Goal: Communication & Community: Answer question/provide support

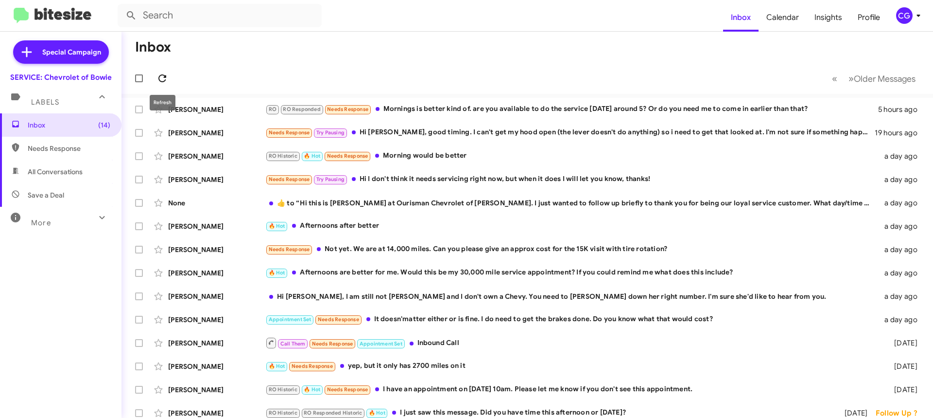
click at [166, 77] on icon at bounding box center [162, 78] width 8 height 8
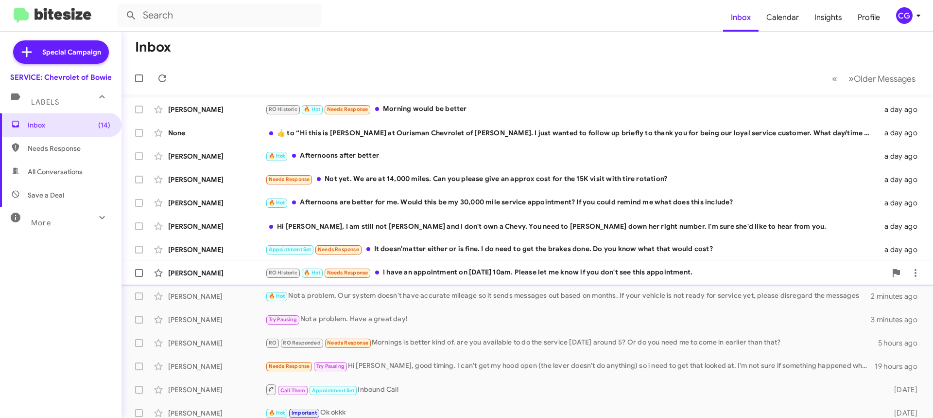
click at [408, 263] on div "Lynn Watkins RO Historic 🔥 Hot Needs Response I have an appointment on Septembe…" at bounding box center [527, 272] width 796 height 19
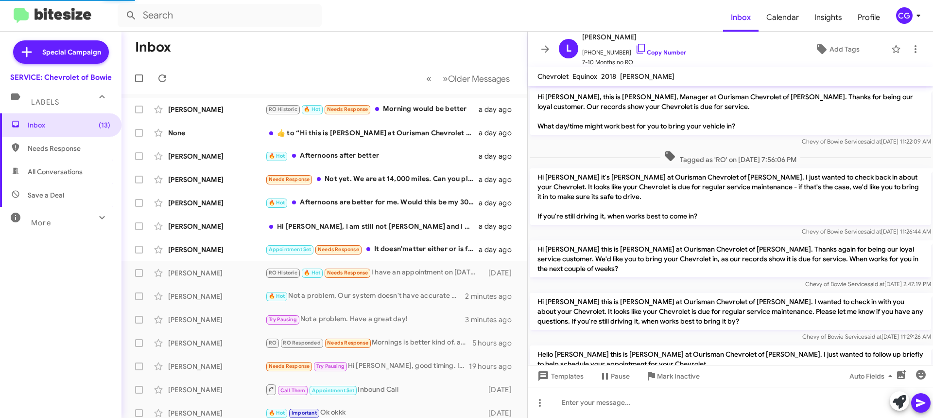
scroll to position [81, 0]
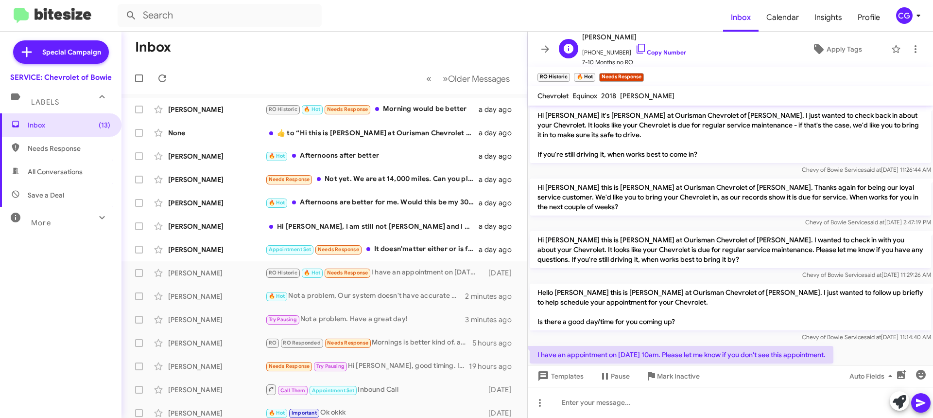
click at [605, 52] on span "+13012130159 Copy Number" at bounding box center [634, 50] width 104 height 15
copy span "13012130159"
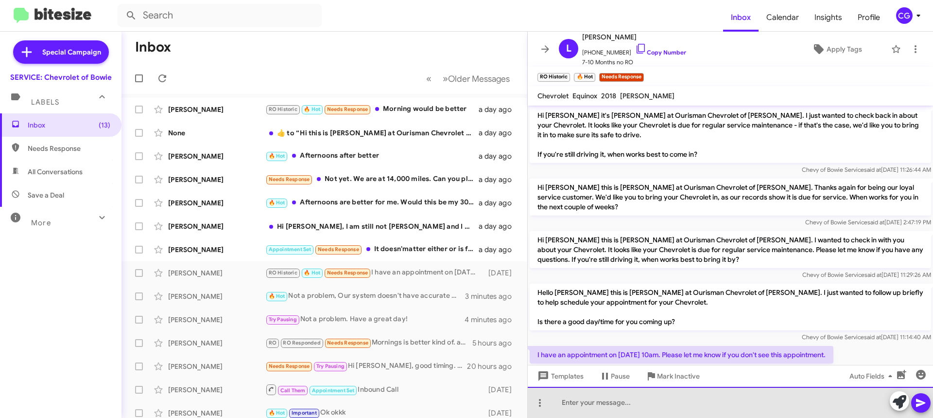
drag, startPoint x: 672, startPoint y: 410, endPoint x: 671, endPoint y: 416, distance: 5.9
click at [671, 411] on div at bounding box center [730, 401] width 405 height 31
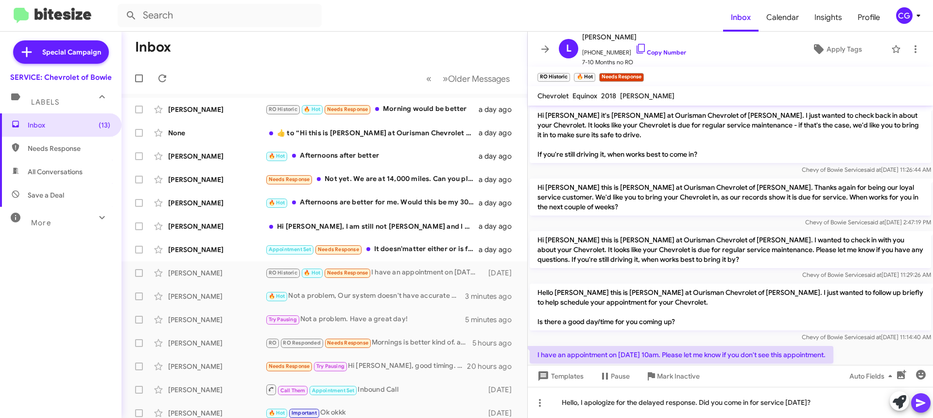
click at [921, 402] on icon at bounding box center [921, 403] width 12 height 12
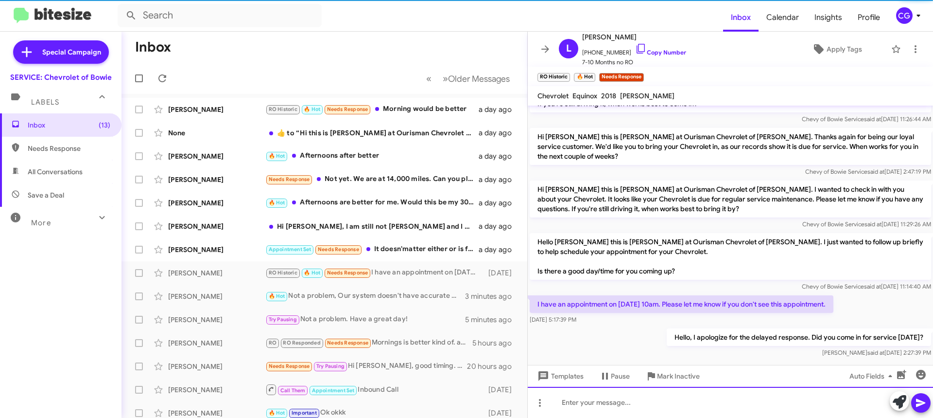
scroll to position [136, 0]
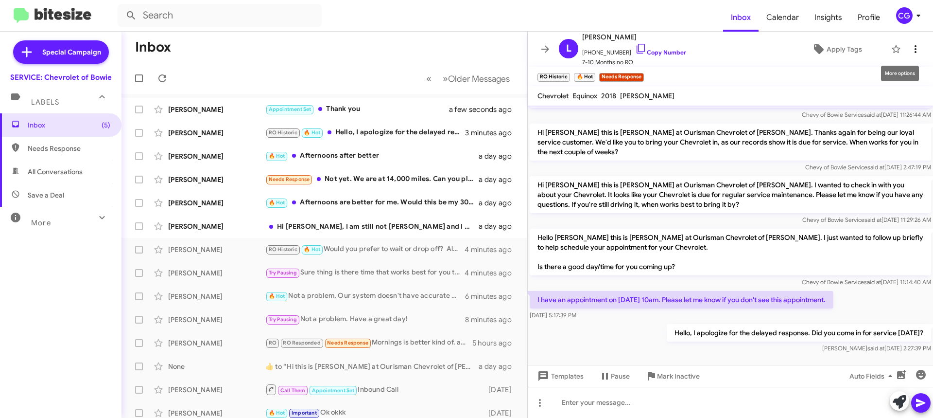
click at [912, 54] on icon at bounding box center [916, 49] width 12 height 12
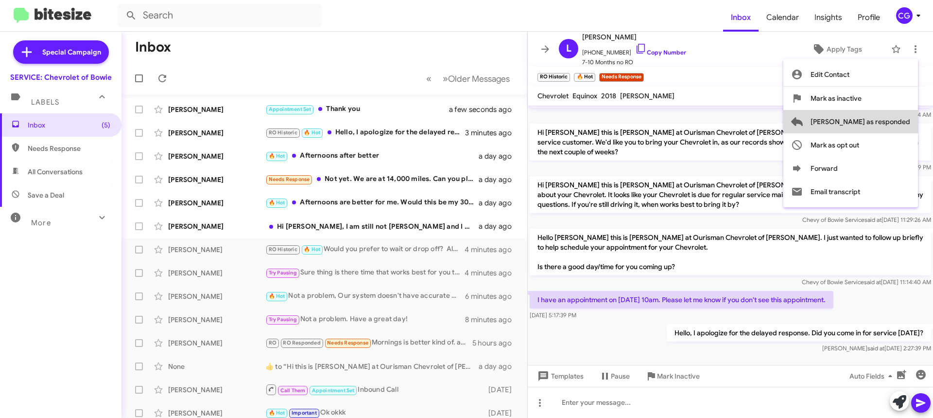
click at [908, 122] on span "[PERSON_NAME] as responded" at bounding box center [861, 121] width 100 height 23
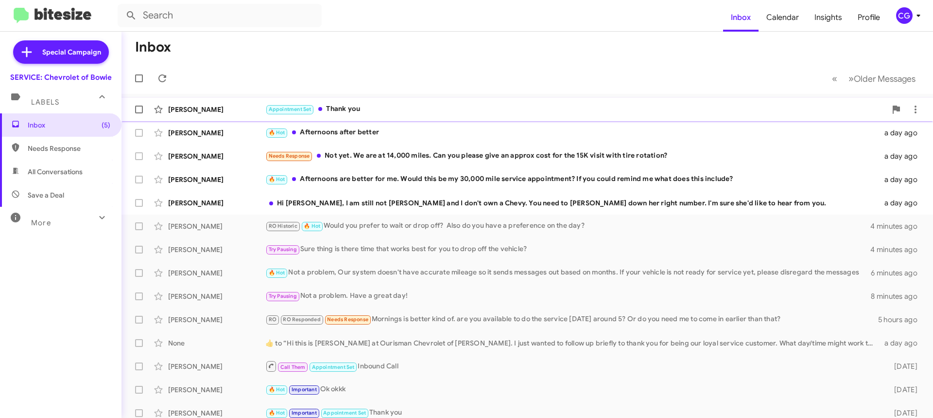
click at [430, 108] on div "Appointment Set Thank you" at bounding box center [575, 109] width 621 height 11
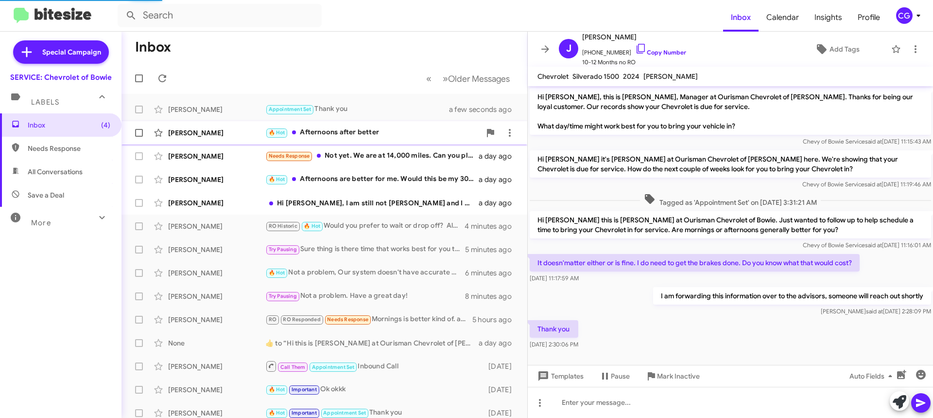
scroll to position [3, 0]
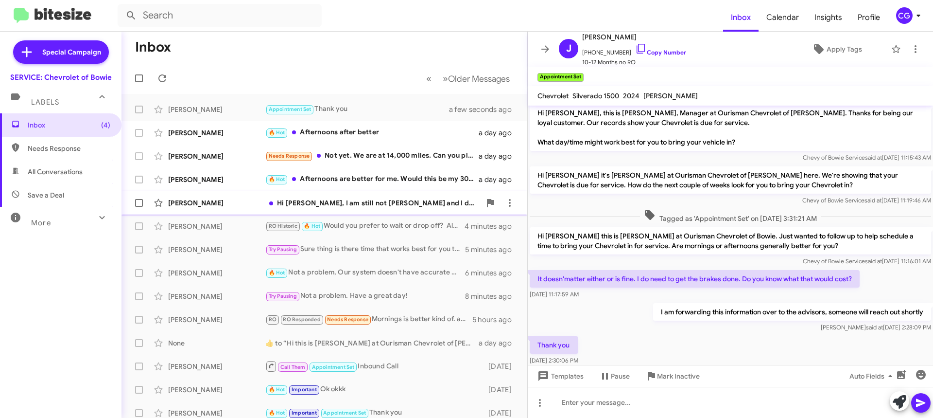
click at [419, 199] on div "Hi Sammy, I am still not Annette and I don't own a Chevy. You need to hunt down…" at bounding box center [372, 203] width 215 height 10
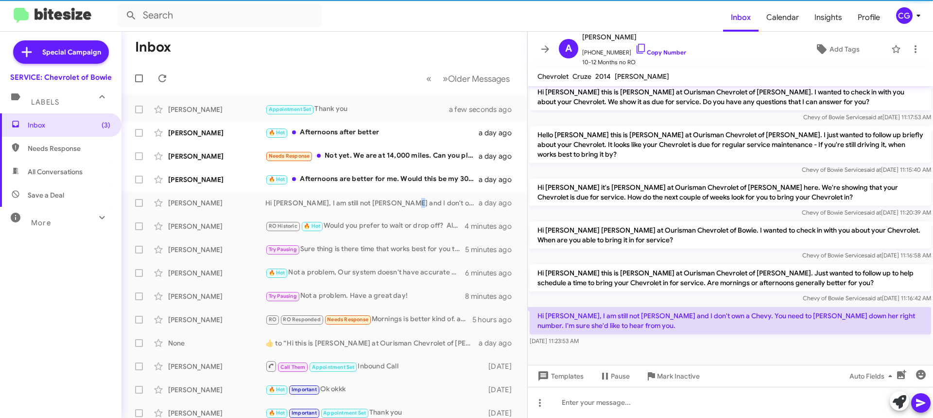
scroll to position [57, 0]
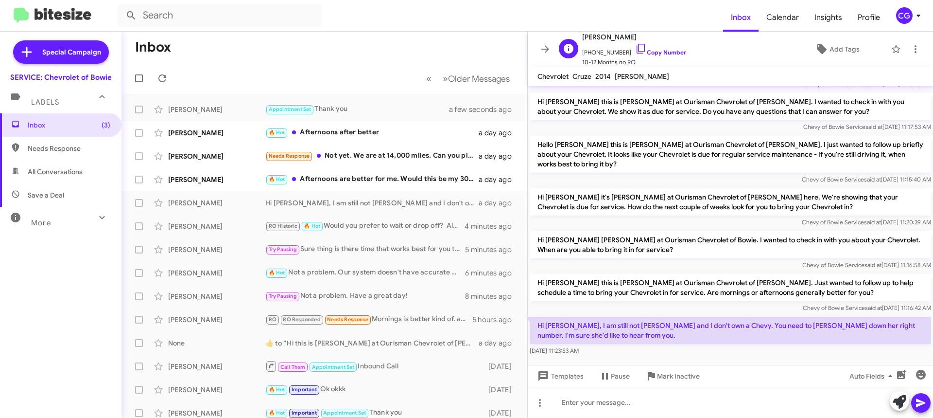
click at [603, 53] on span "+14437588797 Copy Number" at bounding box center [634, 50] width 104 height 15
copy span "14437588797"
click at [602, 34] on span "Annette Rutemiller" at bounding box center [634, 37] width 104 height 12
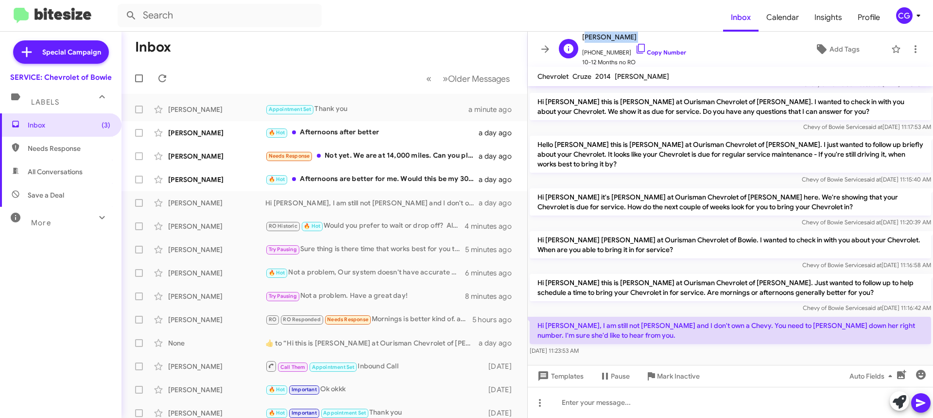
click at [602, 34] on span "Annette Rutemiller" at bounding box center [634, 37] width 104 height 12
copy span "Annette Rutemiller"
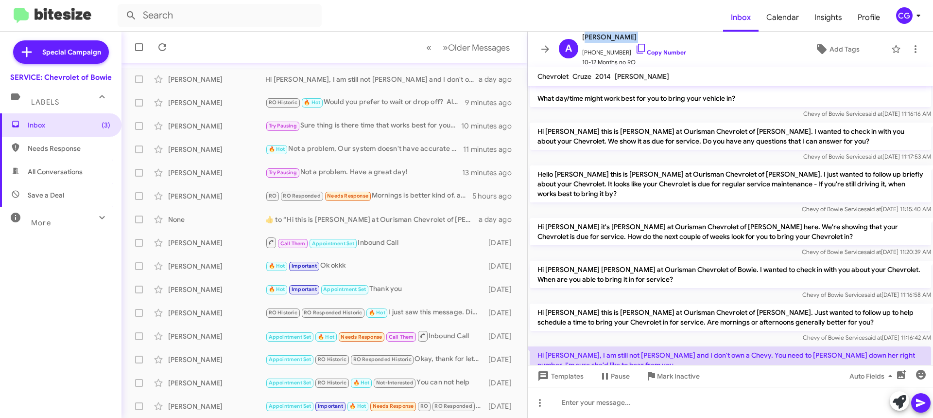
scroll to position [0, 0]
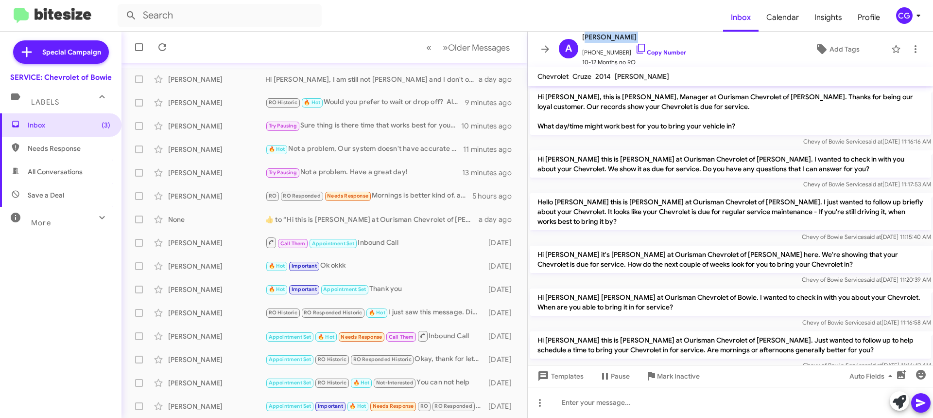
drag, startPoint x: 72, startPoint y: 124, endPoint x: 79, endPoint y: 113, distance: 13.1
click at [72, 124] on span "Inbox (3)" at bounding box center [69, 125] width 83 height 10
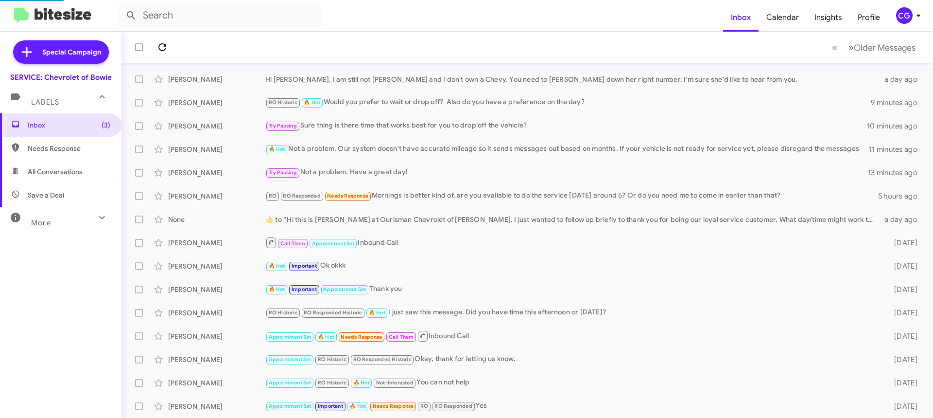
scroll to position [147, 0]
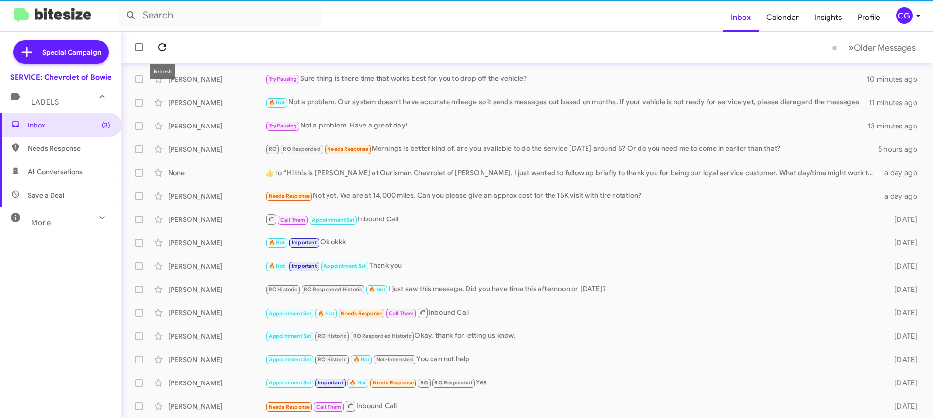
click at [162, 51] on icon at bounding box center [163, 47] width 12 height 12
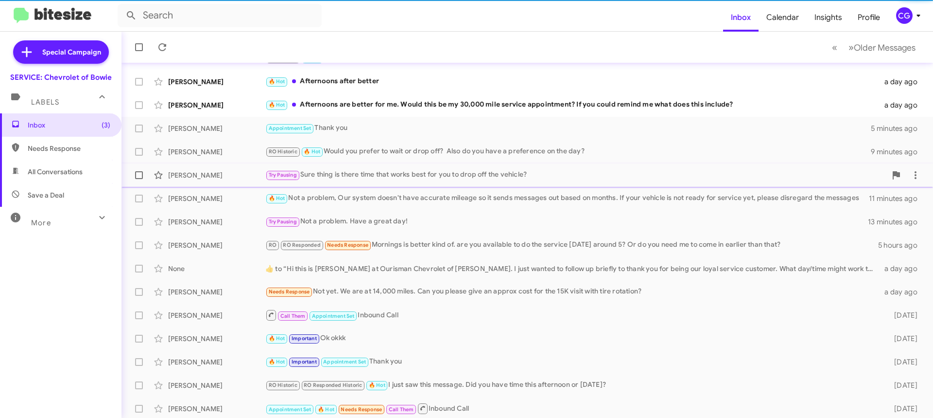
scroll to position [0, 0]
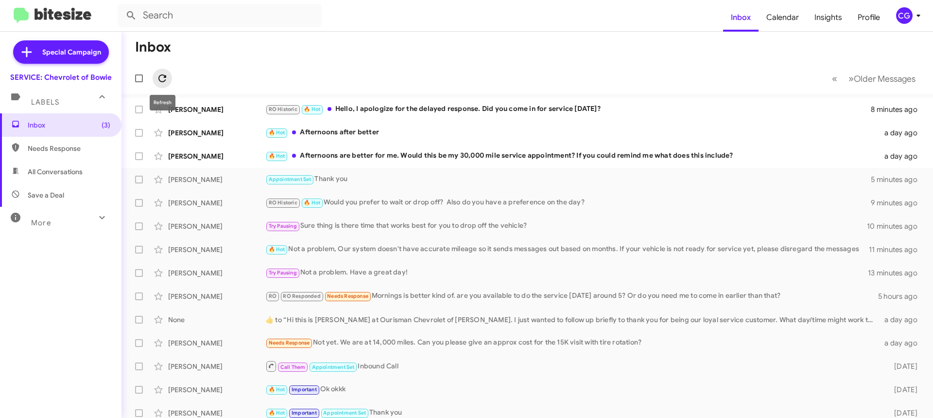
click at [162, 77] on icon at bounding box center [163, 78] width 12 height 12
click at [169, 80] on span at bounding box center [162, 78] width 19 height 12
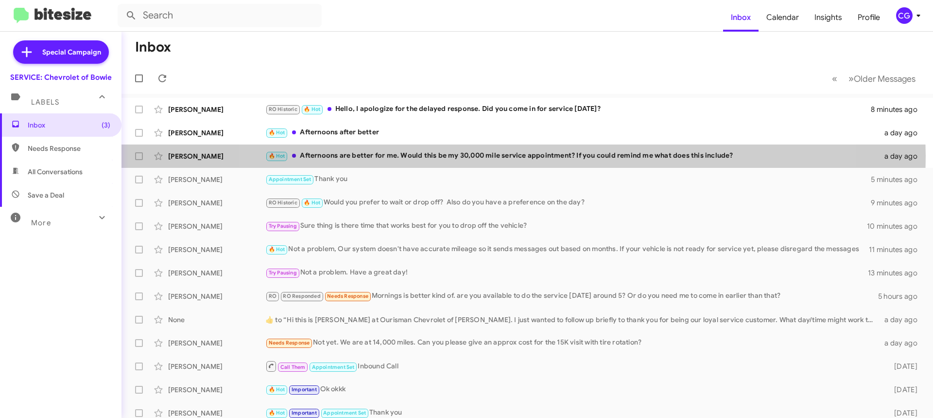
click at [523, 155] on div "🔥 Hot Afternoons are better for me. Would this be my 30,000 mile service appoin…" at bounding box center [571, 155] width 613 height 11
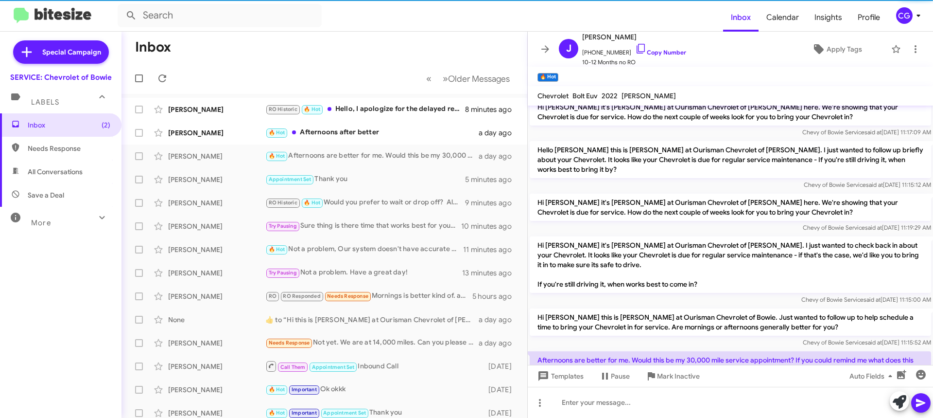
scroll to position [135, 0]
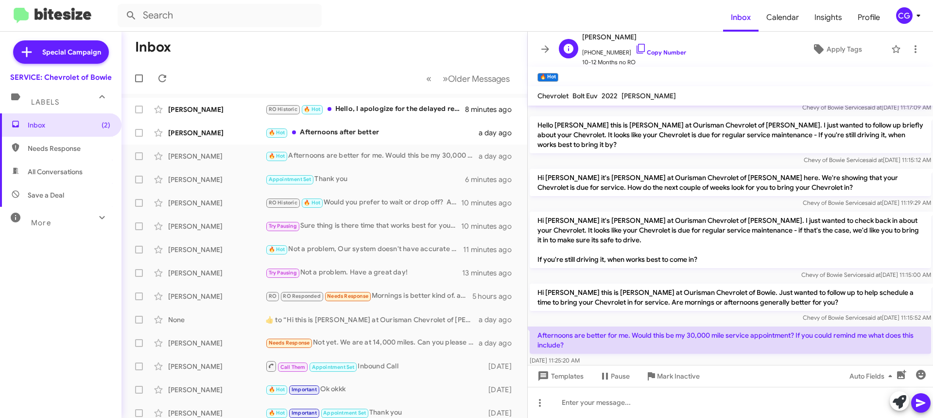
click at [609, 47] on span "+14435975050 Copy Number" at bounding box center [634, 50] width 104 height 15
copy span "14435975050"
click at [685, 407] on div at bounding box center [730, 401] width 405 height 31
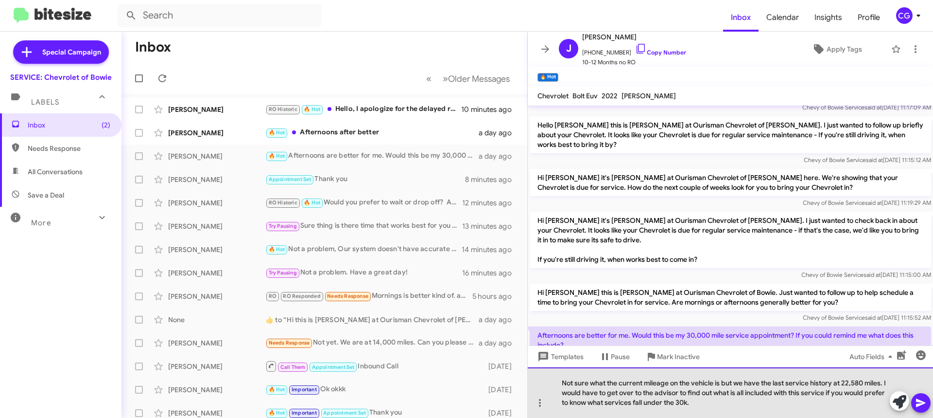
drag, startPoint x: 554, startPoint y: 380, endPoint x: 566, endPoint y: 379, distance: 12.2
click at [553, 383] on div "Not sure what the current mileage on the vehicle is but we have the last servic…" at bounding box center [730, 392] width 405 height 51
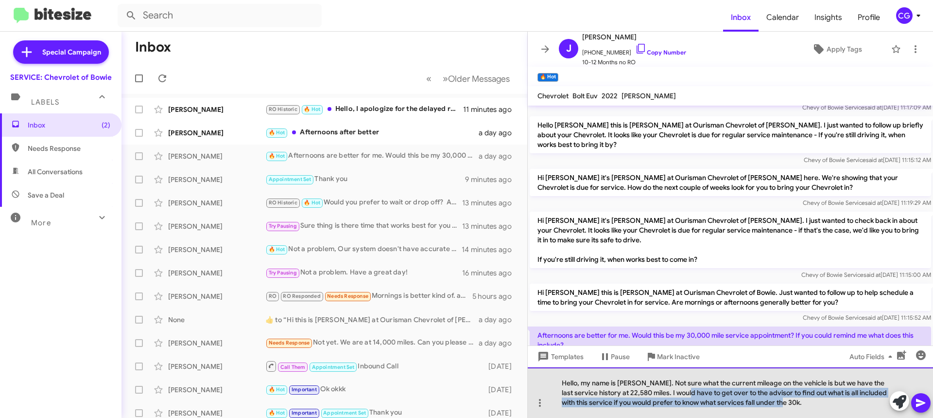
drag, startPoint x: 821, startPoint y: 402, endPoint x: 702, endPoint y: 397, distance: 119.7
click at [702, 397] on div "Hello, my name is Carmen. Not sure what the current mileage on the vehicle is b…" at bounding box center [730, 392] width 405 height 51
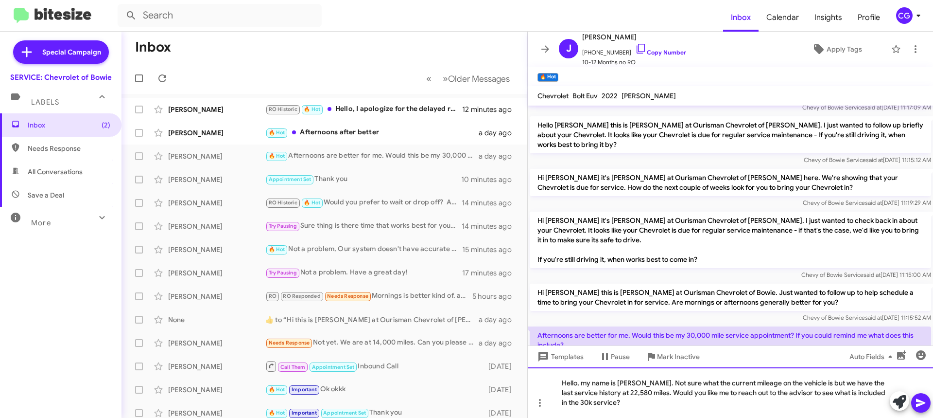
click at [755, 384] on div "Hello, my name is Carmen. Not sure what the current mileage on the vehicle is b…" at bounding box center [730, 392] width 405 height 51
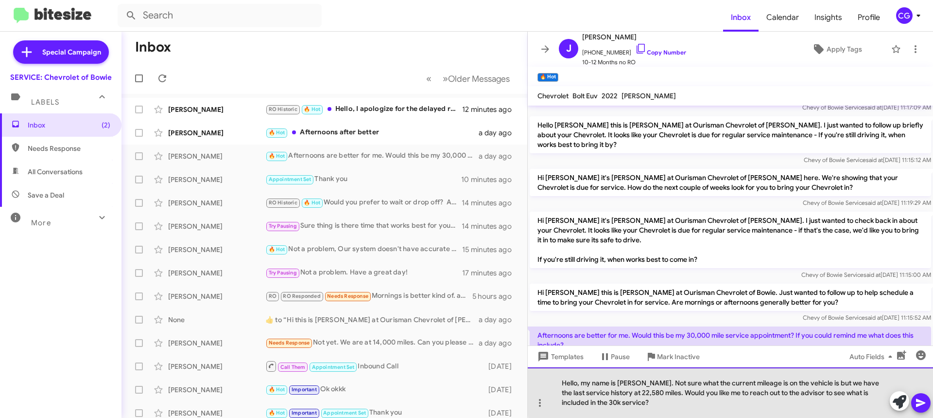
click at [814, 382] on div "Hello, my name is Carmen. Not sure what the current mileage is on the vehicle i…" at bounding box center [730, 392] width 405 height 51
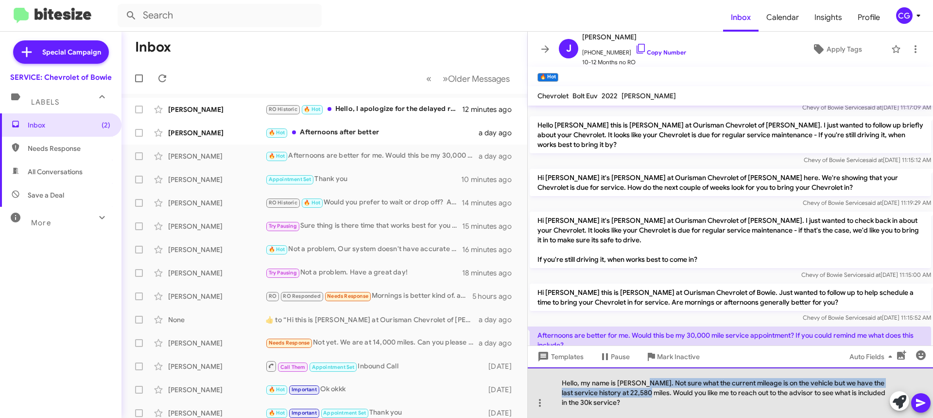
drag, startPoint x: 647, startPoint y: 383, endPoint x: 659, endPoint y: 392, distance: 14.9
click at [659, 392] on div "Hello, my name is Carmen. Not sure what the current mileage is on the vehicle b…" at bounding box center [730, 392] width 405 height 51
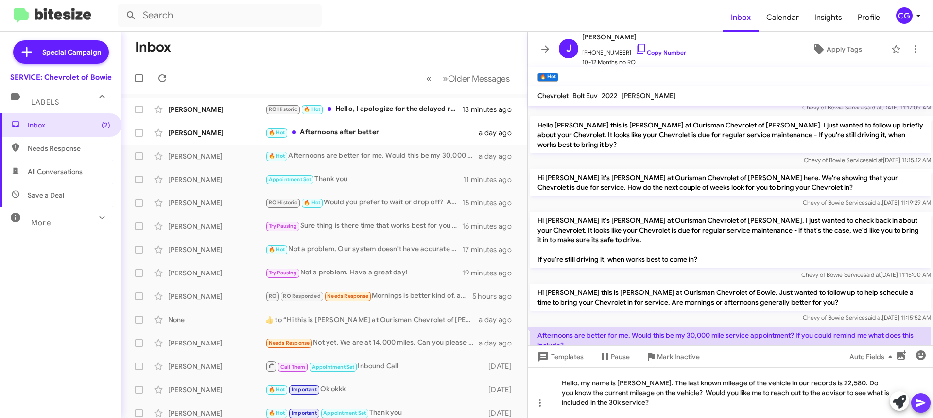
click at [917, 406] on icon at bounding box center [920, 403] width 9 height 8
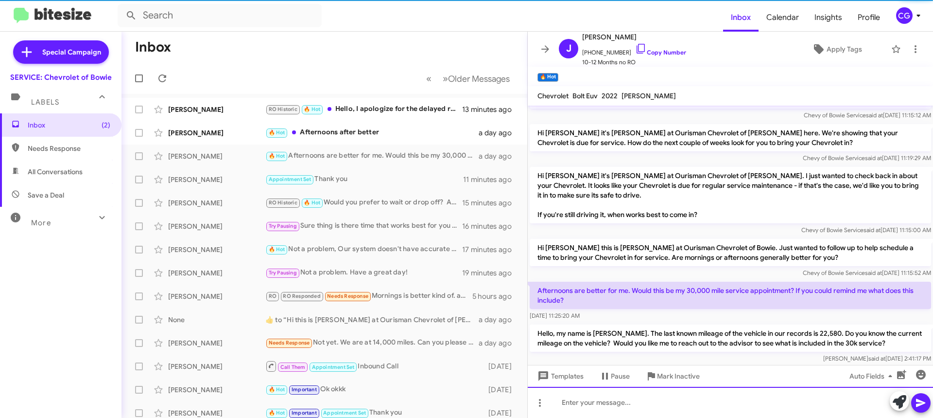
scroll to position [180, 0]
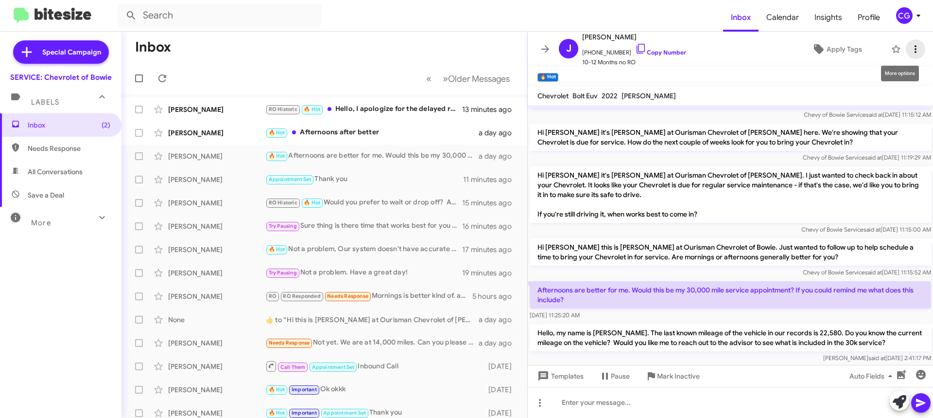
click at [910, 51] on icon at bounding box center [916, 49] width 12 height 12
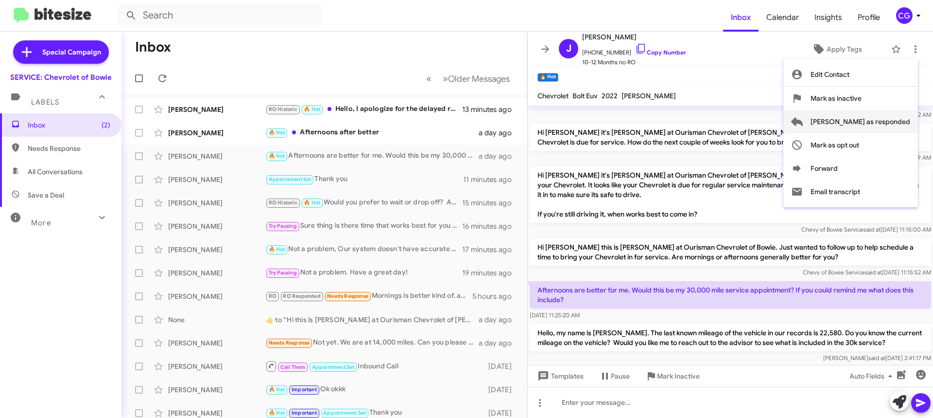
click at [889, 121] on span "[PERSON_NAME] as responded" at bounding box center [861, 121] width 100 height 23
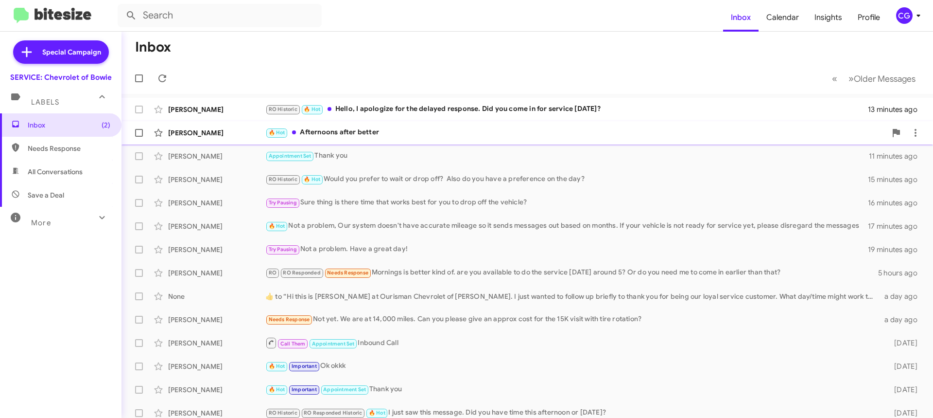
click at [445, 128] on div "🔥 Hot Afternoons after better" at bounding box center [575, 132] width 621 height 11
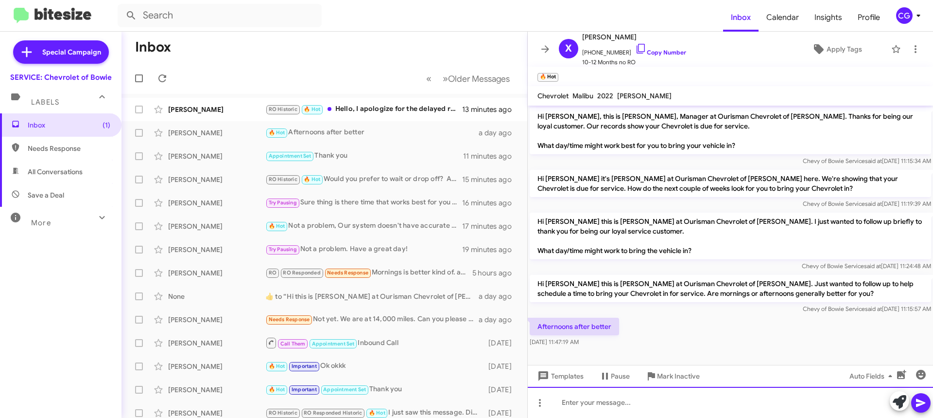
click at [685, 394] on div at bounding box center [730, 401] width 405 height 31
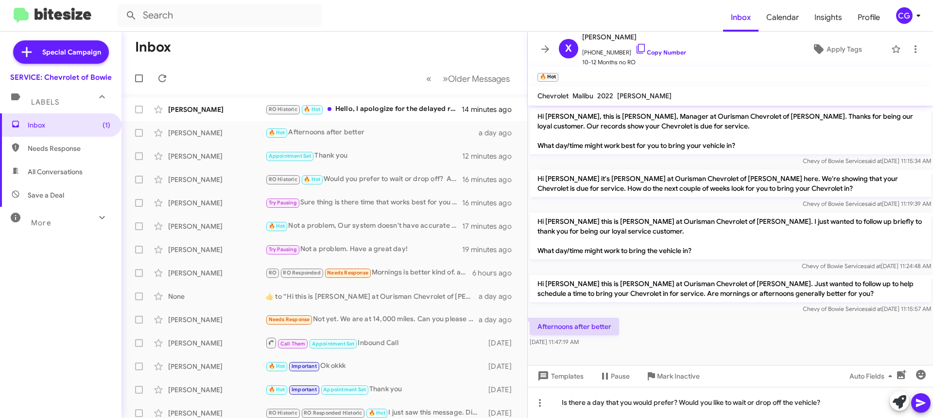
click at [919, 405] on icon at bounding box center [920, 403] width 9 height 8
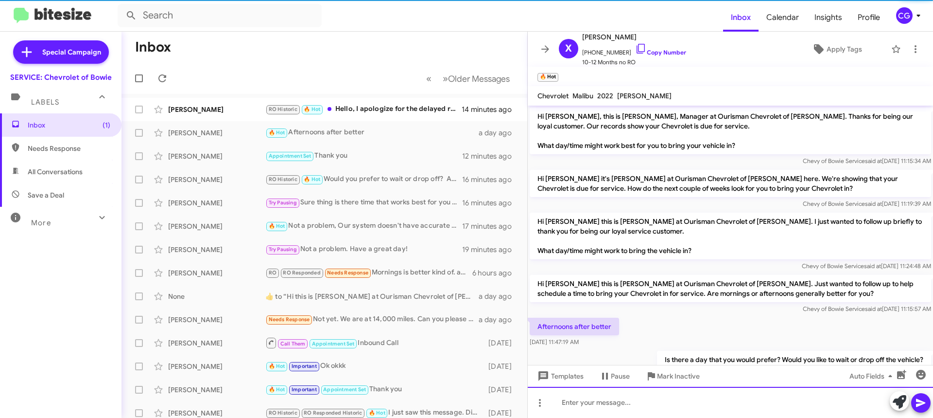
scroll to position [32, 0]
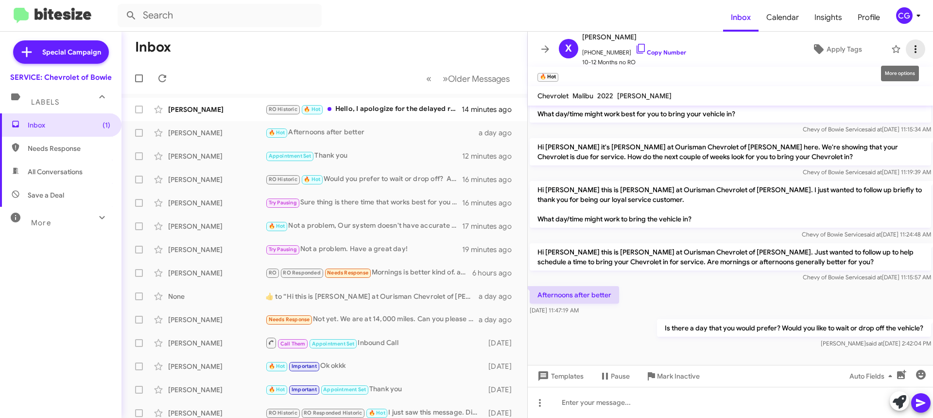
click at [912, 53] on icon at bounding box center [916, 49] width 12 height 12
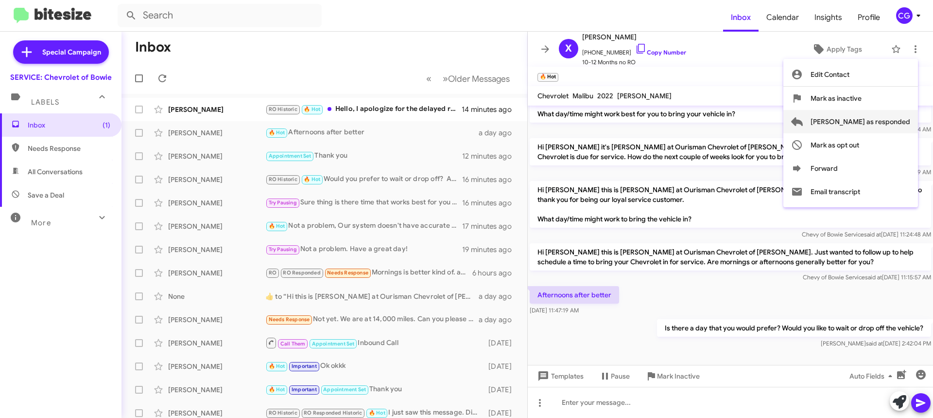
click at [905, 117] on span "[PERSON_NAME] as responded" at bounding box center [861, 121] width 100 height 23
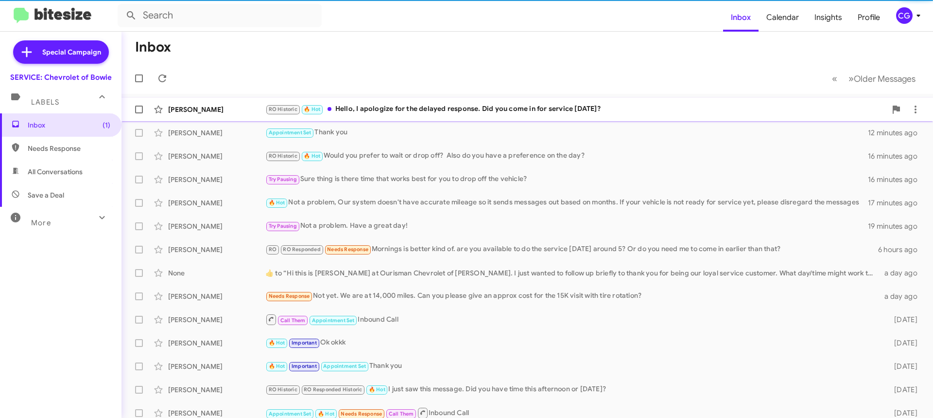
click at [538, 109] on div "RO Historic 🔥 Hot Hello, I apologize for the delayed response. Did you come in …" at bounding box center [575, 109] width 621 height 11
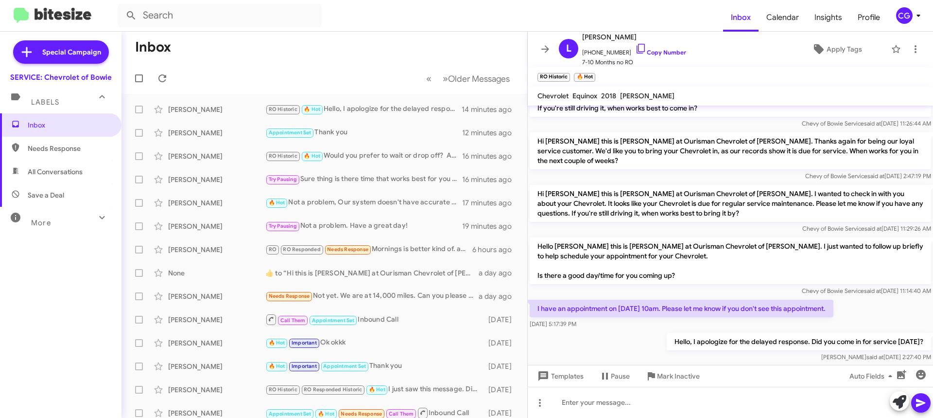
scroll to position [136, 0]
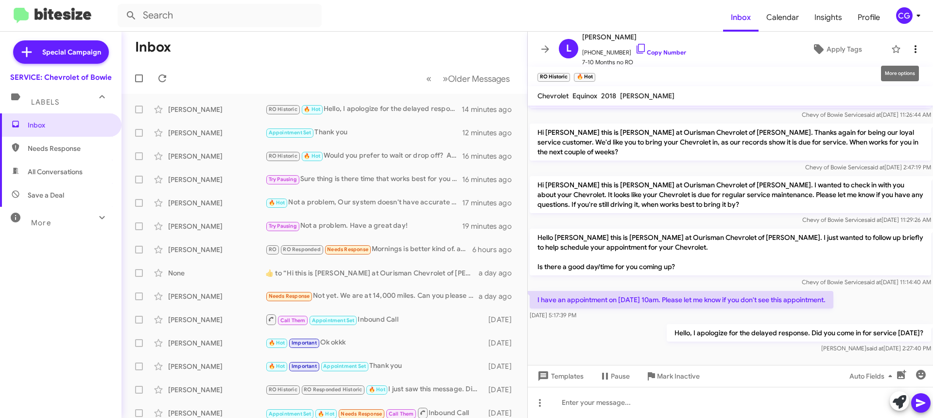
click at [906, 39] on button at bounding box center [915, 48] width 19 height 19
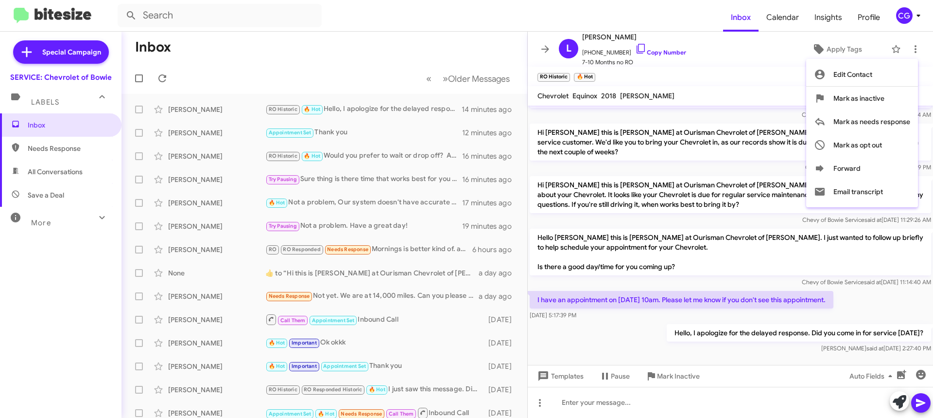
click at [918, 118] on div at bounding box center [466, 209] width 933 height 418
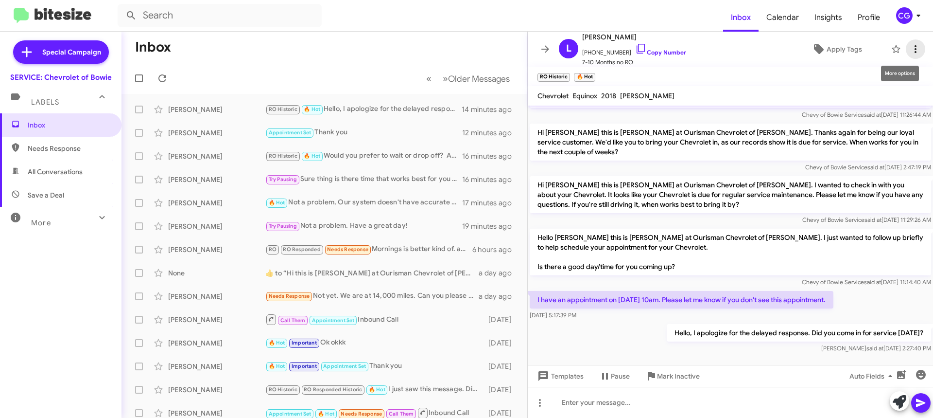
click at [910, 46] on icon at bounding box center [916, 49] width 12 height 12
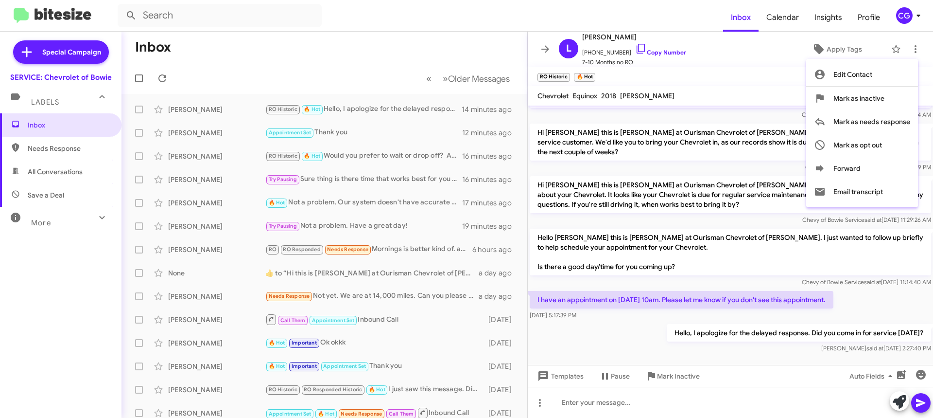
click at [739, 82] on div at bounding box center [466, 209] width 933 height 418
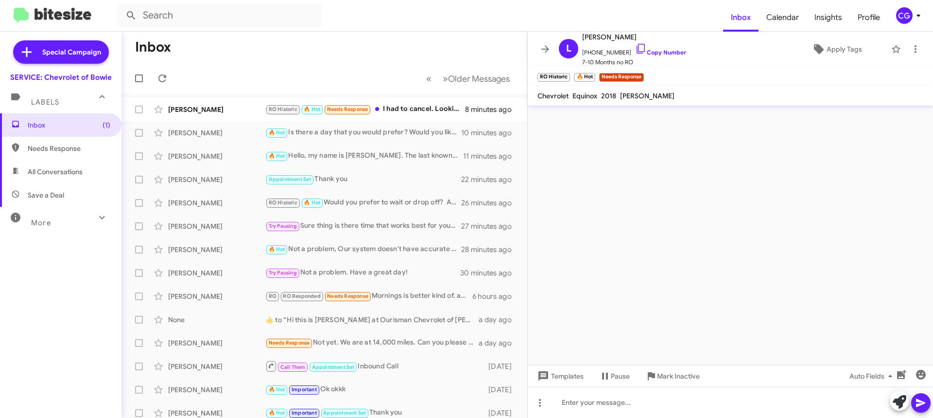
scroll to position [0, 0]
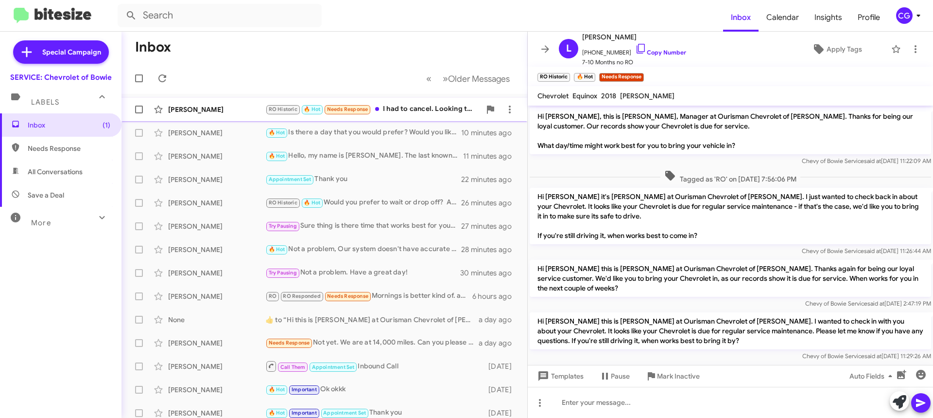
click at [388, 106] on div "RO Historic 🔥 Hot Needs Response I had to cancel. Looking to reschedule." at bounding box center [372, 109] width 215 height 11
click at [417, 107] on div "RO Historic 🔥 Hot Needs Response I had to cancel. Looking to reschedule." at bounding box center [372, 109] width 215 height 11
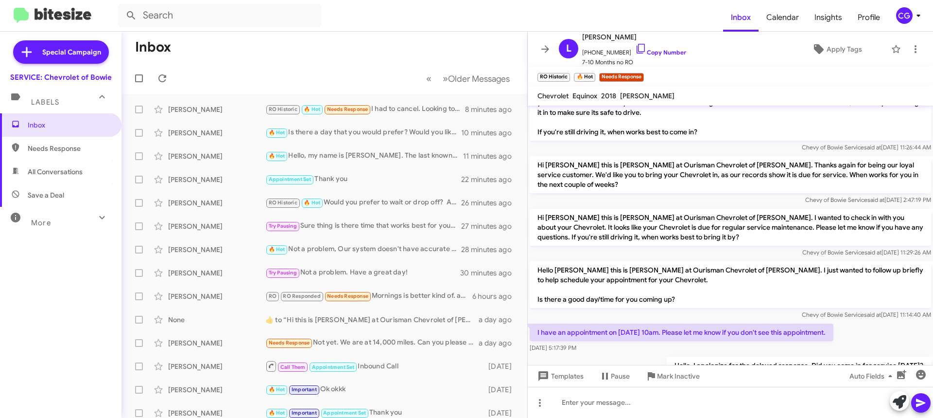
scroll to position [172, 0]
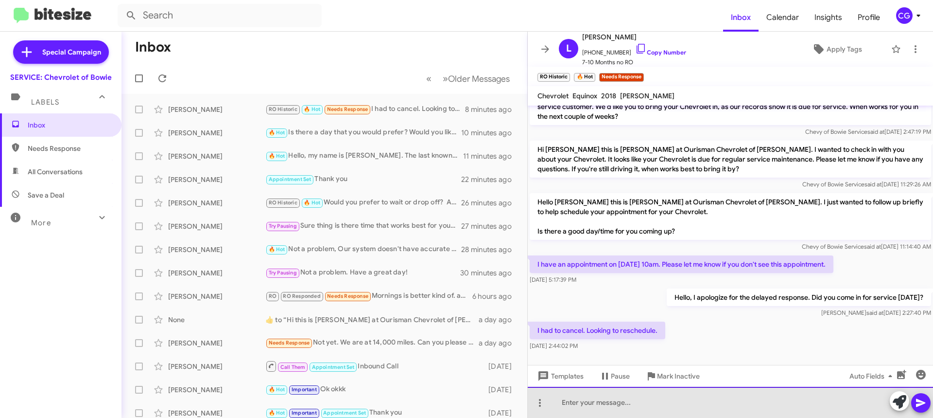
click at [746, 405] on div at bounding box center [730, 401] width 405 height 31
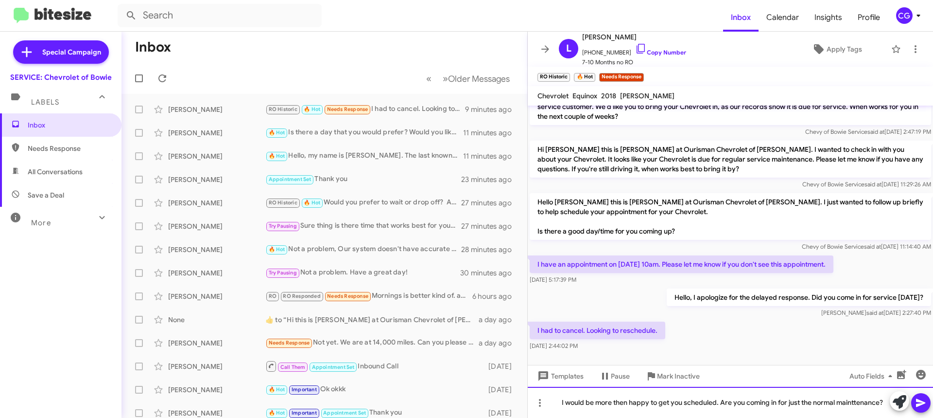
click at [870, 402] on div "I would be more then happy to get you scheduled. Are you coming in for just the…" at bounding box center [730, 401] width 405 height 31
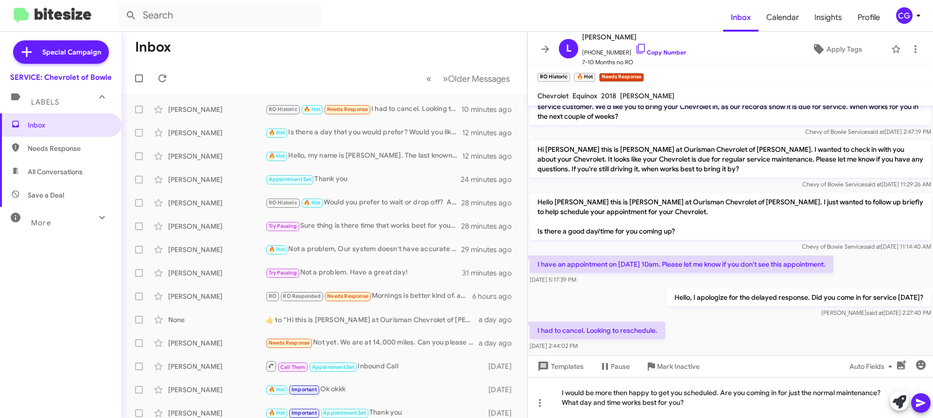
click at [924, 411] on span at bounding box center [921, 402] width 12 height 19
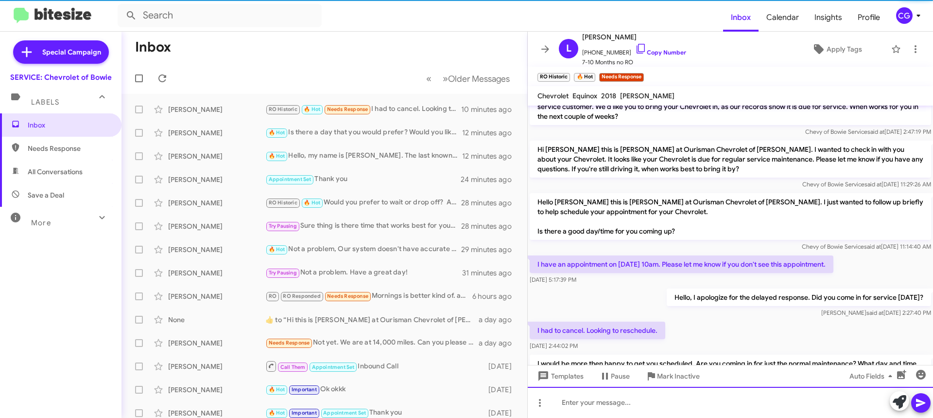
scroll to position [0, 0]
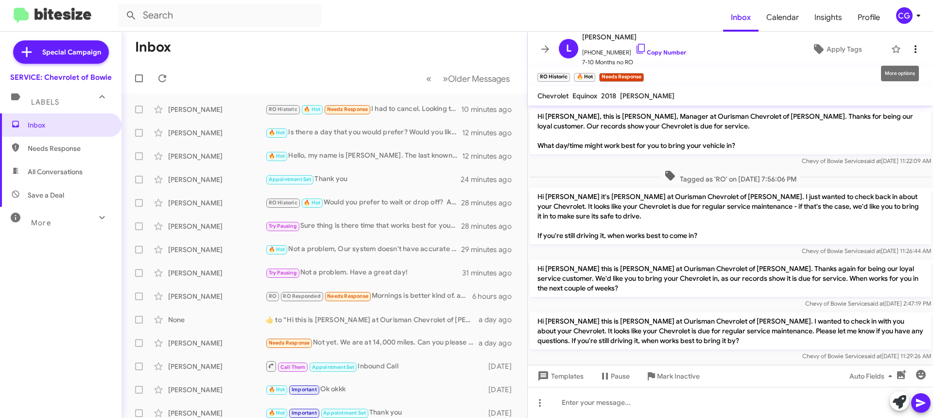
click at [915, 54] on span at bounding box center [915, 49] width 19 height 12
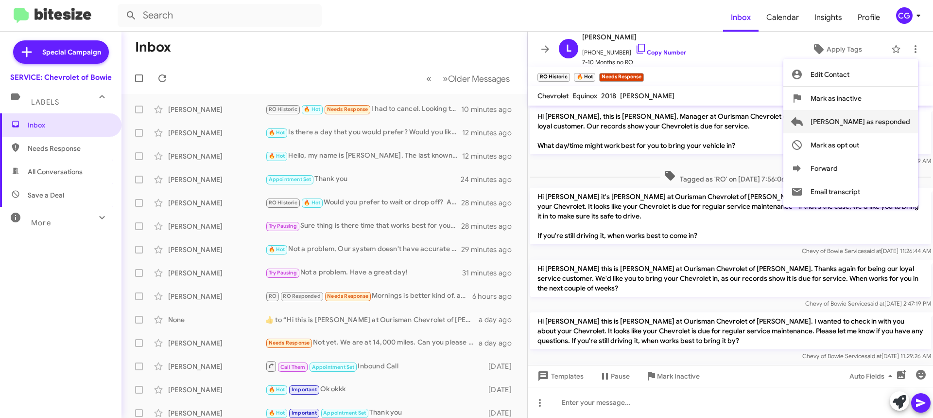
click at [906, 123] on span "[PERSON_NAME] as responded" at bounding box center [861, 121] width 100 height 23
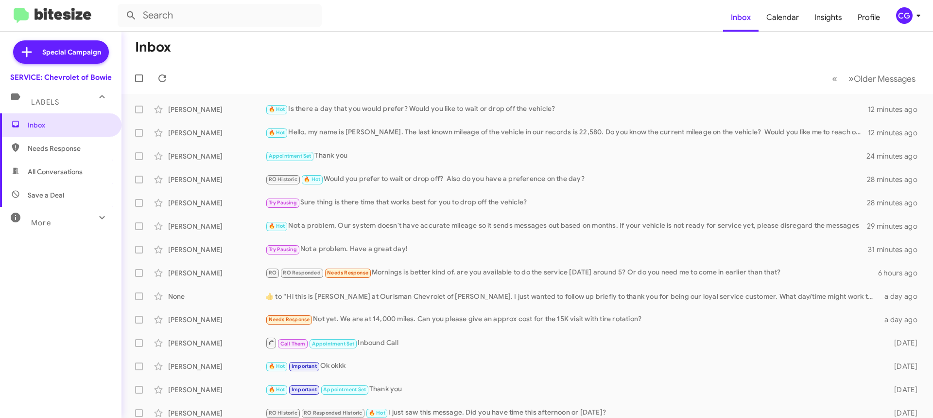
click at [905, 17] on div "CG" at bounding box center [904, 15] width 17 height 17
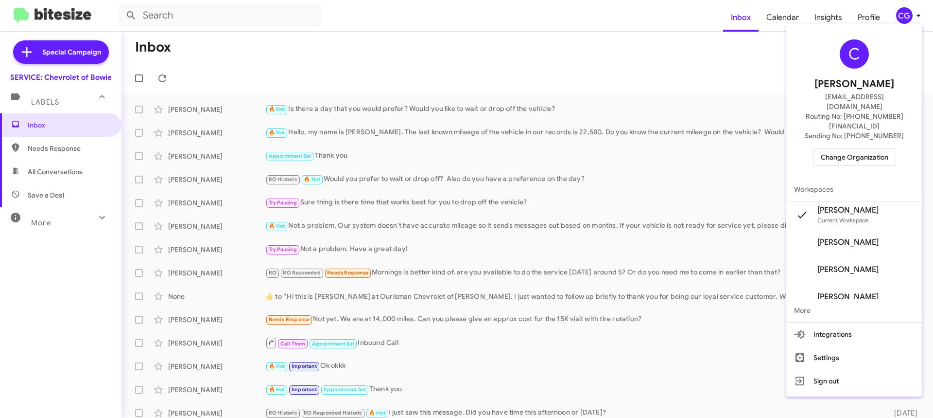
click at [866, 149] on span "Change Organization" at bounding box center [855, 157] width 68 height 17
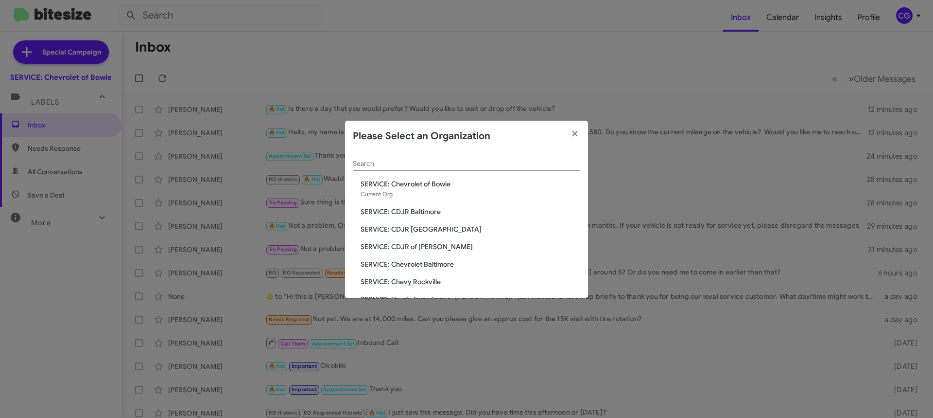
click at [419, 214] on span "SERVICE: CDJR Baltimore" at bounding box center [471, 212] width 220 height 10
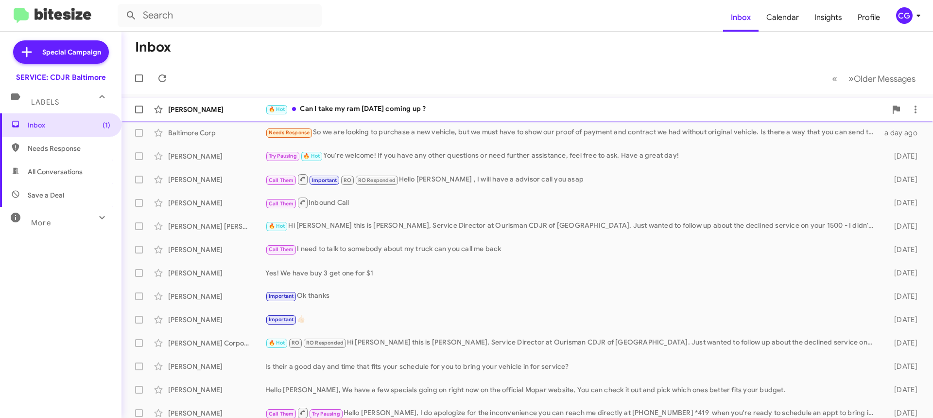
click at [240, 110] on div "Jorge Montalvo" at bounding box center [216, 110] width 97 height 10
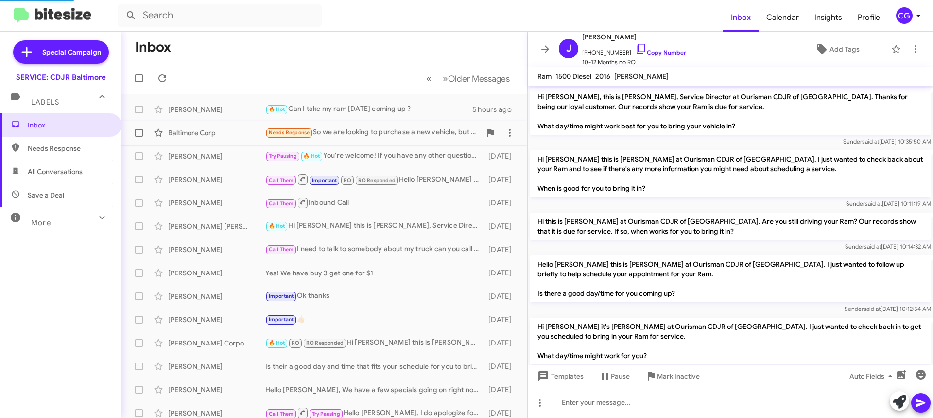
scroll to position [41, 0]
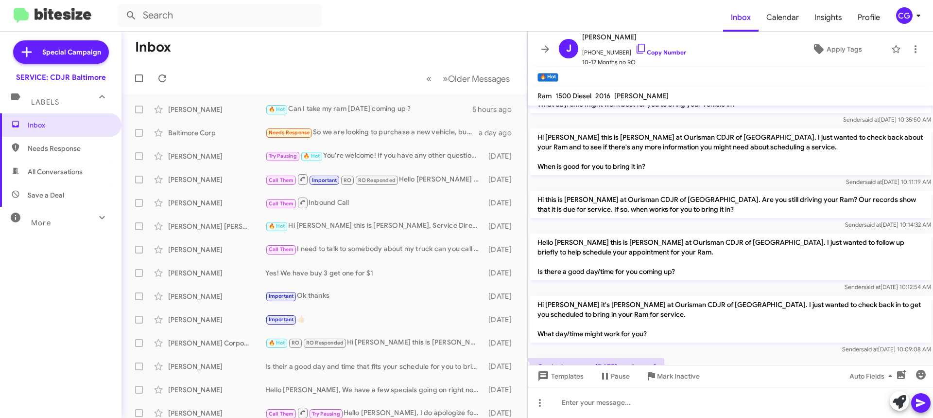
click at [398, 57] on mat-toolbar-row "Inbox" at bounding box center [325, 47] width 406 height 31
click at [137, 111] on span at bounding box center [139, 109] width 8 height 8
click at [139, 113] on input "checkbox" at bounding box center [139, 113] width 0 height 0
checkbox input "true"
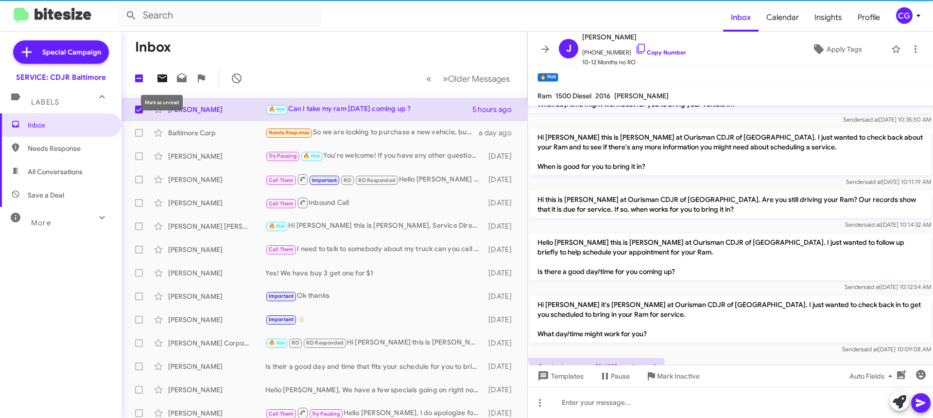
click at [161, 78] on icon at bounding box center [163, 78] width 12 height 12
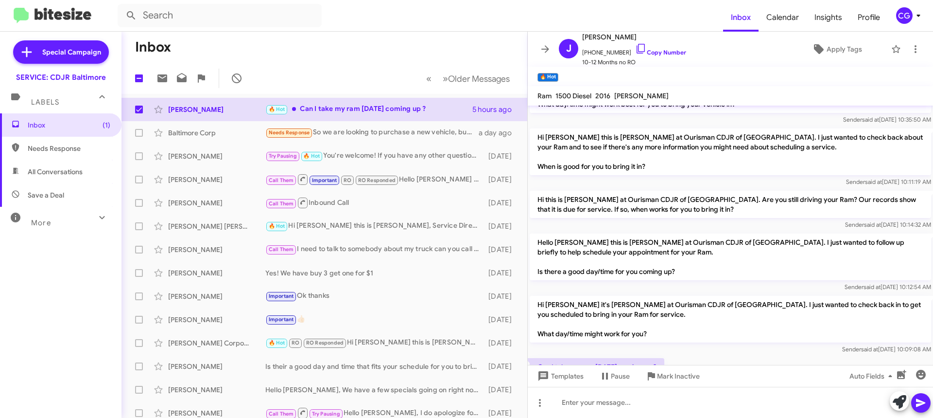
click at [412, 54] on mat-toolbar-row "Inbox" at bounding box center [325, 47] width 406 height 31
click at [542, 51] on icon at bounding box center [546, 49] width 12 height 12
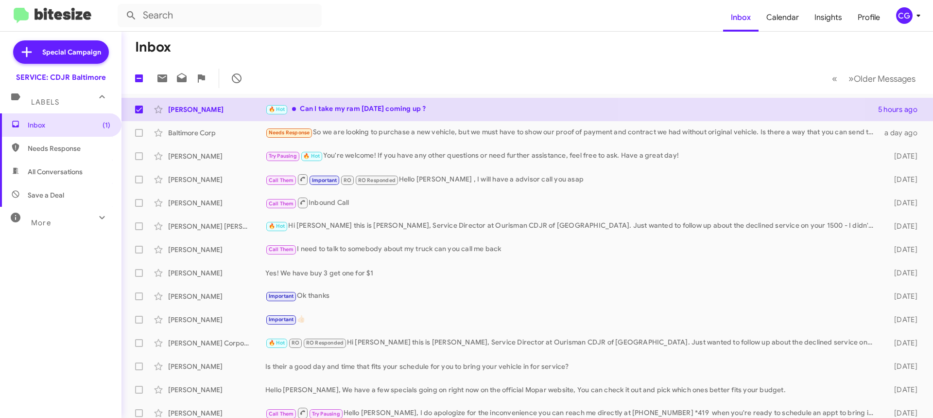
click at [469, 72] on mat-toolbar-row "1 « Previous » Next Older Messages" at bounding box center [528, 78] width 812 height 31
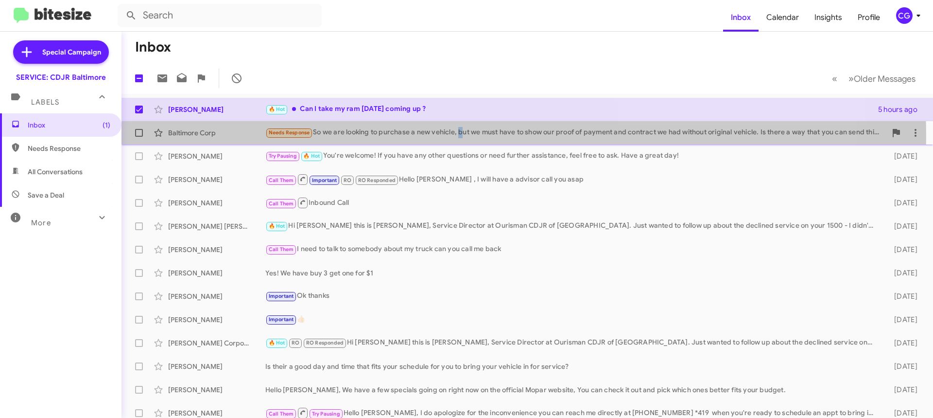
click at [462, 136] on div "Needs Response So we are looking to purchase a new vehicle, but we must have to…" at bounding box center [575, 132] width 621 height 11
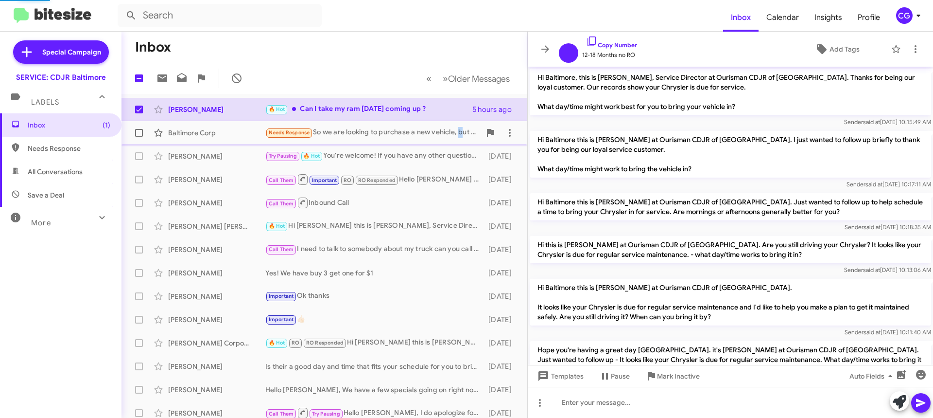
scroll to position [148, 0]
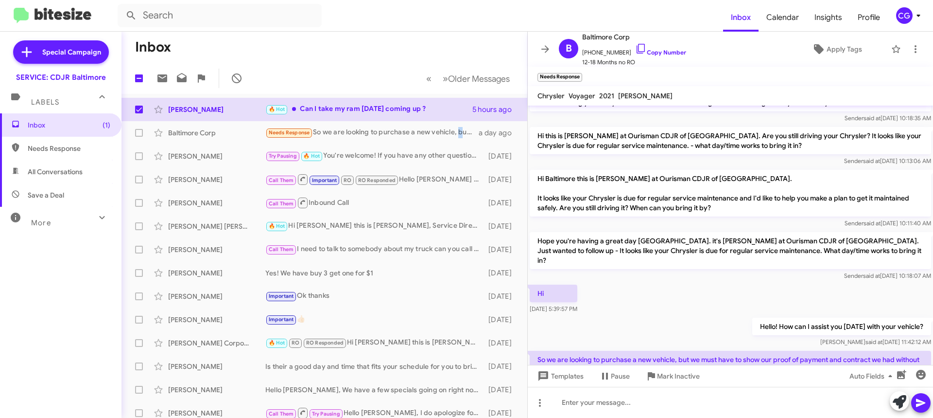
click at [918, 15] on icon at bounding box center [918, 16] width 3 height 2
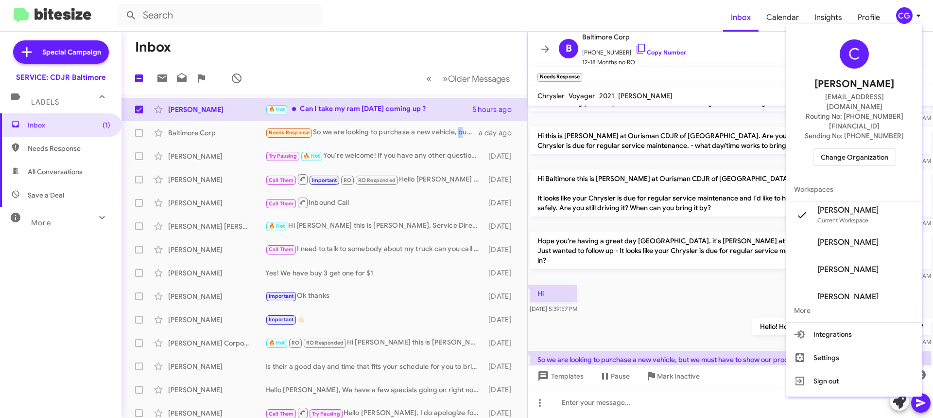
click at [883, 149] on span "Change Organization" at bounding box center [855, 157] width 68 height 17
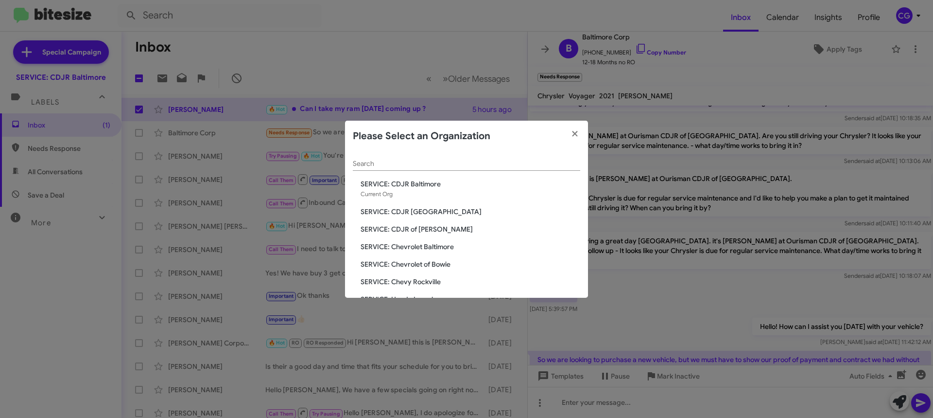
click at [422, 212] on span "SERVICE: CDJR [GEOGRAPHIC_DATA]" at bounding box center [471, 212] width 220 height 10
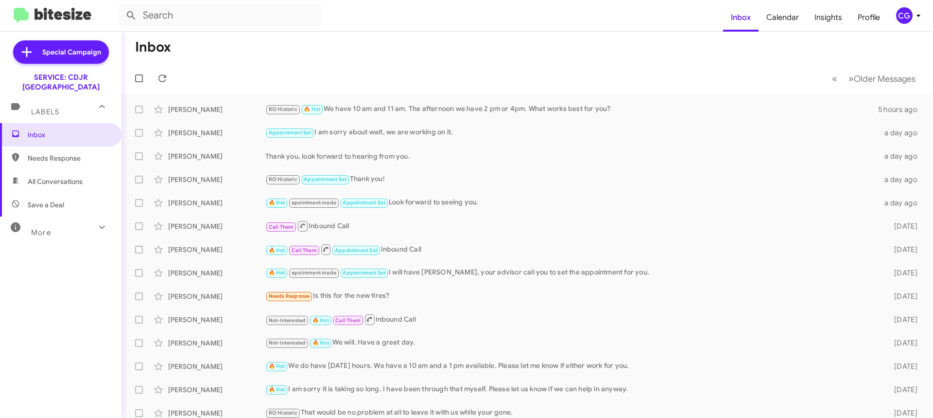
click at [917, 21] on span "CG" at bounding box center [910, 15] width 29 height 17
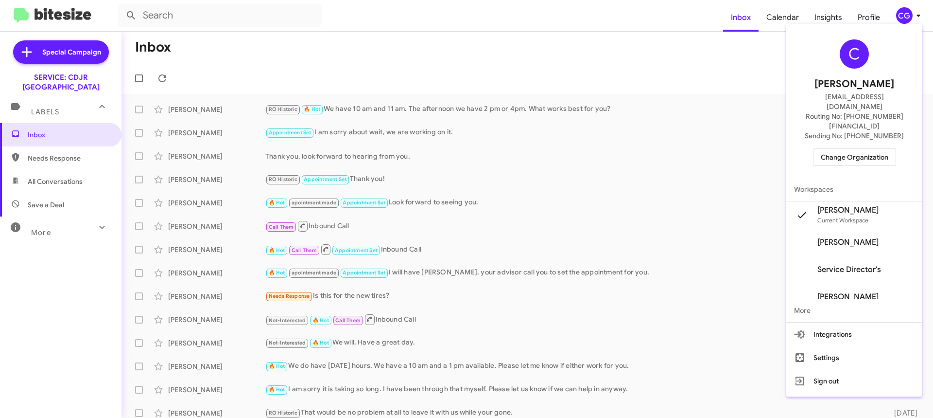
click at [886, 149] on span "Change Organization" at bounding box center [855, 157] width 68 height 17
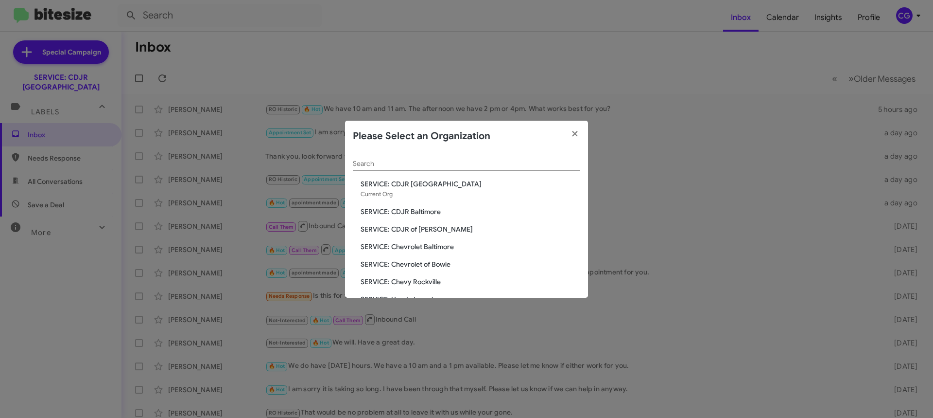
click at [400, 226] on span "SERVICE: CDJR of [PERSON_NAME]" at bounding box center [471, 229] width 220 height 10
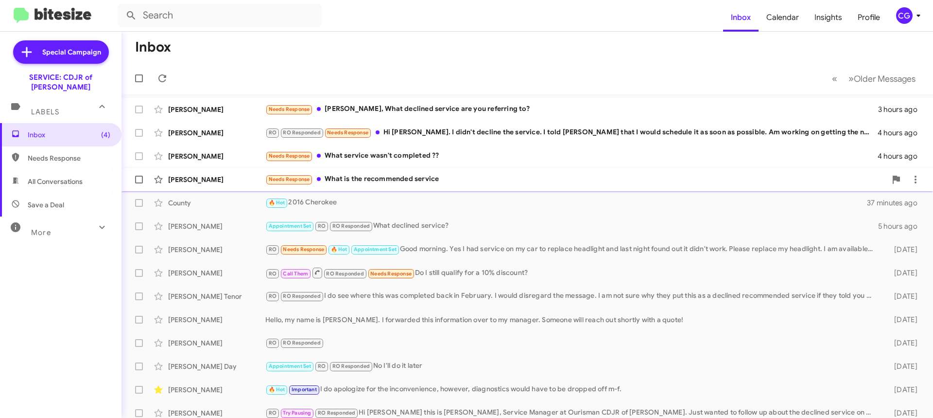
click at [424, 188] on div "Deanton Myrick Needs Response What is the recommended service 4 hours ago" at bounding box center [527, 179] width 796 height 19
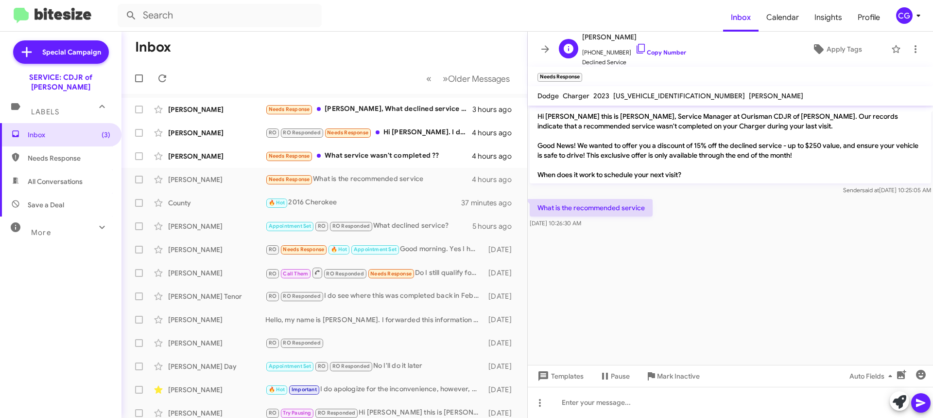
click at [612, 50] on span "+12029575850 Copy Number" at bounding box center [634, 50] width 104 height 15
copy span "12029575850"
click at [714, 416] on div at bounding box center [730, 401] width 405 height 31
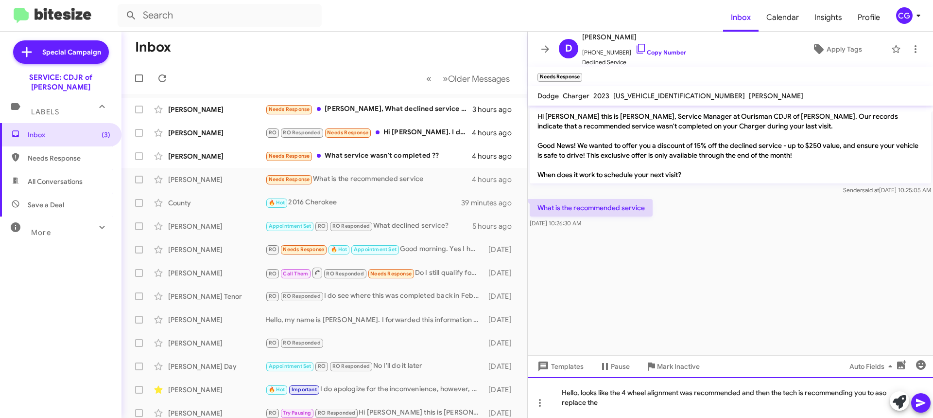
click at [704, 414] on div "Hello, looks like the 4 wheel alignment was recommended and then the tech is re…" at bounding box center [730, 397] width 405 height 41
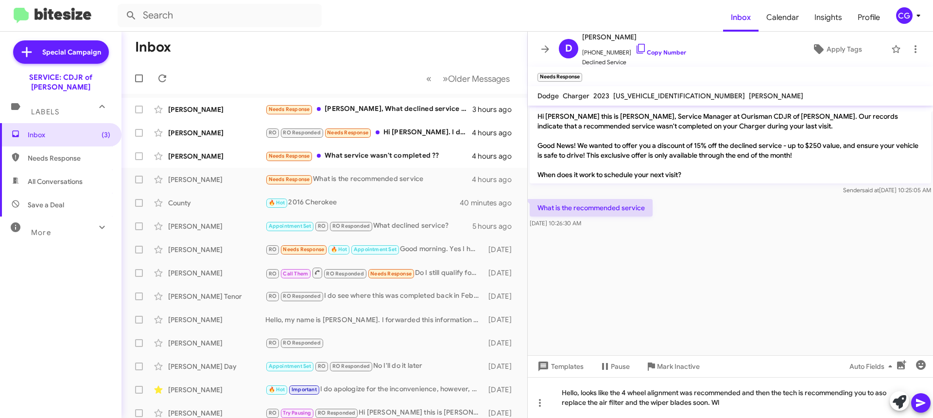
click at [599, 0] on html "Inbox Calendar Insights Profile CG Special Campaign SERVICE: CDJR of Bowie Labe…" at bounding box center [466, 209] width 933 height 418
drag, startPoint x: 625, startPoint y: 309, endPoint x: 626, endPoint y: 302, distance: 6.4
click at [628, 309] on cdk-virtual-scroll-viewport "Hi Deanton this is David Valenzuela, Service Manager at Ourisman CDJR of Bowie.…" at bounding box center [730, 229] width 405 height 249
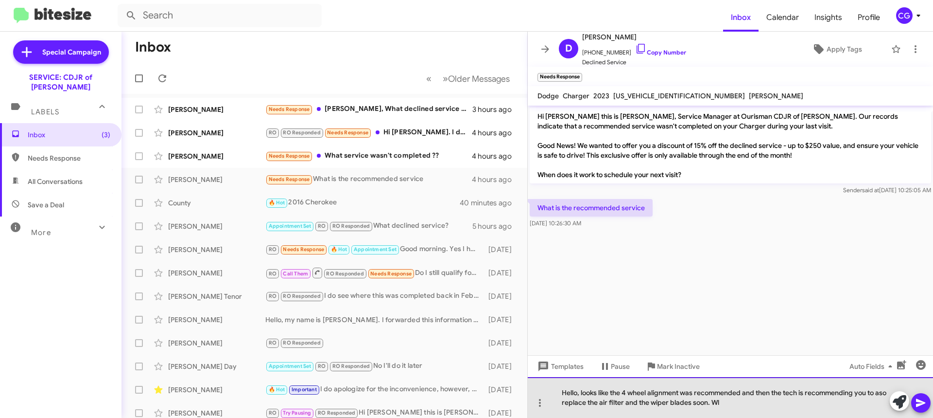
click at [568, 404] on div "Hello, looks like the 4 wheel alignment was recommended and then the tech is re…" at bounding box center [730, 397] width 405 height 41
click at [571, 403] on div "Hello, looks like the 4 wheel alignment was recommended and then the tech is re…" at bounding box center [730, 397] width 405 height 41
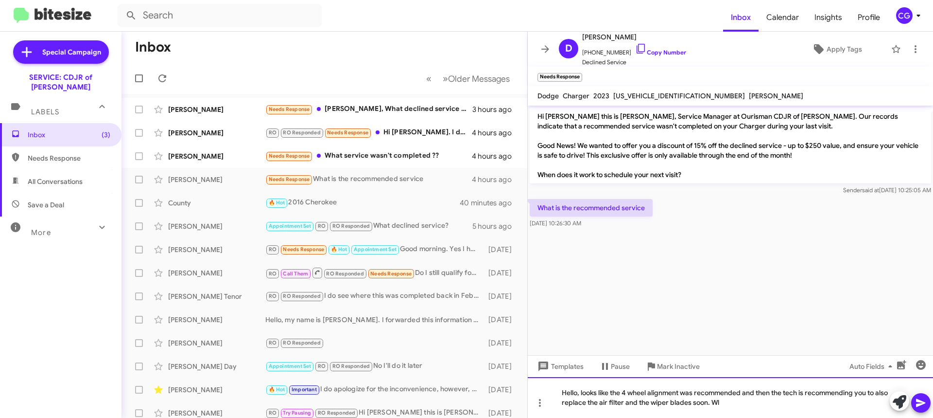
click at [738, 402] on div "Hello, looks like the 4 wheel alignment was recommended and then the tech is re…" at bounding box center [730, 397] width 405 height 41
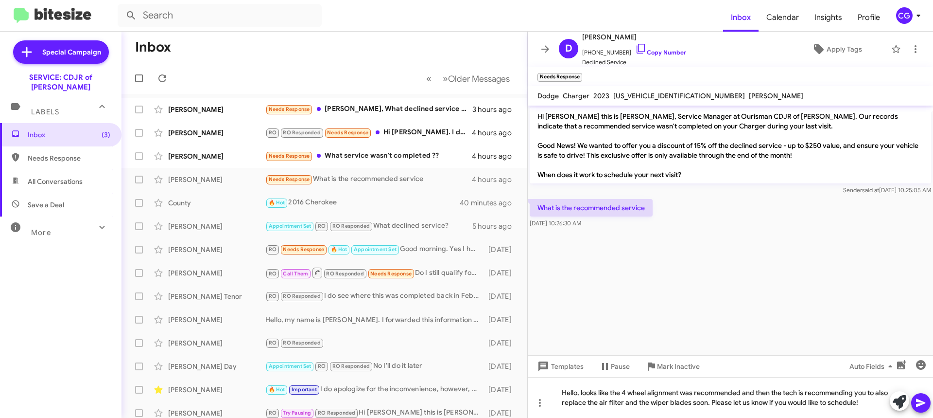
click at [916, 403] on icon at bounding box center [921, 403] width 12 height 12
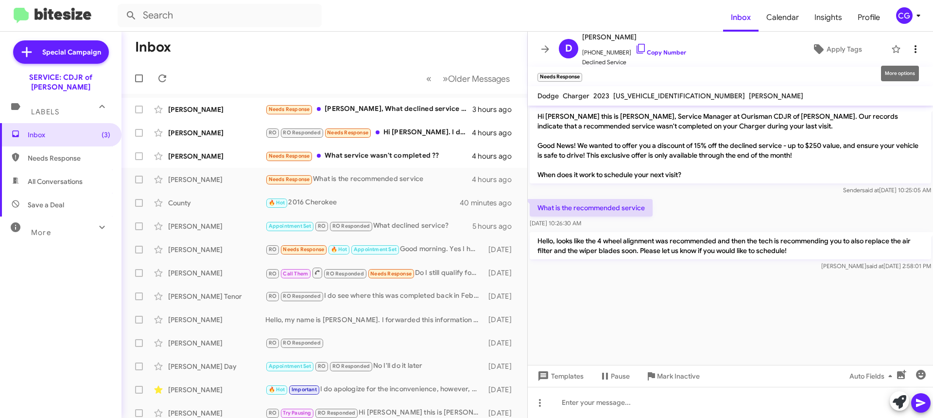
click at [911, 53] on icon at bounding box center [916, 49] width 12 height 12
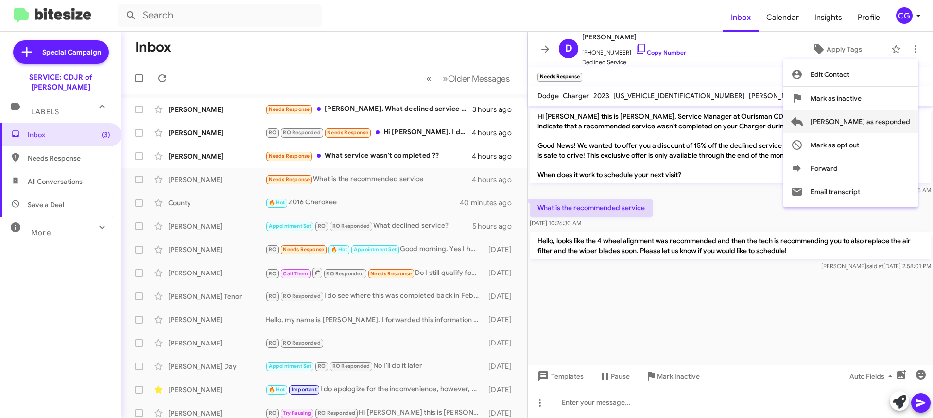
click at [896, 126] on span "[PERSON_NAME] as responded" at bounding box center [861, 121] width 100 height 23
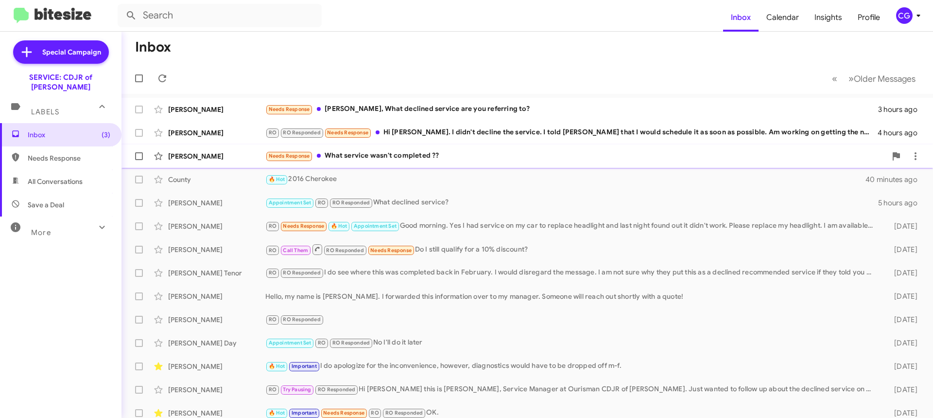
click at [405, 161] on div "Needs Response What service wasn't completed ??" at bounding box center [575, 155] width 621 height 11
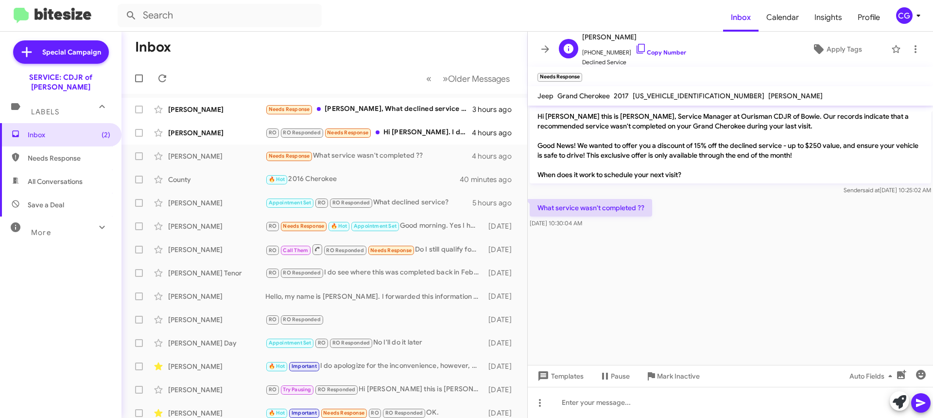
click at [592, 49] on span "+12672906943 Copy Number" at bounding box center [634, 50] width 104 height 15
click at [594, 52] on span "+12672906943 Copy Number" at bounding box center [634, 50] width 104 height 15
click at [595, 52] on span "+12672906943 Copy Number" at bounding box center [634, 50] width 104 height 15
copy span "12672906943"
click at [662, 398] on div at bounding box center [730, 401] width 405 height 31
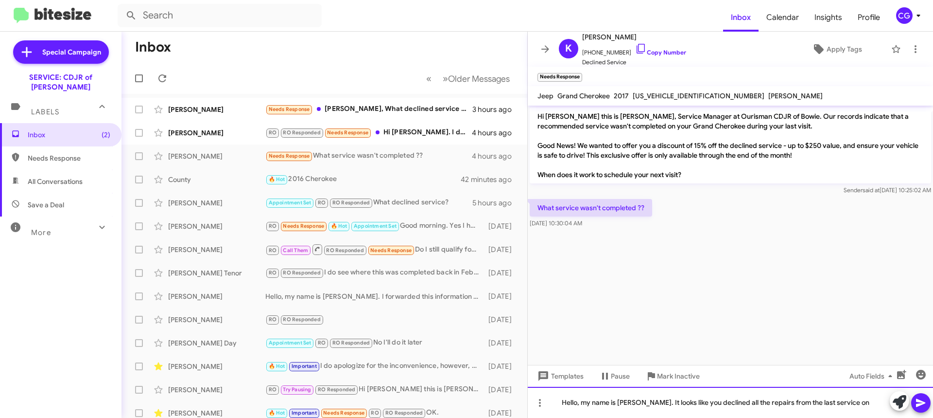
click at [860, 401] on div "Hello, my name is Carmen. It looks like you declined all the repairs from the l…" at bounding box center [730, 401] width 405 height 31
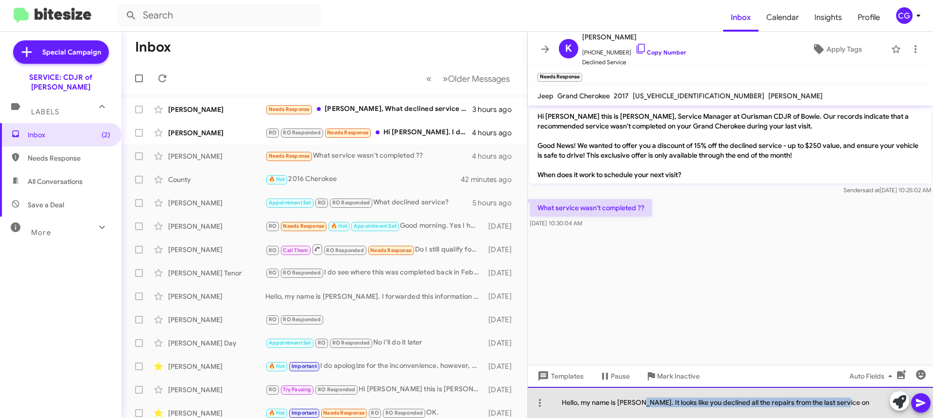
drag, startPoint x: 853, startPoint y: 401, endPoint x: 646, endPoint y: 404, distance: 207.6
click at [646, 404] on div "Hello, my name is Carmen. It looks like you declined all the repairs from the l…" at bounding box center [730, 401] width 405 height 31
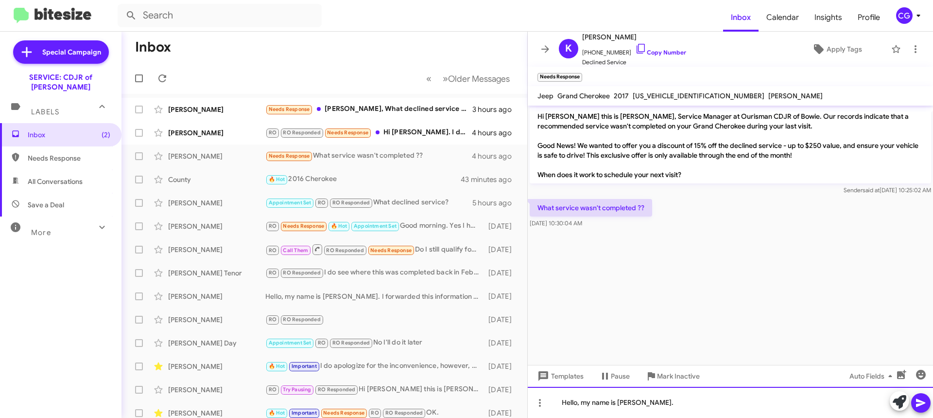
click at [692, 402] on div "Hello, my name is Carmen." at bounding box center [730, 401] width 405 height 31
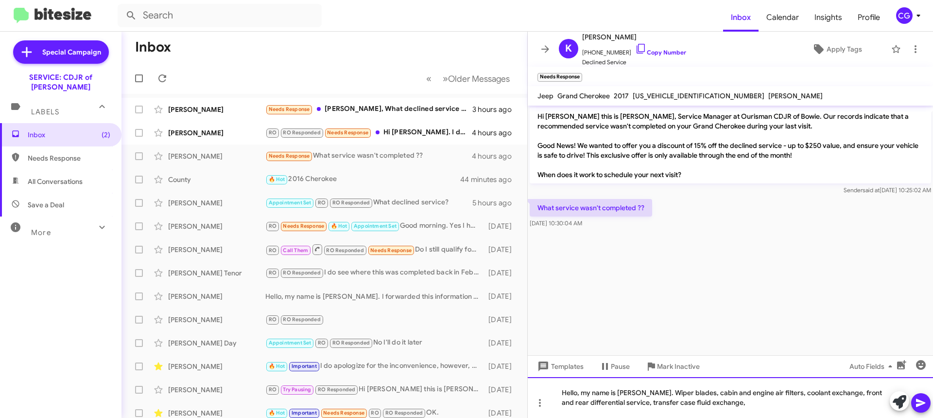
click at [736, 405] on div "Hello, my name is Carmen. Wiper blades, cabin and engine air filters, coolant e…" at bounding box center [730, 397] width 405 height 41
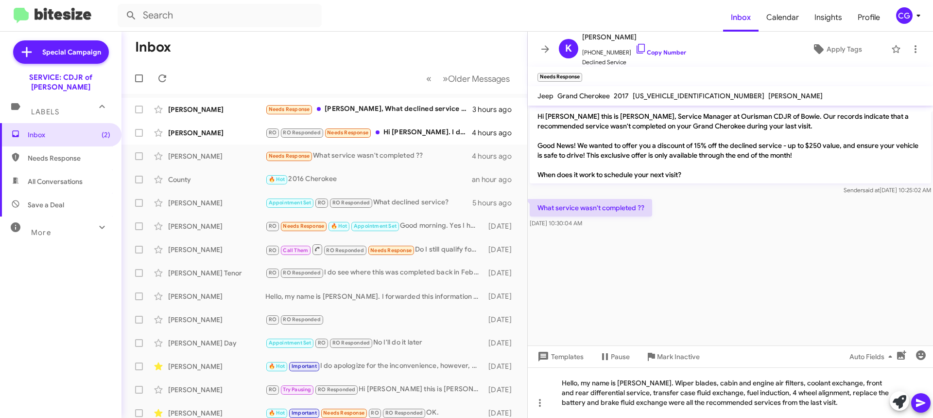
click at [915, 400] on button at bounding box center [920, 402] width 19 height 19
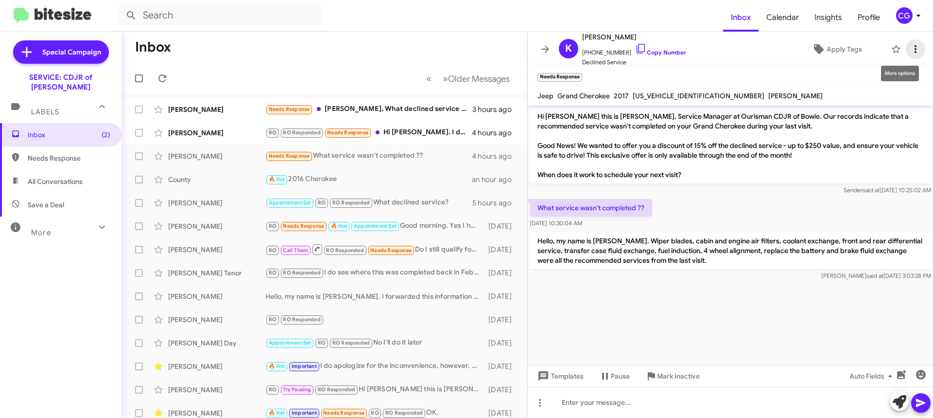
click at [908, 43] on button at bounding box center [915, 48] width 19 height 19
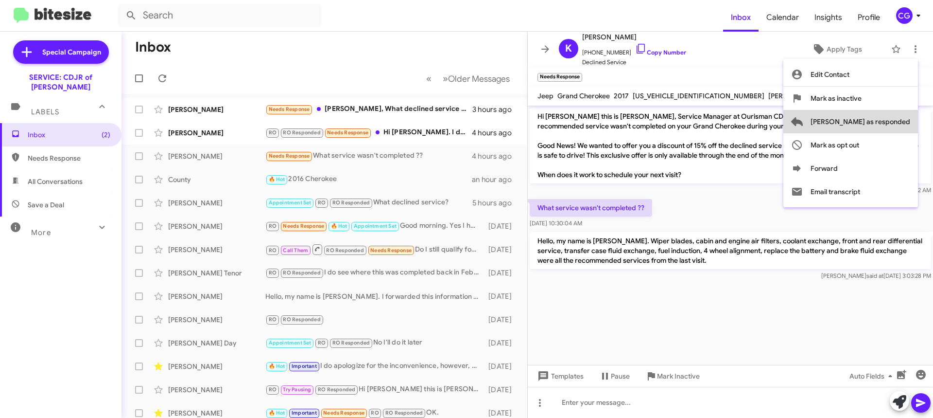
drag, startPoint x: 903, startPoint y: 122, endPoint x: 887, endPoint y: 122, distance: 16.5
click at [903, 122] on span "[PERSON_NAME] as responded" at bounding box center [861, 121] width 100 height 23
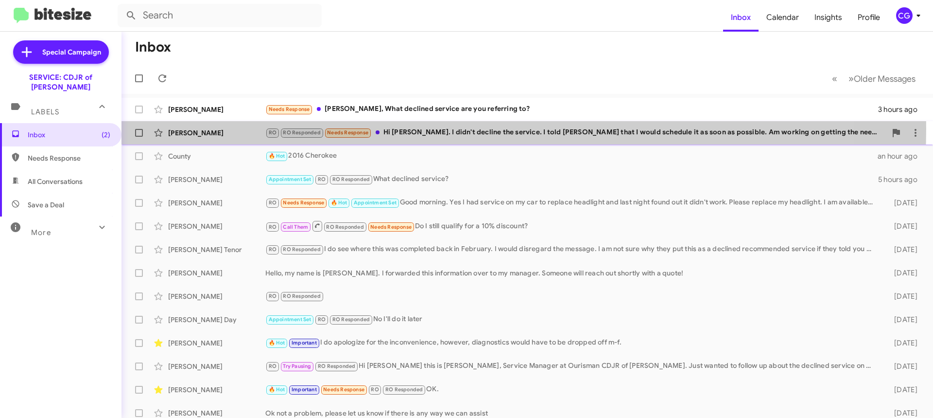
click at [396, 128] on div "RO RO Responded Needs Response Hi David. I didn't decline the service. I told E…" at bounding box center [575, 132] width 621 height 11
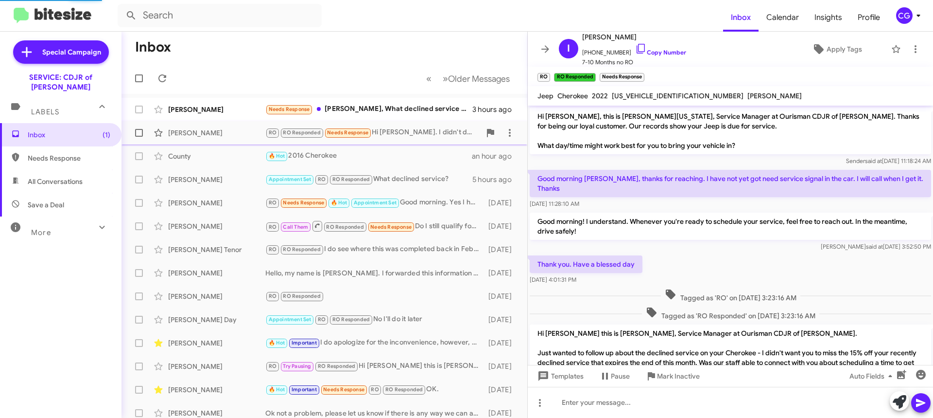
scroll to position [92, 0]
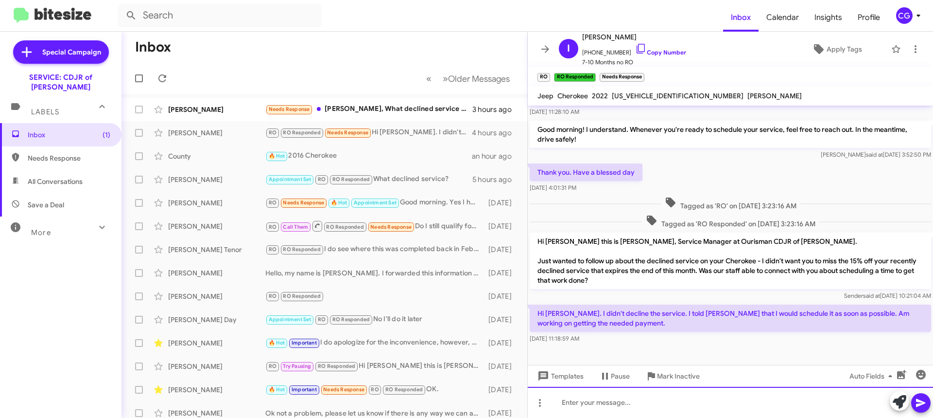
click at [675, 395] on div at bounding box center [730, 401] width 405 height 31
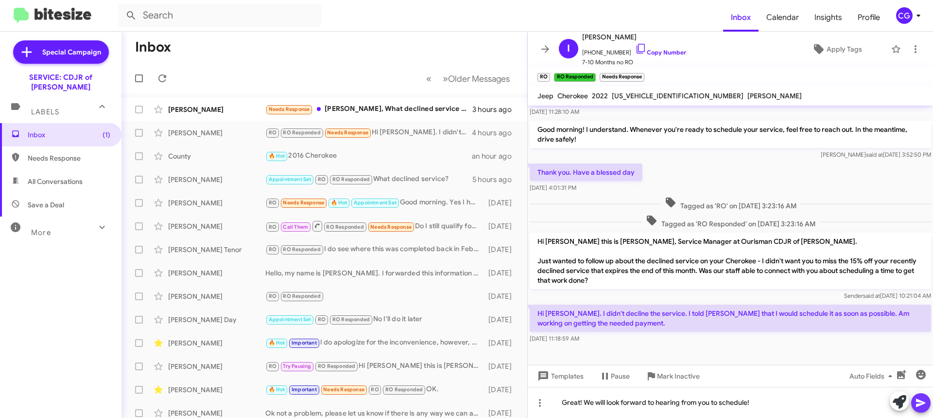
click at [920, 402] on icon at bounding box center [921, 403] width 12 height 12
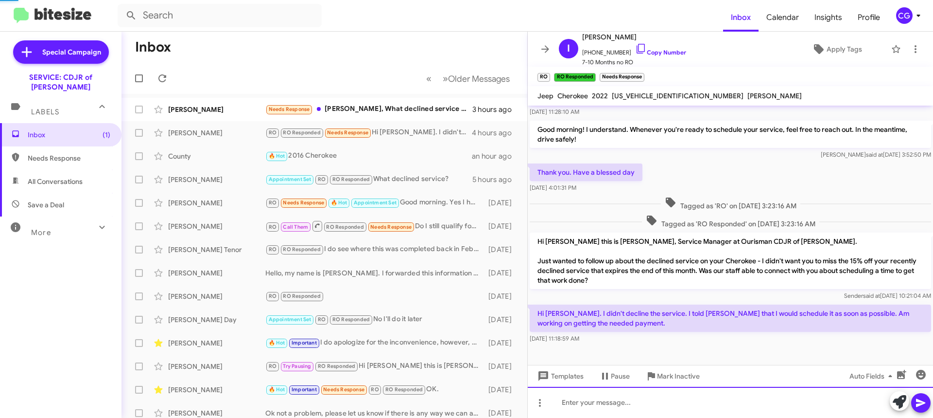
scroll to position [0, 0]
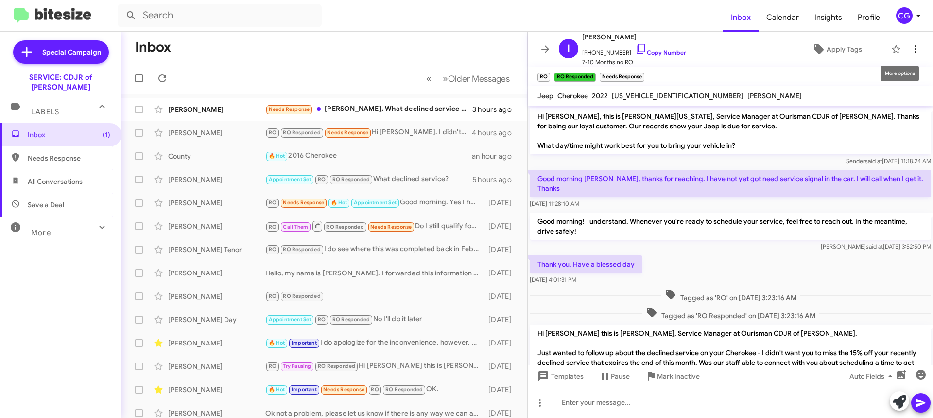
click at [913, 52] on icon at bounding box center [916, 49] width 12 height 12
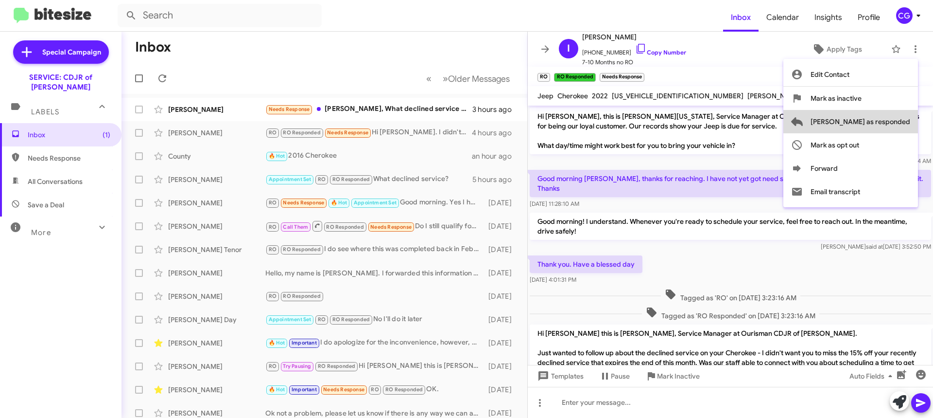
click at [896, 117] on span "[PERSON_NAME] as responded" at bounding box center [861, 121] width 100 height 23
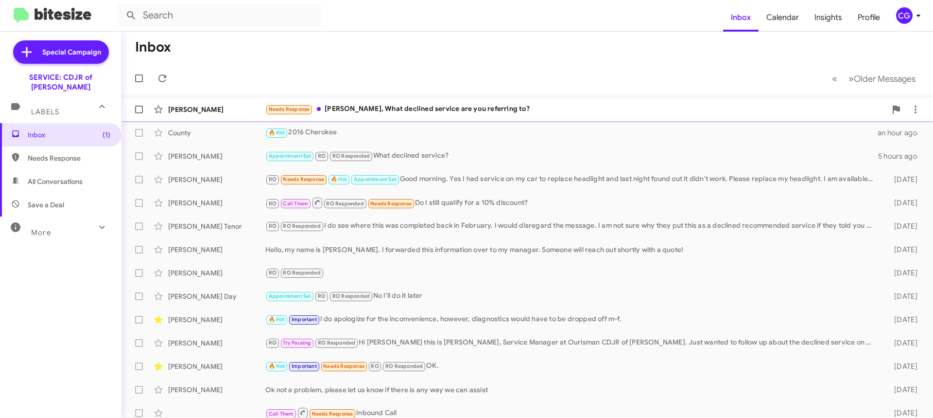
click at [463, 113] on div "Needs Response David, What declined service are you referring to?" at bounding box center [575, 109] width 621 height 11
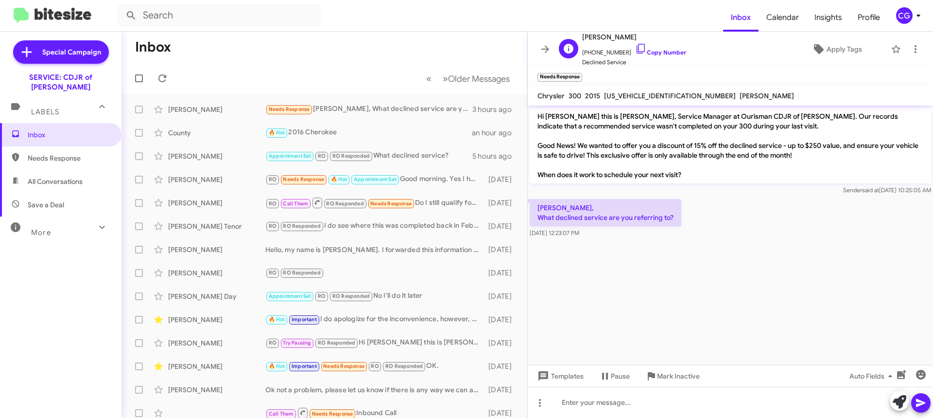
click at [611, 52] on span "+13014566761 Copy Number" at bounding box center [634, 50] width 104 height 15
copy span "13014566761"
click at [637, 402] on div at bounding box center [730, 401] width 405 height 31
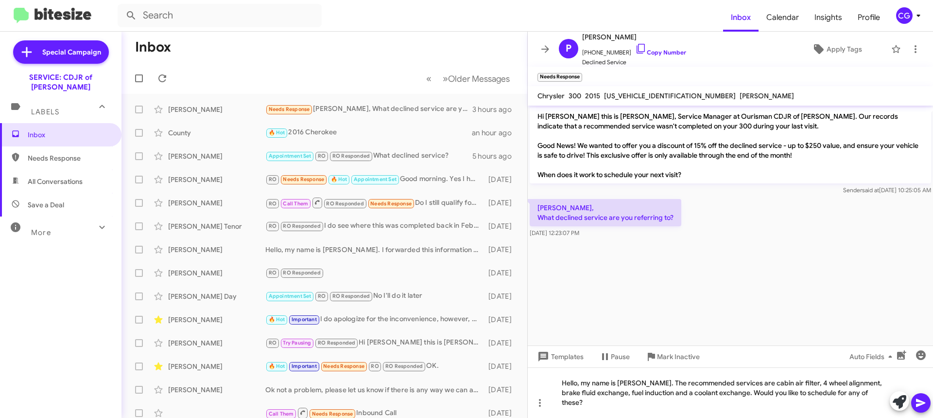
click at [924, 405] on icon at bounding box center [921, 403] width 12 height 12
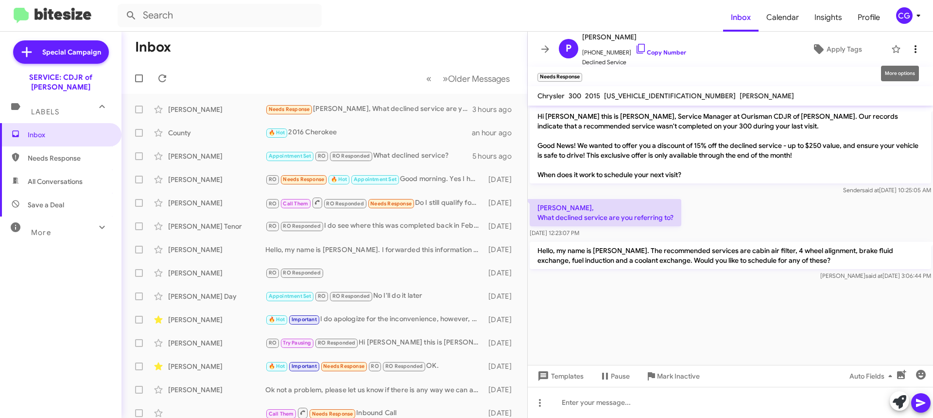
click at [912, 49] on icon at bounding box center [916, 49] width 12 height 12
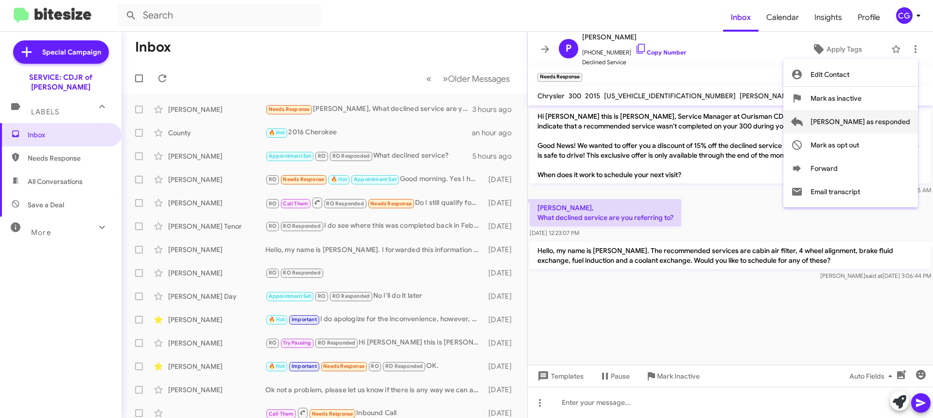
click at [874, 125] on span "Mark as responded" at bounding box center [861, 121] width 100 height 23
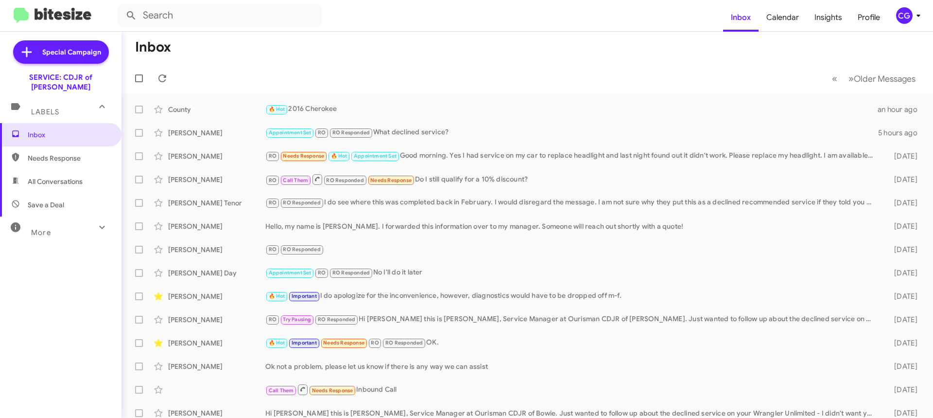
click at [913, 19] on icon at bounding box center [919, 16] width 12 height 12
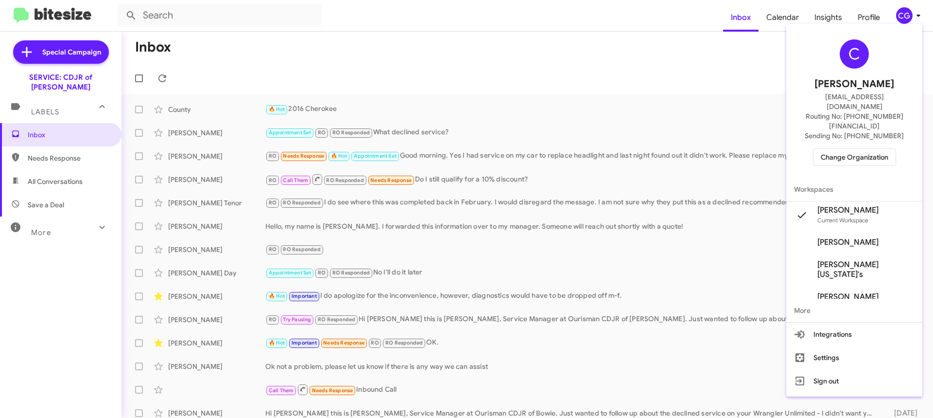
drag, startPoint x: 894, startPoint y: 146, endPoint x: 889, endPoint y: 142, distance: 6.9
click at [894, 146] on div "C Carmen Gast cgast@ourismancars.com Routing No: +1 (301) 249-4227 Sending No: …" at bounding box center [854, 103] width 136 height 150
click at [886, 149] on span "Change Organization" at bounding box center [855, 157] width 68 height 17
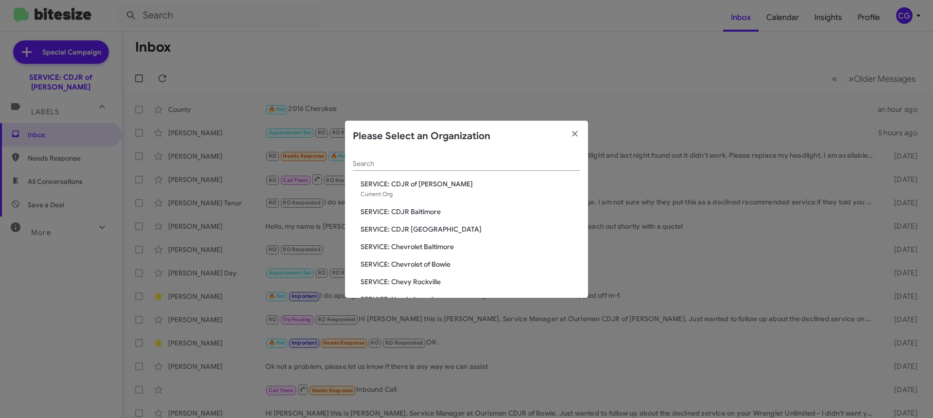
click at [441, 244] on span "SERVICE: Chevrolet Baltimore" at bounding box center [471, 247] width 220 height 10
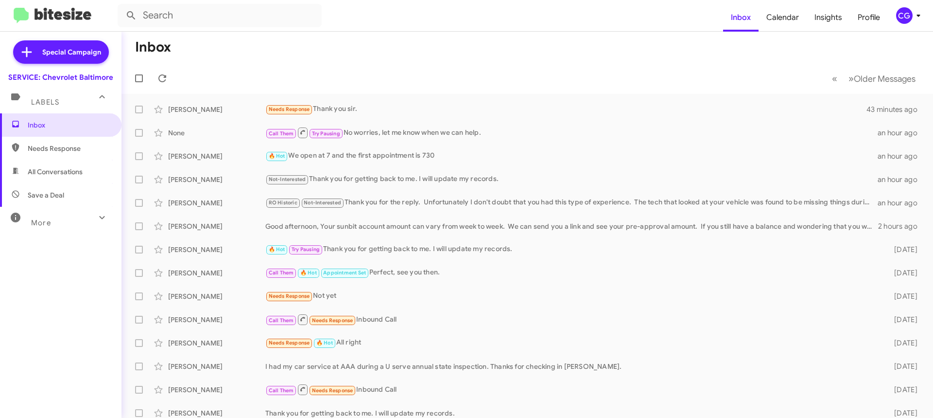
click at [920, 10] on span "CG" at bounding box center [910, 15] width 29 height 17
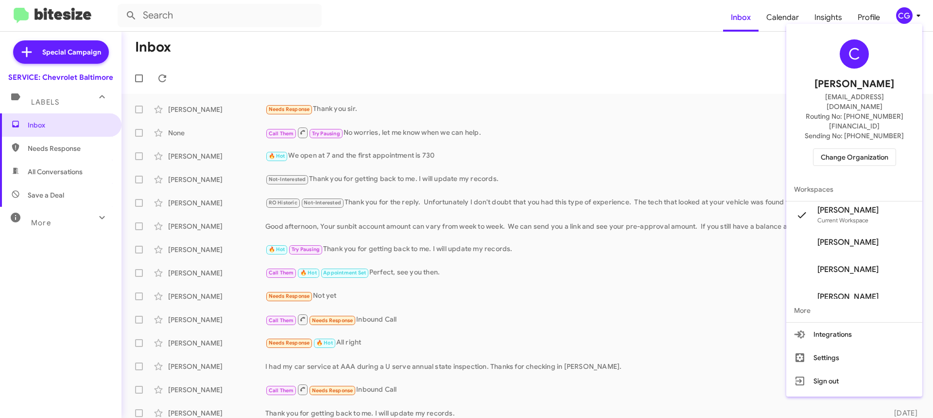
click at [852, 149] on span "Change Organization" at bounding box center [855, 157] width 68 height 17
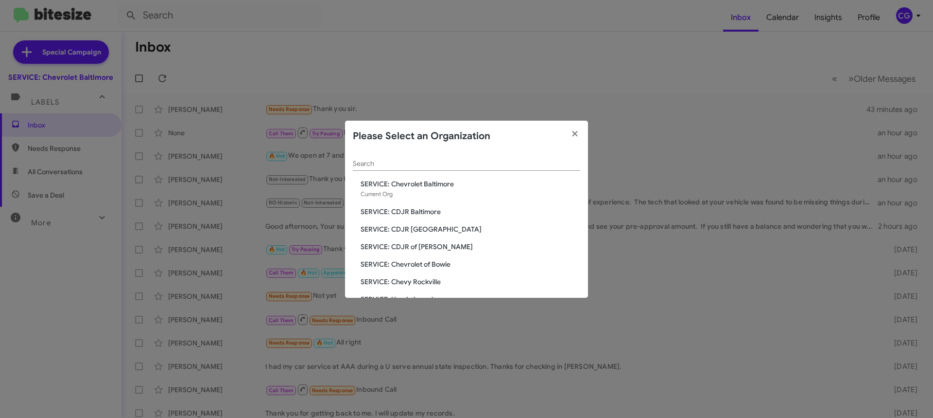
click at [434, 267] on span "SERVICE: Chevrolet of Bowie" at bounding box center [471, 264] width 220 height 10
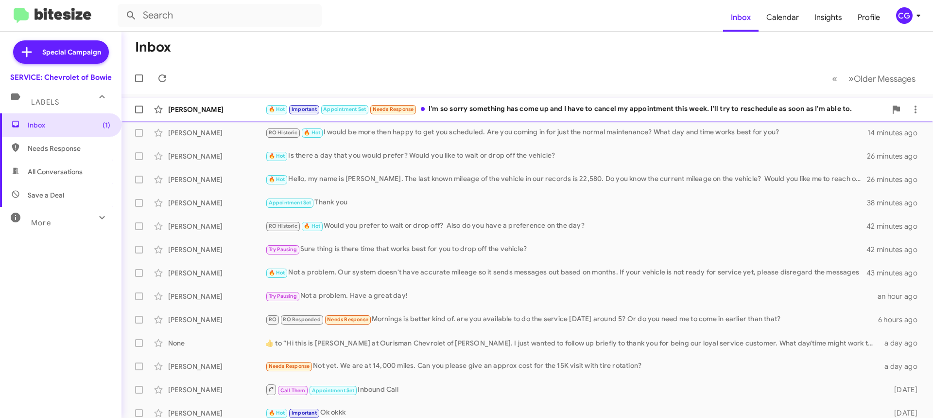
click at [518, 119] on span "[PERSON_NAME] 🔥 Hot Important Appointment Set Needs Response I'm so sorry somet…" at bounding box center [528, 109] width 812 height 23
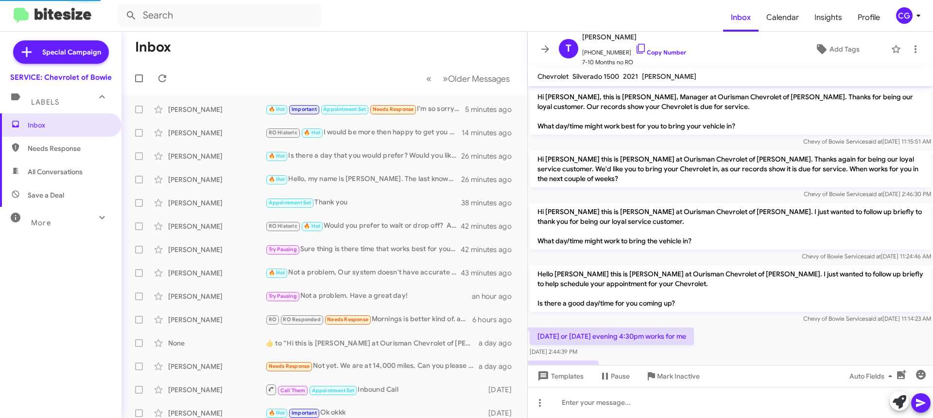
scroll to position [275, 0]
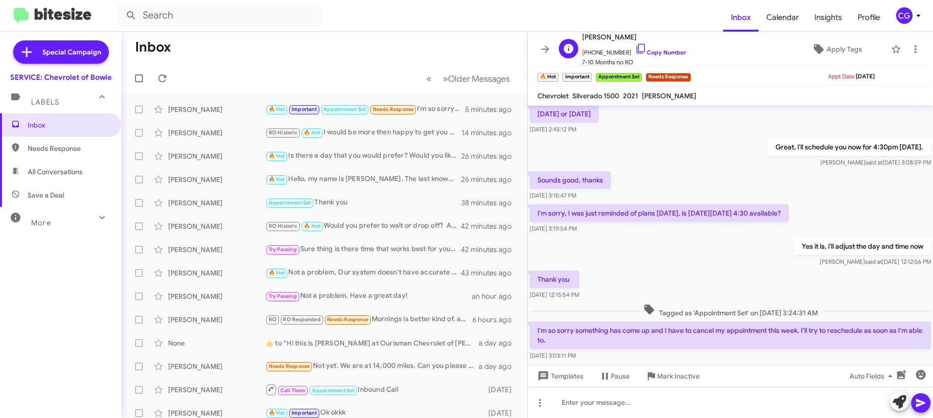
click at [596, 50] on span "[PHONE_NUMBER] Copy Number" at bounding box center [634, 50] width 104 height 15
copy span "12022861912"
drag, startPoint x: 610, startPoint y: 51, endPoint x: 596, endPoint y: 53, distance: 13.8
copy span "12022861912"
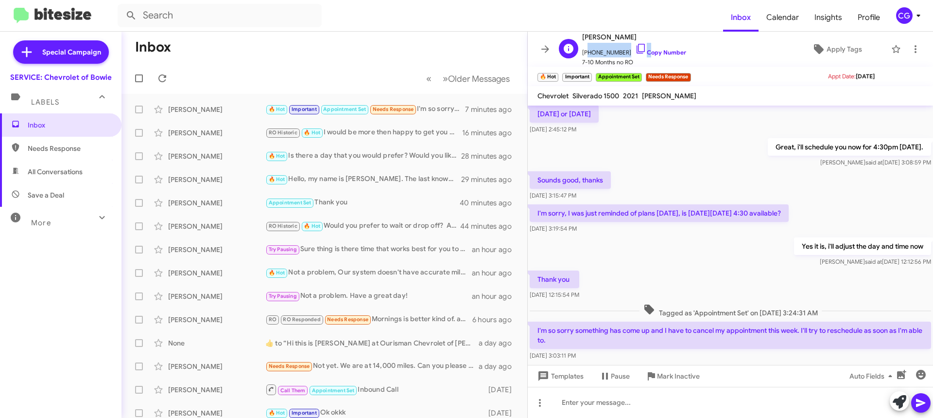
copy span "12022861912"
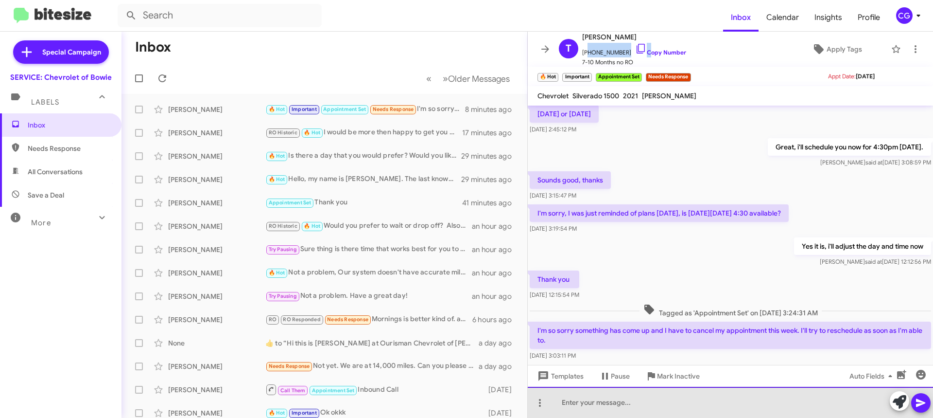
drag, startPoint x: 677, startPoint y: 386, endPoint x: 680, endPoint y: 391, distance: 5.0
click at [676, 384] on div "Hi [PERSON_NAME], this is [PERSON_NAME], Manager at Ourisman Chevrolet of [PERS…" at bounding box center [730, 261] width 405 height 312
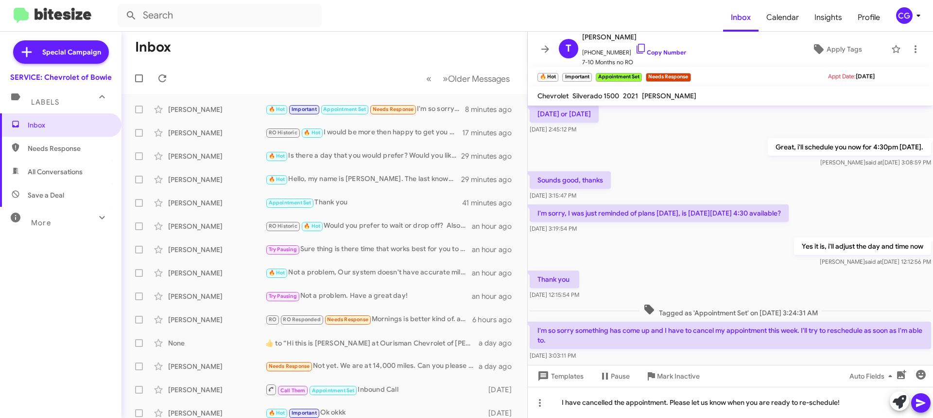
click at [930, 407] on div at bounding box center [910, 401] width 41 height 21
drag, startPoint x: 924, startPoint y: 402, endPoint x: 927, endPoint y: 340, distance: 62.3
click at [924, 402] on icon at bounding box center [920, 403] width 9 height 8
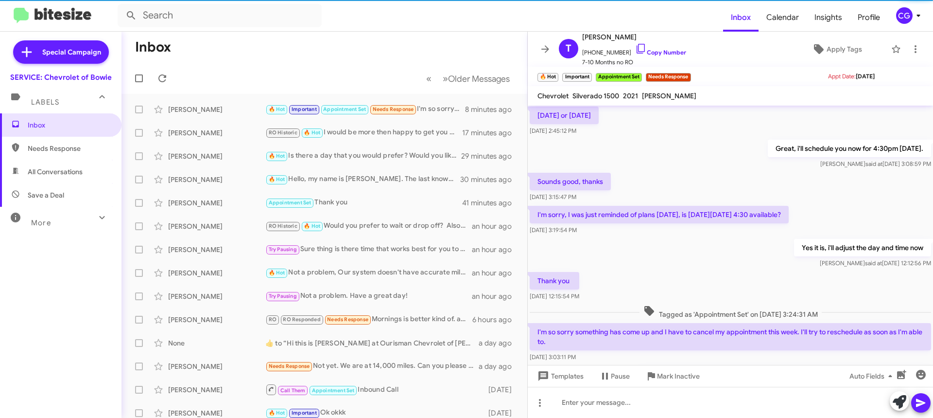
click at [909, 19] on div "CG" at bounding box center [904, 15] width 17 height 17
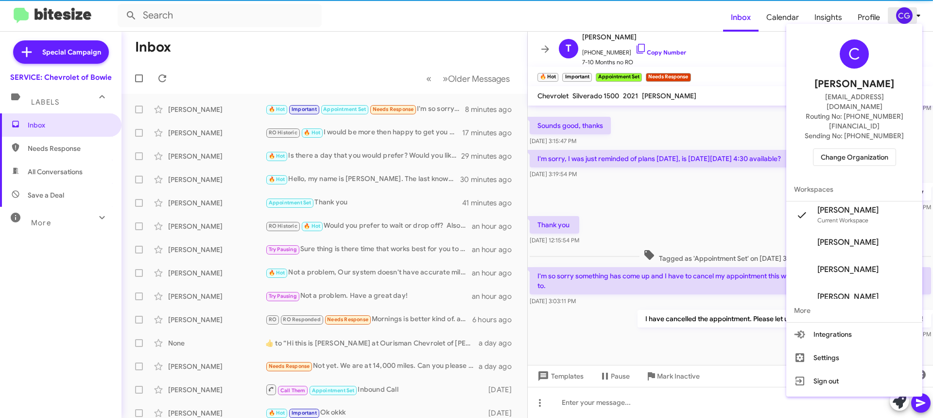
scroll to position [330, 0]
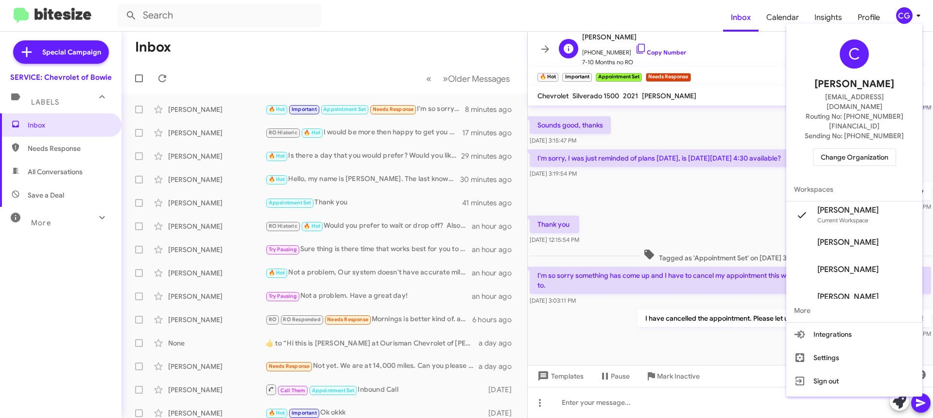
drag, startPoint x: 767, startPoint y: 52, endPoint x: 806, endPoint y: 59, distance: 39.4
click at [767, 53] on div at bounding box center [466, 209] width 933 height 418
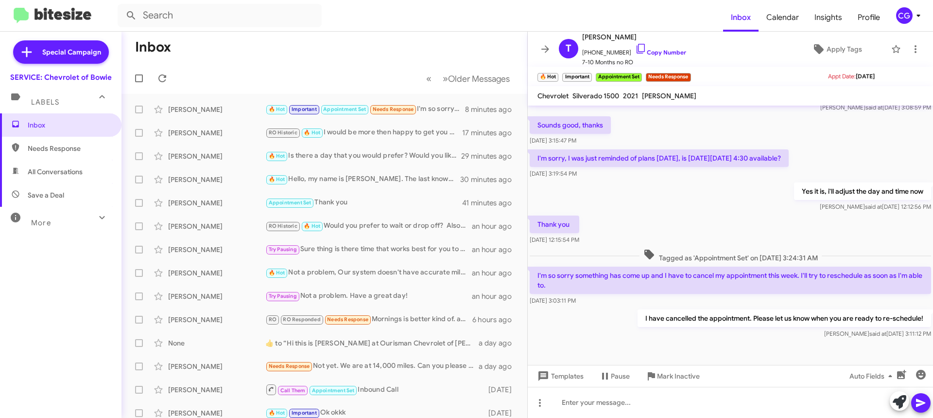
click at [915, 58] on mat-toolbar "T [PERSON_NAME] [PHONE_NUMBER] Copy Number 7-10 Months no RO Apply Tags" at bounding box center [730, 49] width 405 height 35
click at [910, 51] on icon at bounding box center [916, 49] width 12 height 12
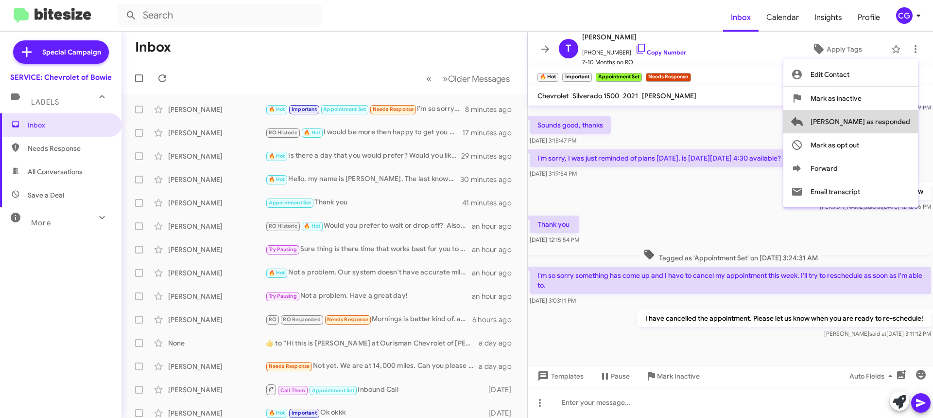
click at [899, 127] on span "[PERSON_NAME] as responded" at bounding box center [861, 121] width 100 height 23
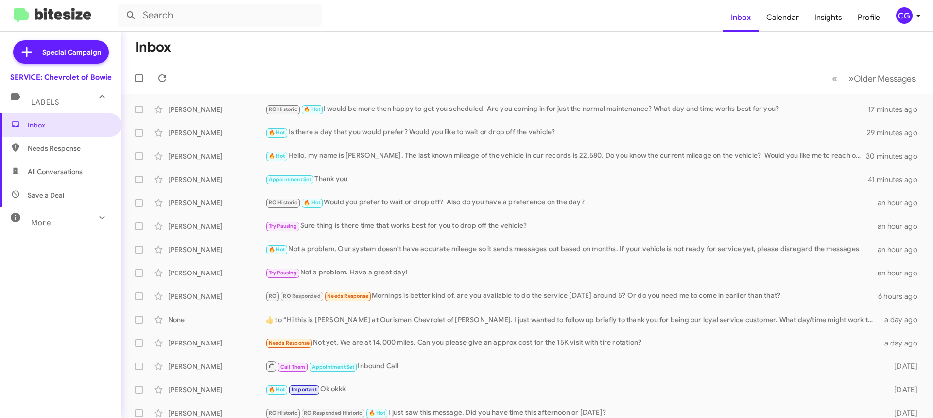
click at [907, 22] on div "CG" at bounding box center [904, 15] width 17 height 17
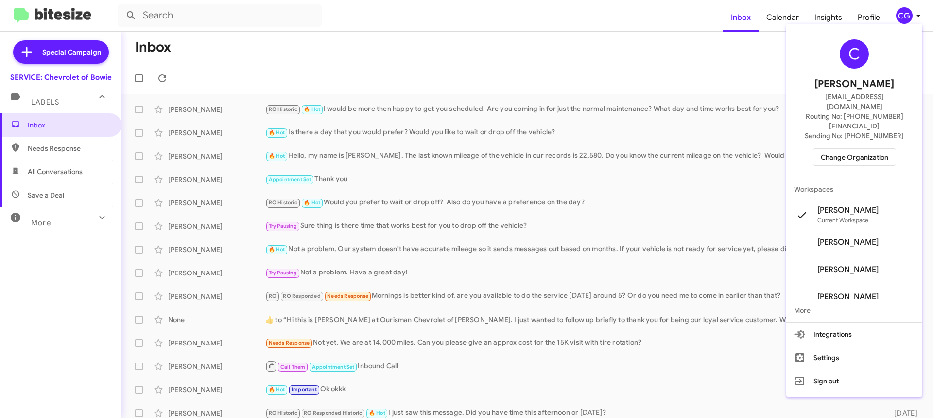
drag, startPoint x: 871, startPoint y: 139, endPoint x: 869, endPoint y: 143, distance: 5.2
click at [869, 149] on span "Change Organization" at bounding box center [855, 157] width 68 height 17
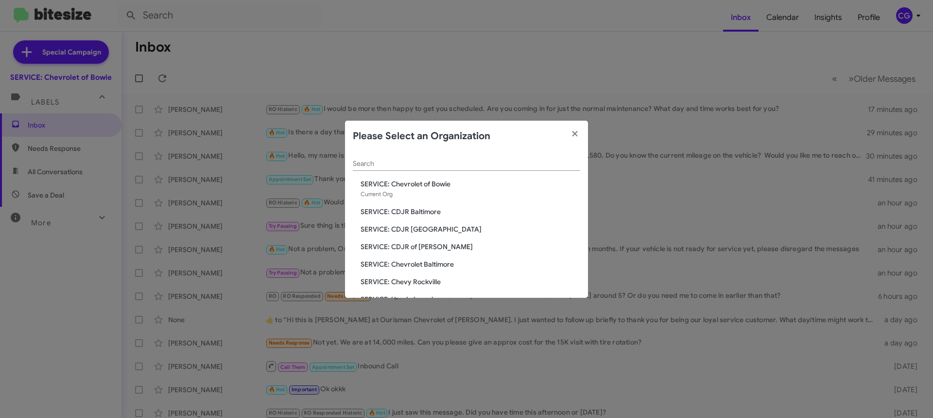
click at [435, 280] on span "SERVICE: Chevy Rockville" at bounding box center [471, 282] width 220 height 10
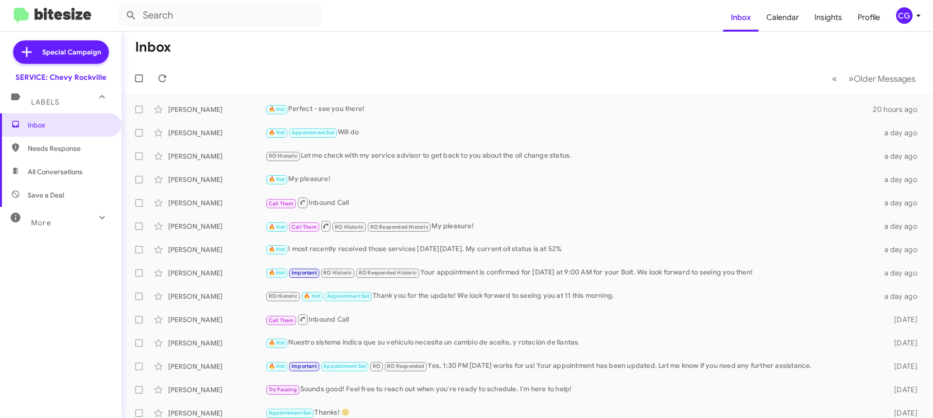
click at [903, 14] on div "CG" at bounding box center [904, 15] width 17 height 17
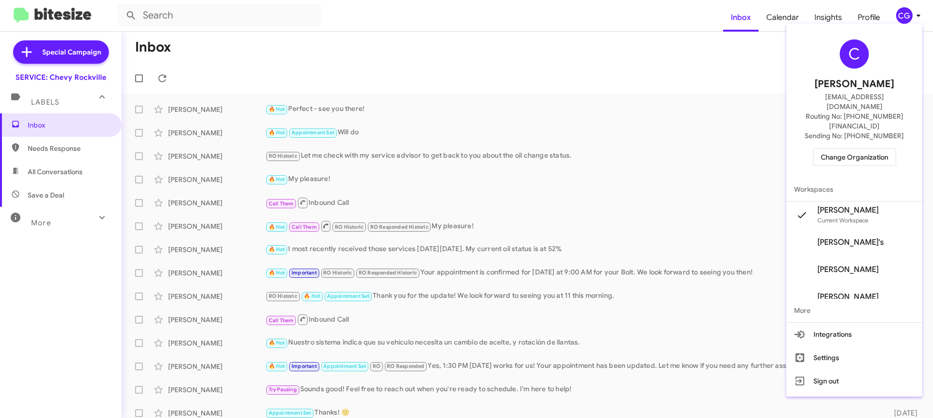
click at [848, 149] on span "Change Organization" at bounding box center [855, 157] width 68 height 17
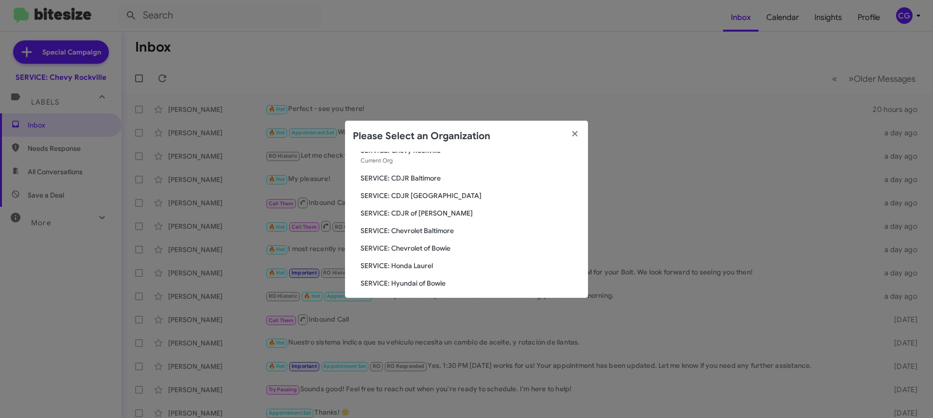
scroll to position [49, 0]
click at [407, 252] on span "SERVICE: Honda Laurel" at bounding box center [471, 250] width 220 height 10
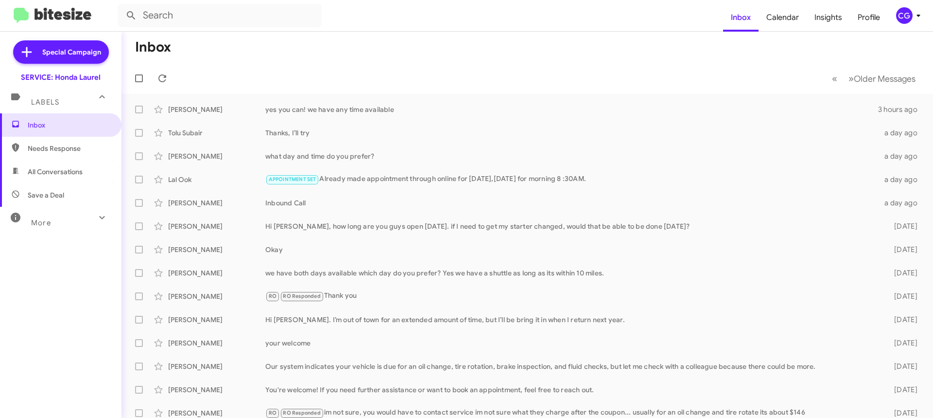
click at [915, 15] on icon at bounding box center [919, 16] width 12 height 12
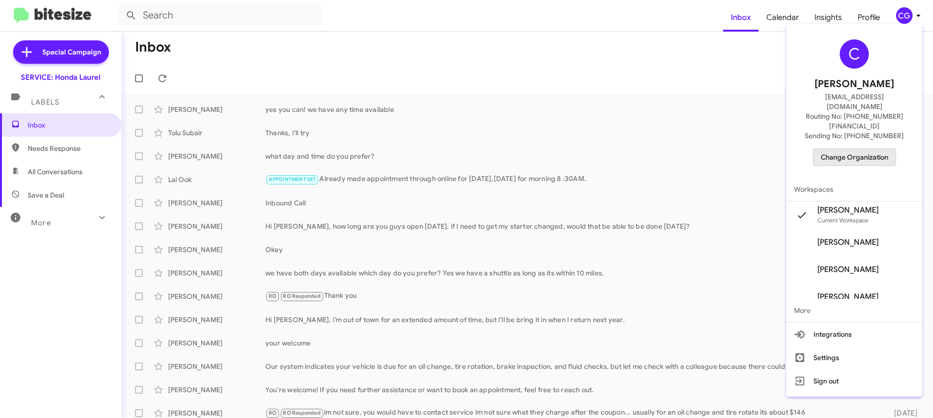
click at [873, 149] on span "Change Organization" at bounding box center [855, 157] width 68 height 17
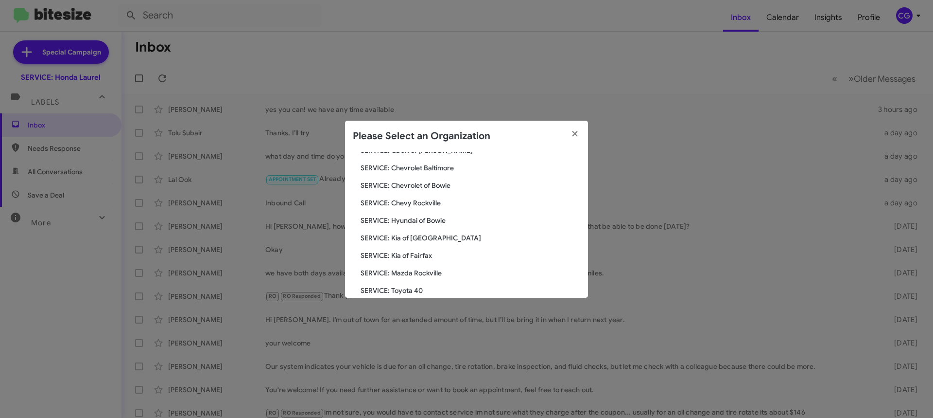
scroll to position [82, 0]
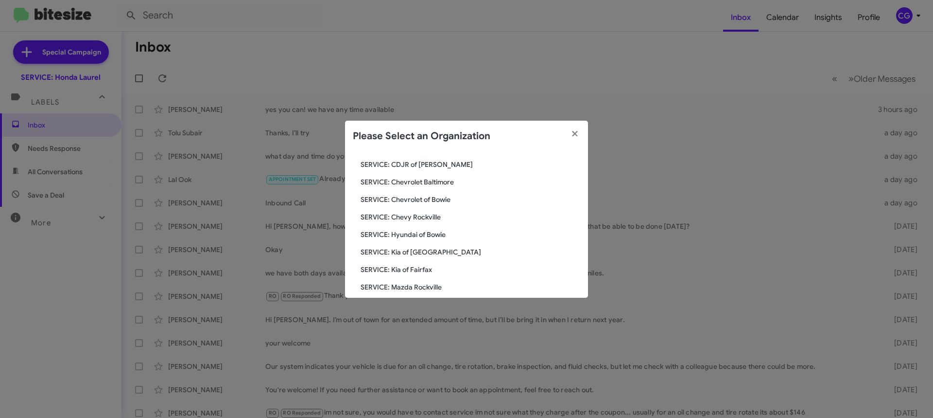
click at [419, 234] on span "SERVICE: Hyundai of Bowie" at bounding box center [471, 234] width 220 height 10
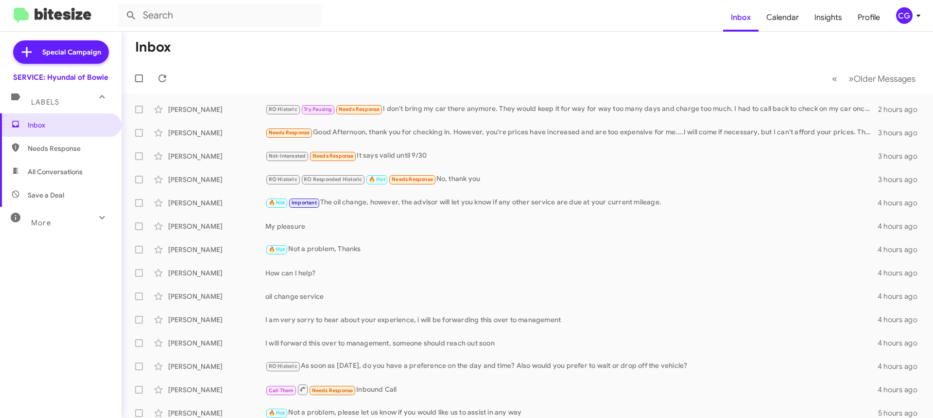
click at [913, 19] on icon at bounding box center [919, 16] width 12 height 12
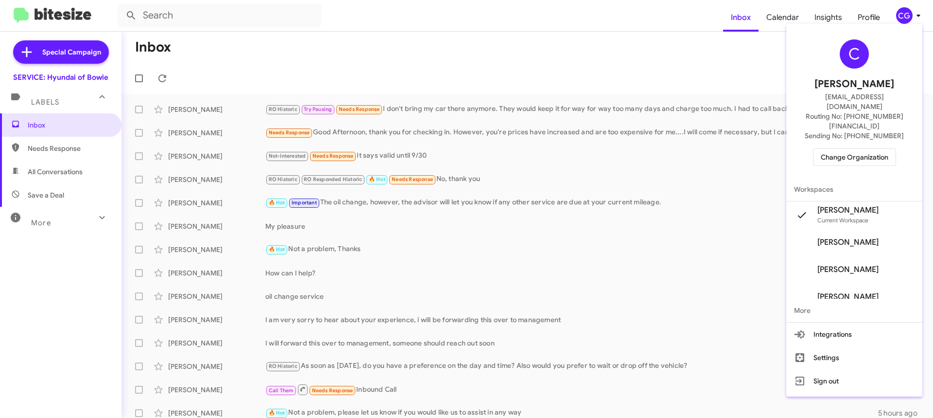
drag, startPoint x: 883, startPoint y: 126, endPoint x: 864, endPoint y: 131, distance: 19.0
click at [881, 126] on div "C Carmen Gast cgast@ourismancars.com Routing No: +1 (301) 249-4227 Sending No: …" at bounding box center [854, 103] width 136 height 150
click at [864, 149] on span "Change Organization" at bounding box center [855, 157] width 68 height 17
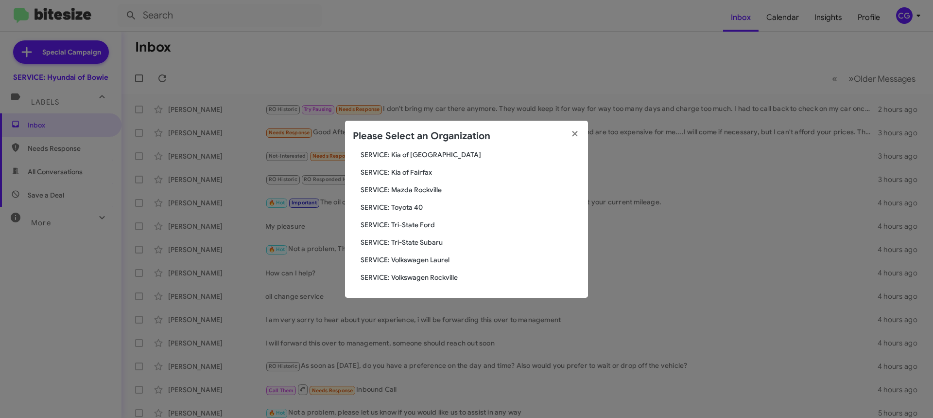
scroll to position [131, 0]
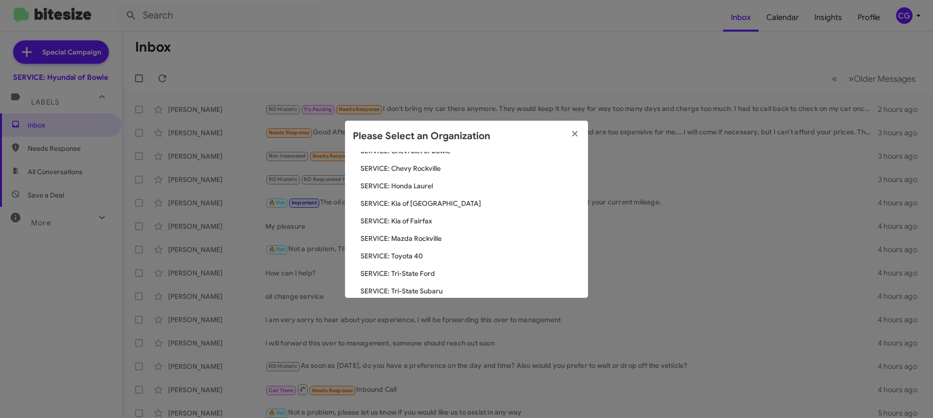
click at [434, 201] on span "SERVICE: Kia of [GEOGRAPHIC_DATA]" at bounding box center [471, 203] width 220 height 10
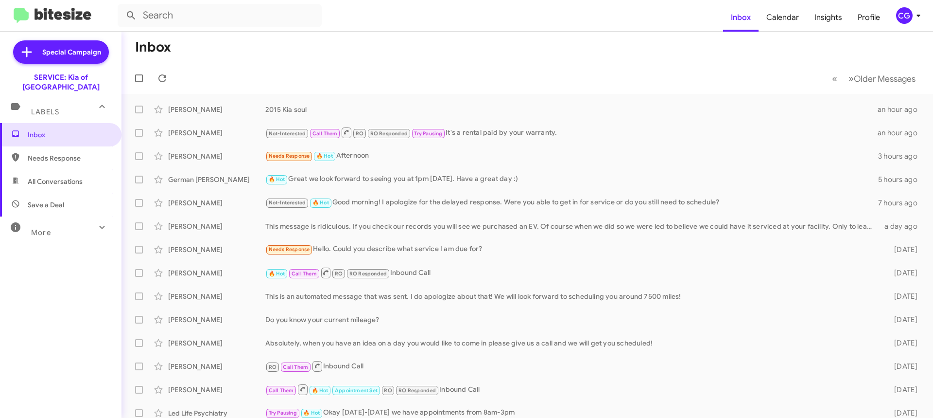
drag, startPoint x: 910, startPoint y: 26, endPoint x: 911, endPoint y: 20, distance: 5.9
click at [910, 26] on mat-toolbar "Inbox Calendar Insights Profile CG" at bounding box center [466, 15] width 933 height 31
click at [913, 15] on icon at bounding box center [919, 16] width 12 height 12
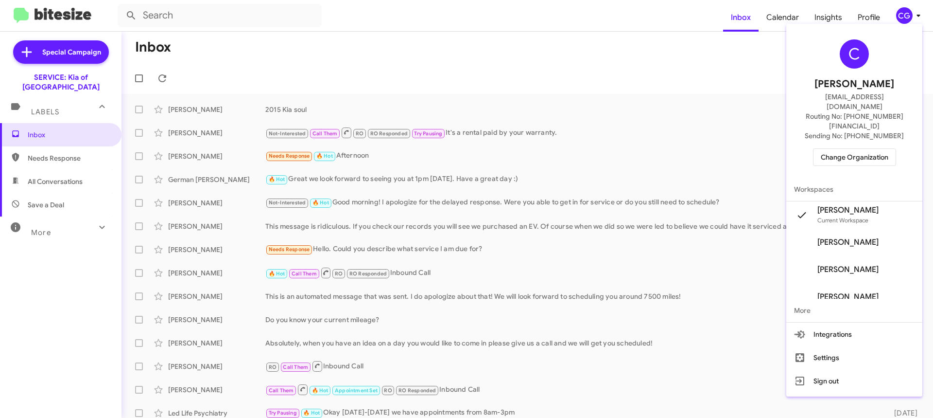
click at [889, 149] on span "Change Organization" at bounding box center [855, 157] width 68 height 17
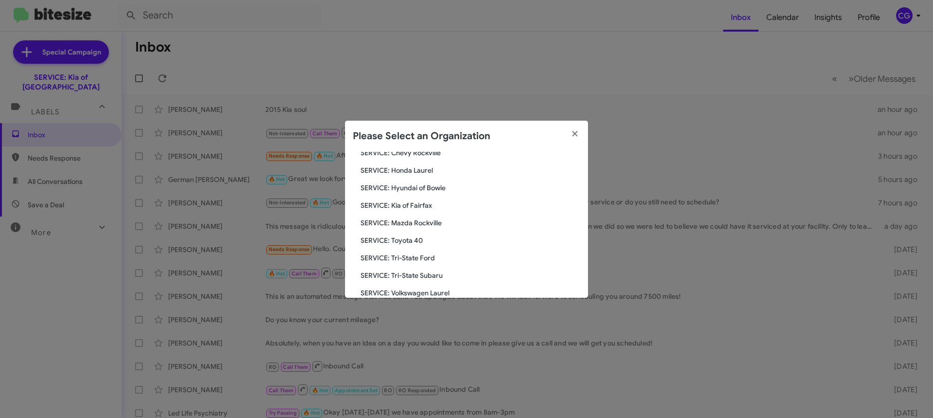
scroll to position [179, 0]
click at [430, 192] on span "SERVICE: Mazda Rockville" at bounding box center [471, 190] width 220 height 10
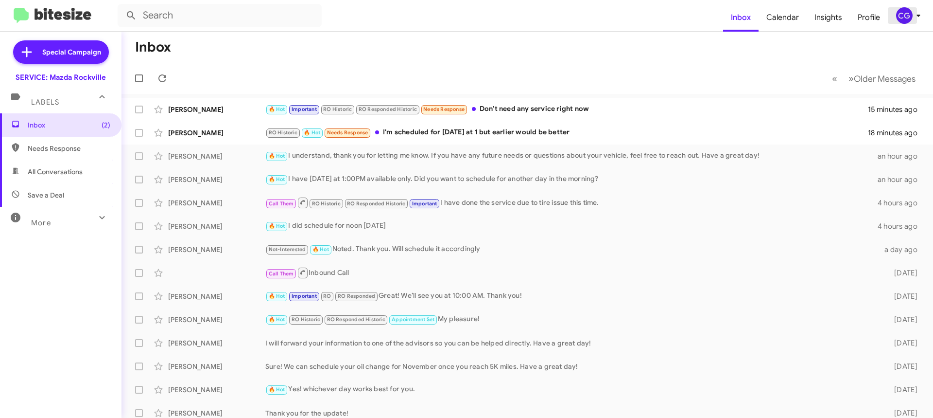
click at [908, 18] on div "CG" at bounding box center [904, 15] width 17 height 17
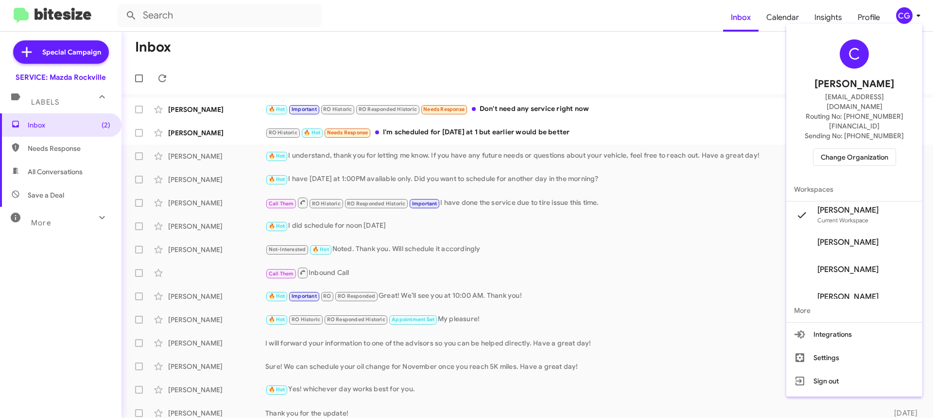
click at [828, 149] on span "Change Organization" at bounding box center [855, 157] width 68 height 17
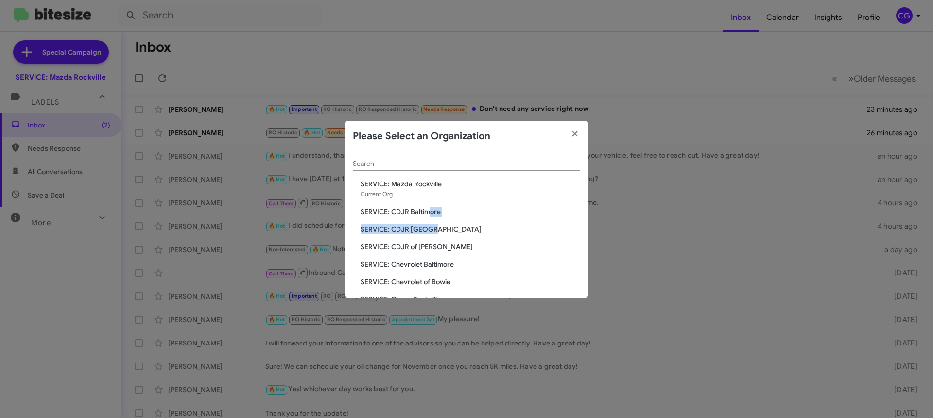
click at [431, 216] on div "Search SERVICE: Mazda Rockville Current Org SERVICE: CDJR Baltimore SERVICE: CD…" at bounding box center [466, 225] width 243 height 146
click at [433, 212] on span "SERVICE: CDJR Baltimore" at bounding box center [471, 212] width 220 height 10
click at [431, 212] on span "SERVICE: CDJR Baltimore" at bounding box center [471, 212] width 220 height 10
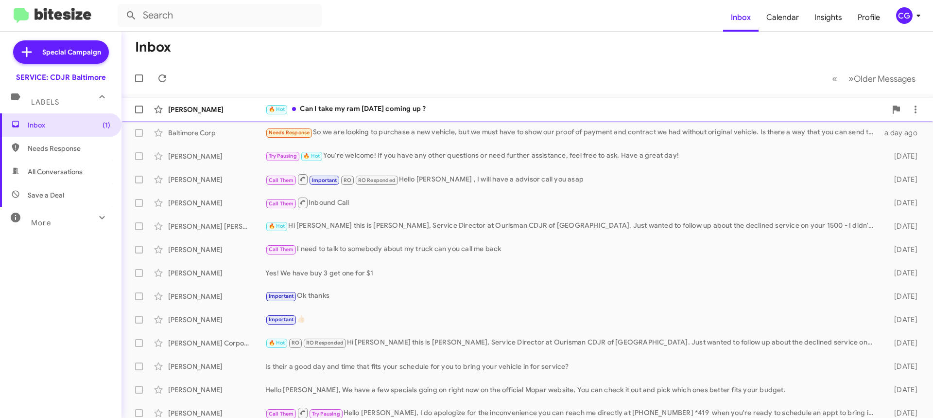
click at [375, 109] on div "🔥 Hot Can I take my ram this Monday coming up ?" at bounding box center [575, 109] width 621 height 11
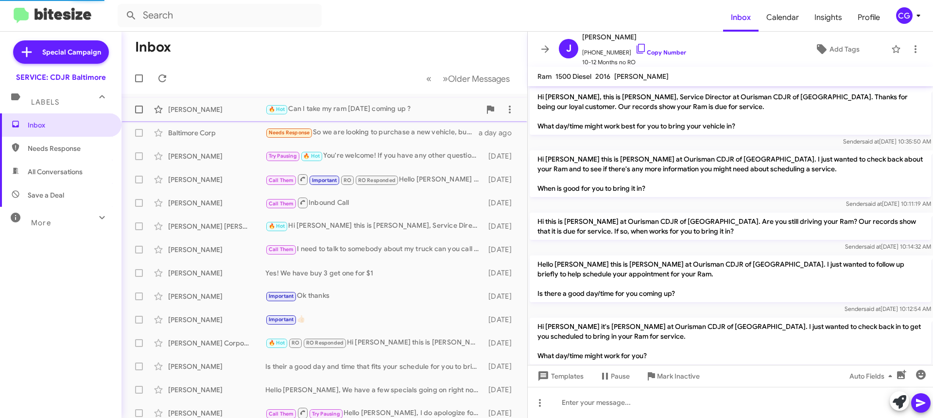
scroll to position [61, 0]
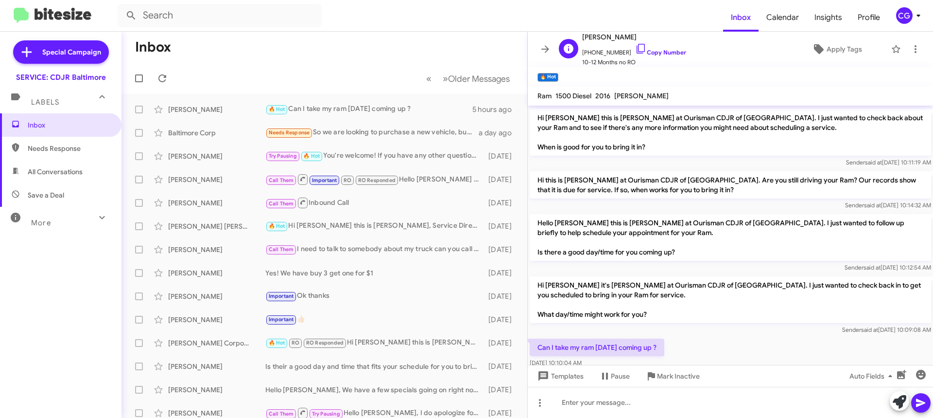
click at [612, 52] on span "+14435801761 Copy Number" at bounding box center [634, 50] width 104 height 15
click at [611, 52] on span "+14435801761 Copy Number" at bounding box center [634, 50] width 104 height 15
copy span "14435801761"
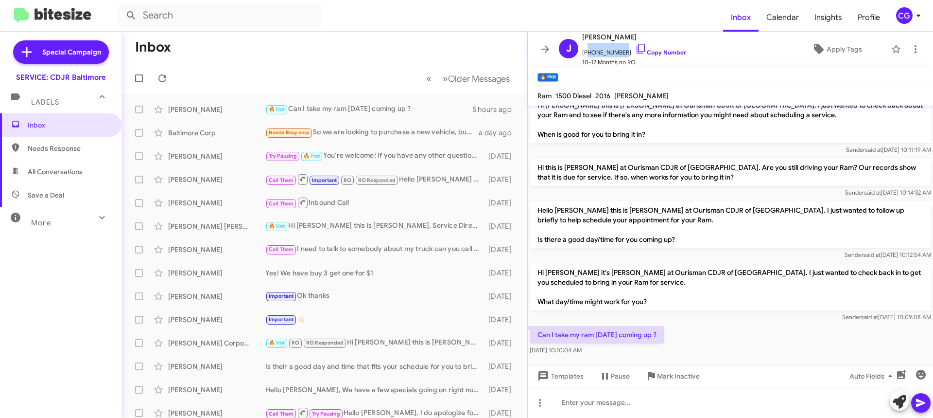
scroll to position [80, 0]
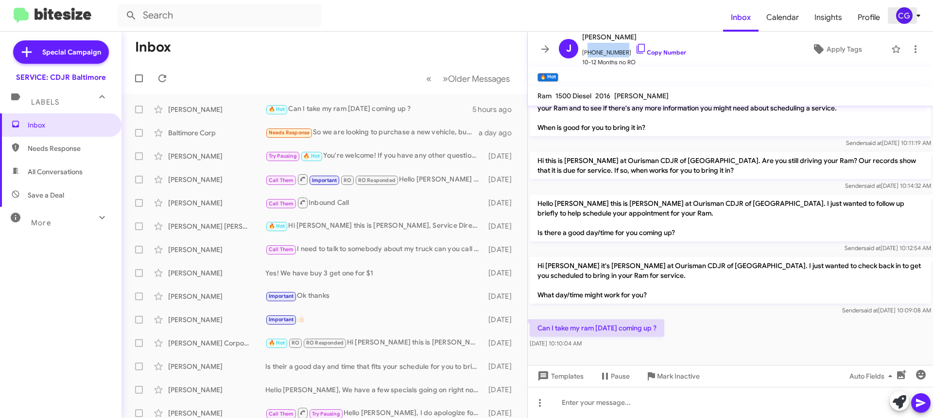
drag, startPoint x: 901, startPoint y: 9, endPoint x: 893, endPoint y: 11, distance: 7.9
click at [893, 8] on button "CG" at bounding box center [905, 15] width 35 height 17
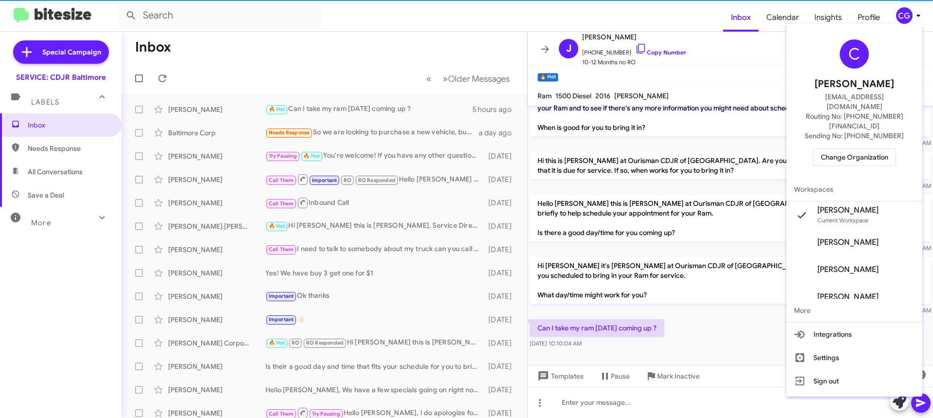
click at [874, 147] on div "C Carmen Gast cgast@ourismancars.com Routing No: +1 (410) 288-3100 Sending No: …" at bounding box center [854, 103] width 136 height 150
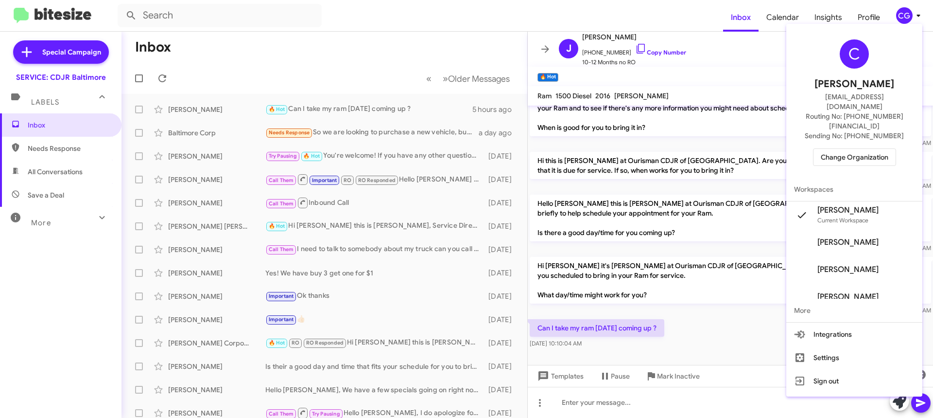
click at [875, 149] on span "Change Organization" at bounding box center [855, 157] width 68 height 17
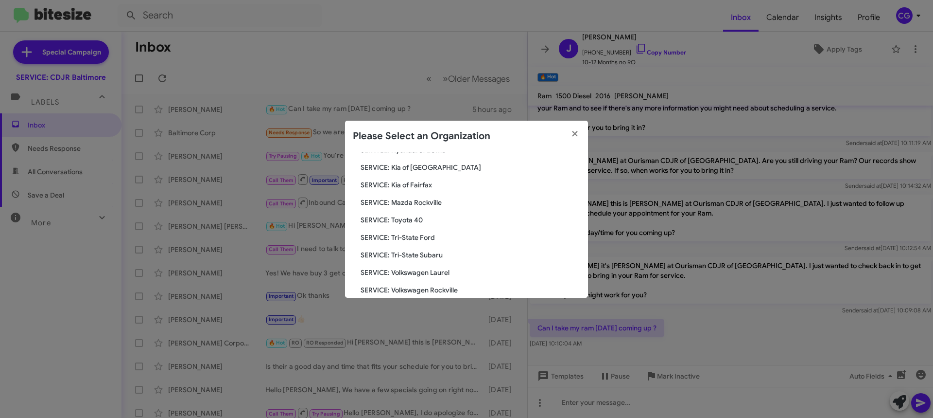
scroll to position [179, 0]
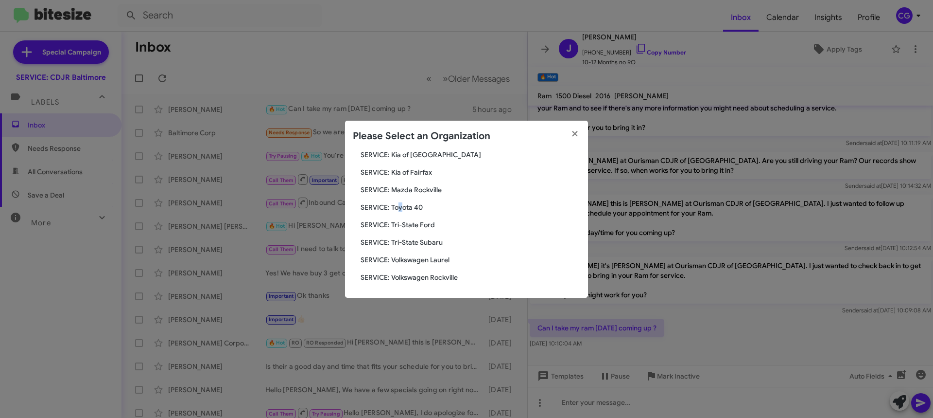
click at [400, 201] on div "Search SERVICE: CDJR Baltimore Current Org SERVICE: CDJR Clarksville SERVICE: C…" at bounding box center [466, 225] width 243 height 146
click at [411, 192] on span "SERVICE: Mazda Rockville" at bounding box center [471, 190] width 220 height 10
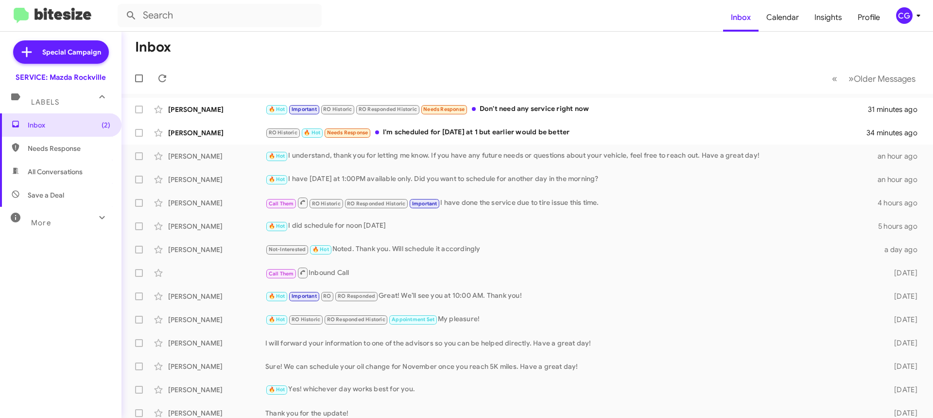
click at [903, 18] on div "CG" at bounding box center [904, 15] width 17 height 17
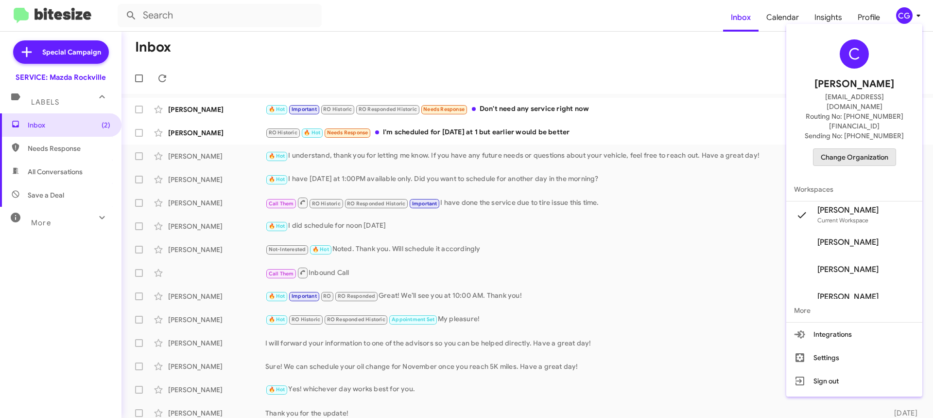
click at [876, 149] on span "Change Organization" at bounding box center [855, 157] width 68 height 17
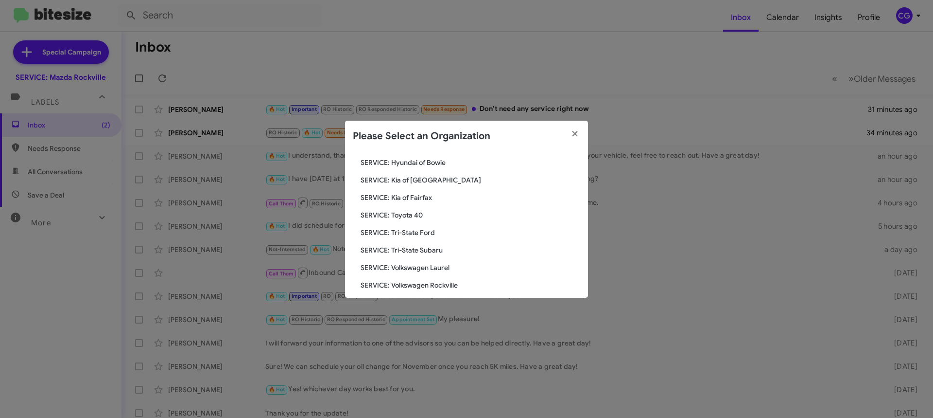
scroll to position [179, 0]
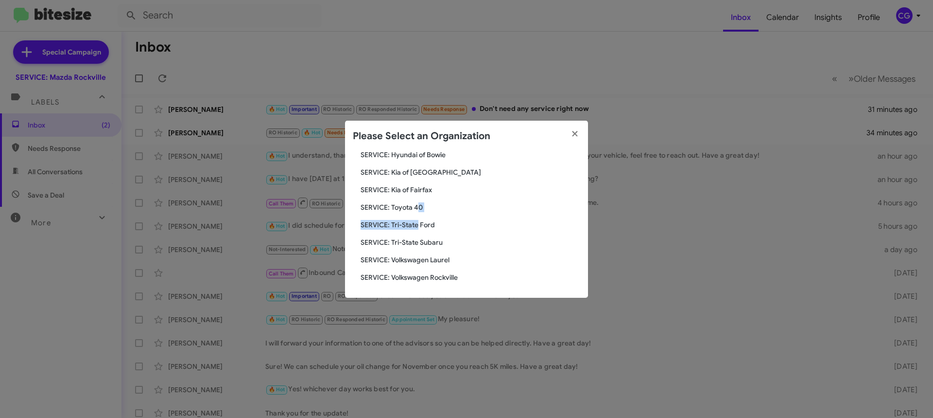
click at [416, 210] on div "Search SERVICE: Mazda [GEOGRAPHIC_DATA] Current Org SERVICE: CDJR Baltimore SER…" at bounding box center [466, 225] width 243 height 146
click at [415, 210] on span "SERVICE: Toyota 40" at bounding box center [471, 207] width 220 height 10
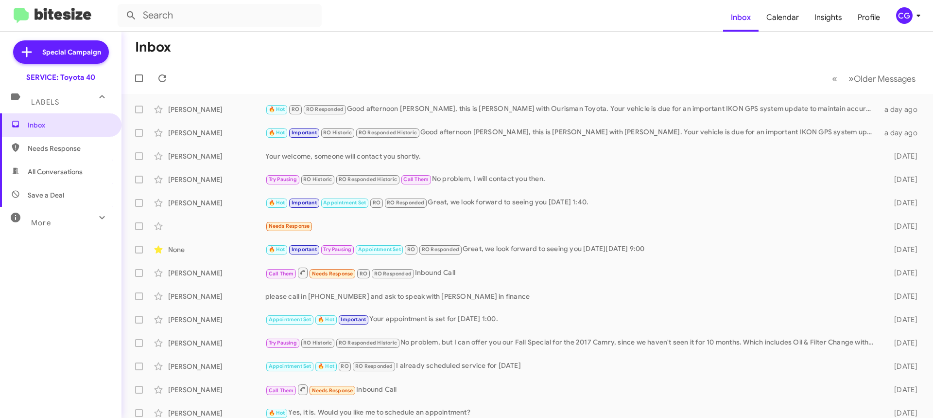
click at [897, 16] on div "CG" at bounding box center [904, 15] width 17 height 17
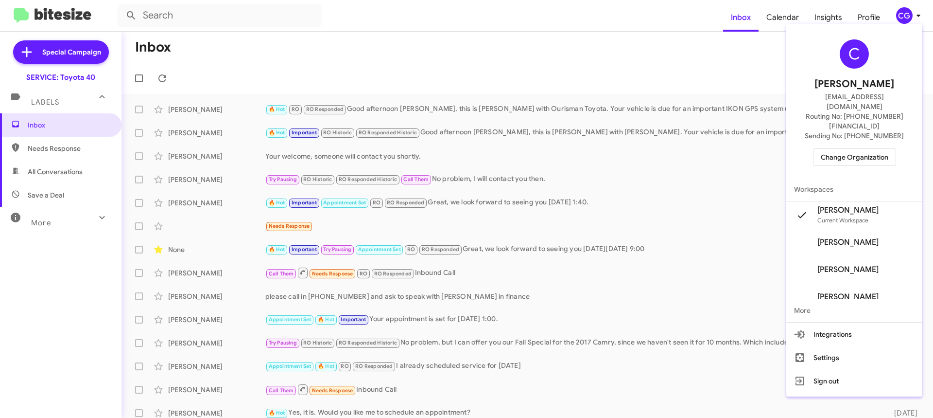
click at [871, 149] on span "Change Organization" at bounding box center [855, 157] width 68 height 17
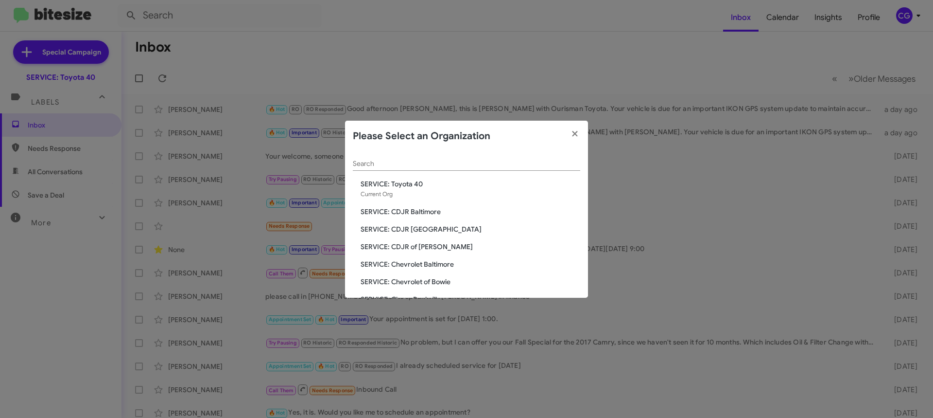
scroll to position [179, 0]
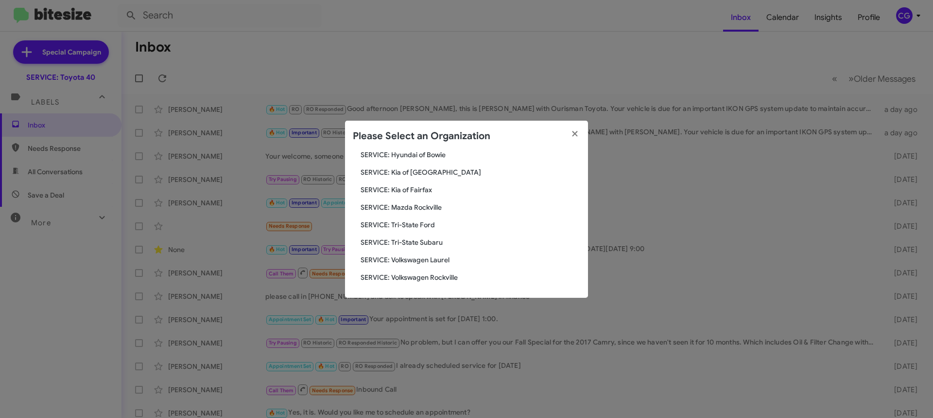
click at [423, 225] on span "SERVICE: Tri-State Ford" at bounding box center [471, 225] width 220 height 10
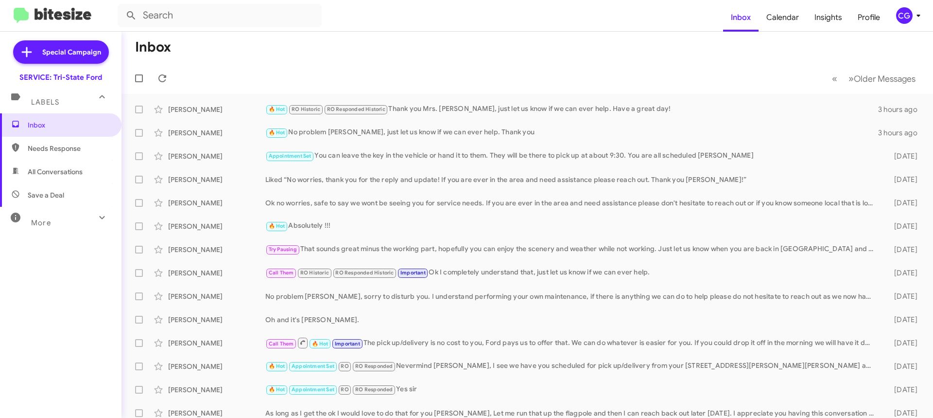
click at [910, 13] on div "CG" at bounding box center [904, 15] width 17 height 17
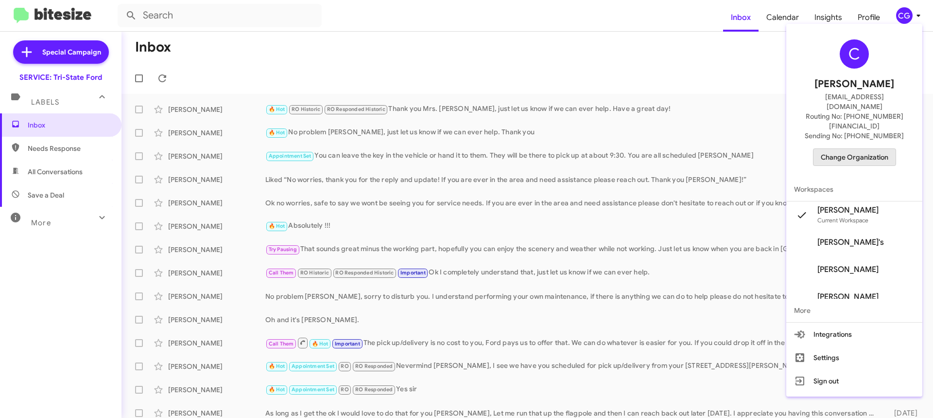
click at [856, 149] on span "Change Organization" at bounding box center [855, 157] width 68 height 17
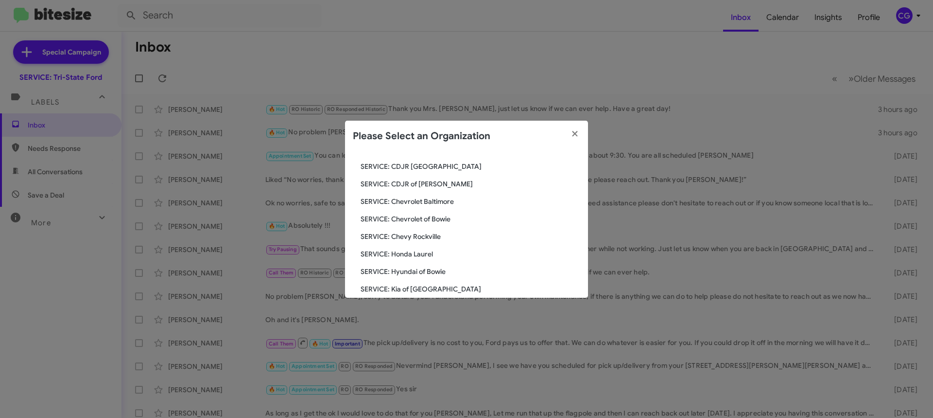
scroll to position [179, 0]
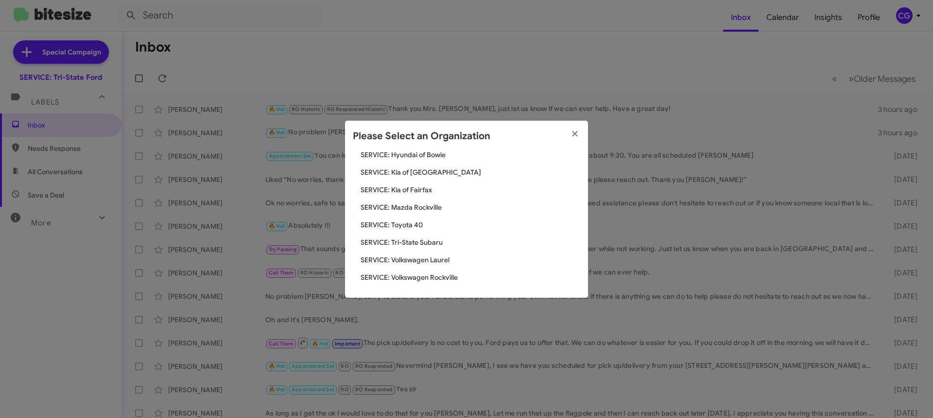
click at [433, 246] on span "SERVICE: Tri-State Subaru" at bounding box center [471, 242] width 220 height 10
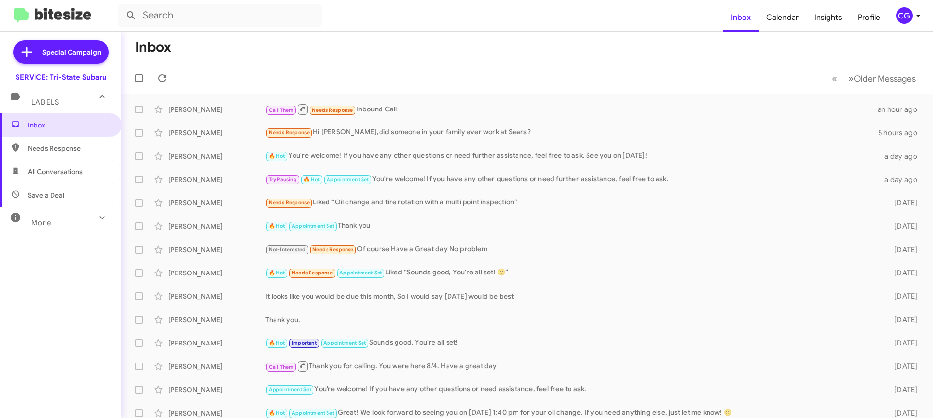
click at [907, 22] on div "CG" at bounding box center [904, 15] width 17 height 17
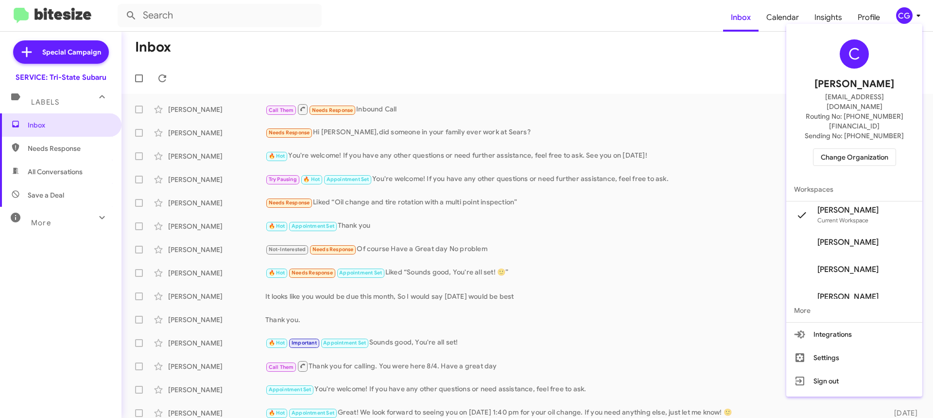
click at [871, 149] on span "Change Organization" at bounding box center [855, 157] width 68 height 17
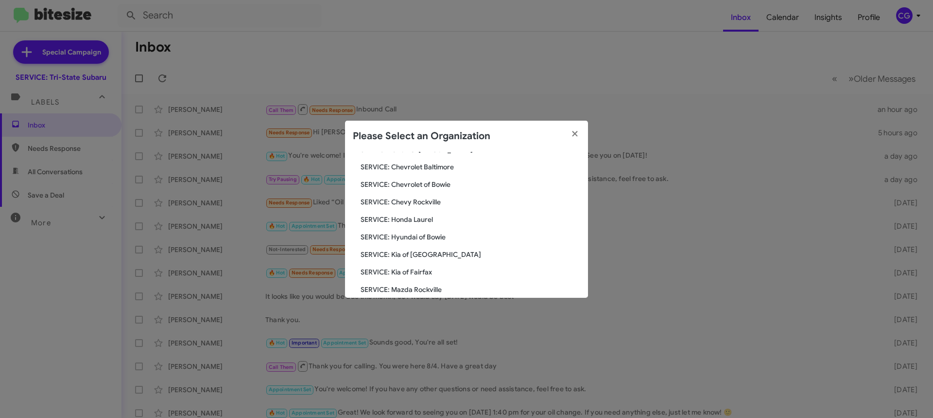
scroll to position [179, 0]
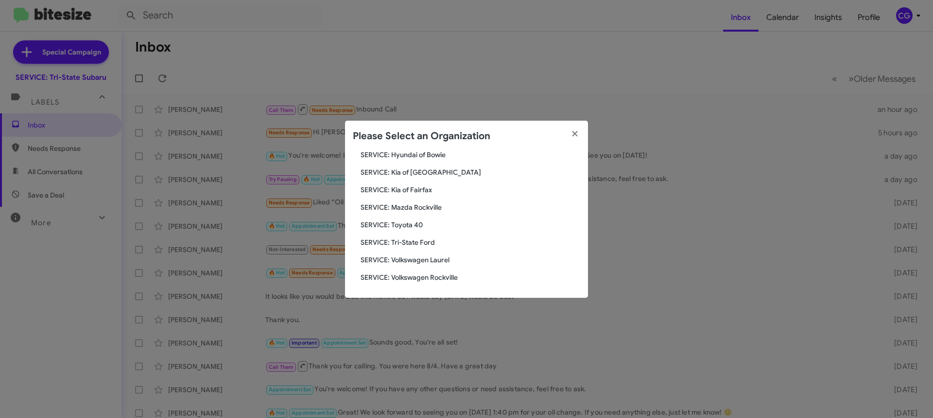
click at [419, 258] on span "SERVICE: Volkswagen Laurel" at bounding box center [471, 260] width 220 height 10
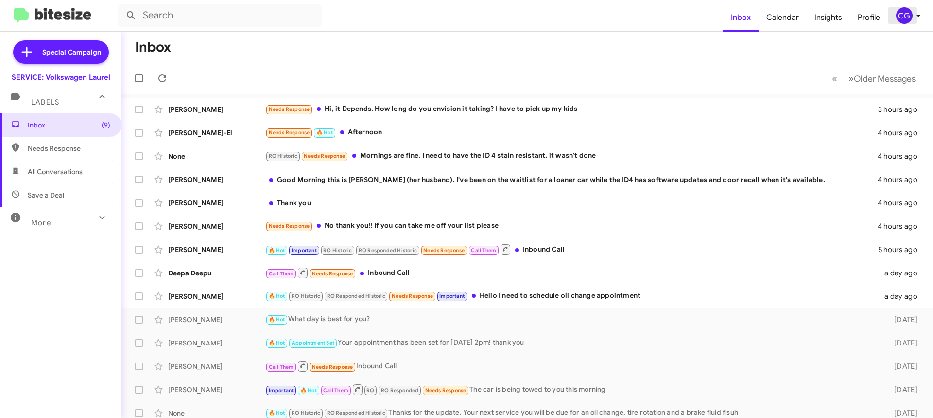
click at [917, 22] on span "CG" at bounding box center [910, 15] width 29 height 17
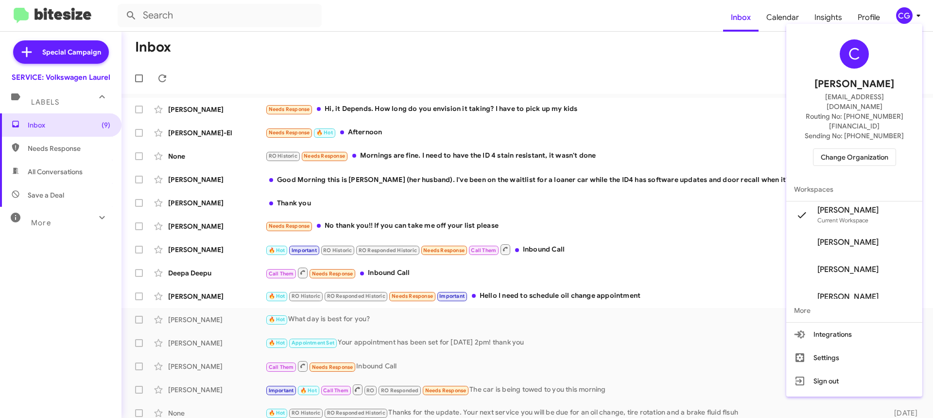
click at [864, 149] on span "Change Organization" at bounding box center [855, 157] width 68 height 17
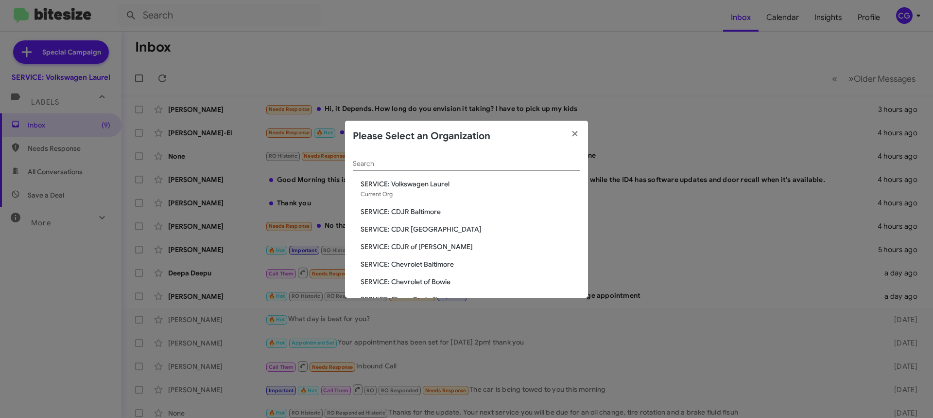
click at [421, 244] on span "SERVICE: CDJR of [PERSON_NAME]" at bounding box center [471, 247] width 220 height 10
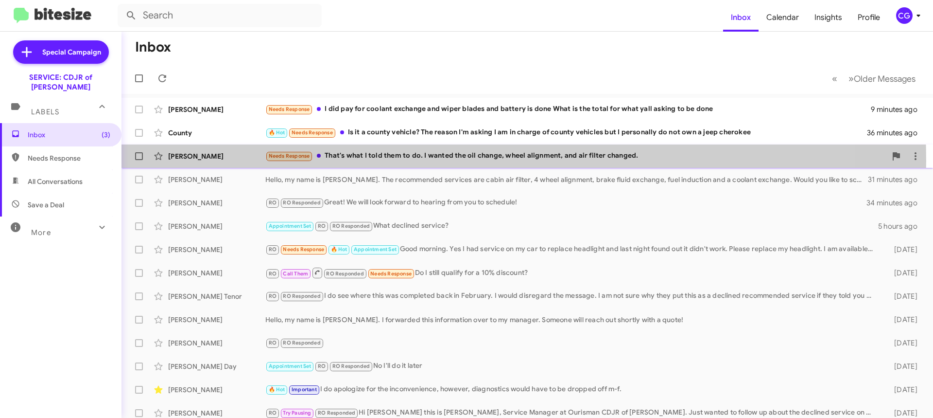
click at [396, 161] on div "Needs Response That's what I told them to do. I wanted the oil change, wheel al…" at bounding box center [575, 155] width 621 height 11
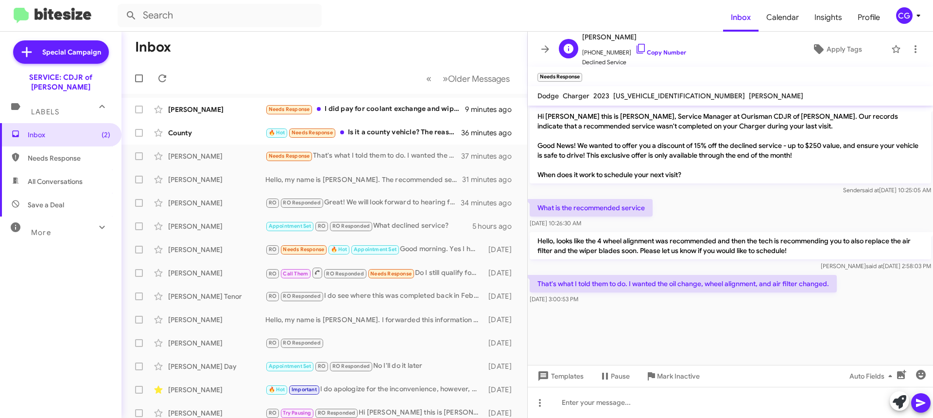
click at [607, 49] on span "[PHONE_NUMBER] Copy Number" at bounding box center [634, 50] width 104 height 15
copy span "12029575850"
drag, startPoint x: 811, startPoint y: 402, endPoint x: 813, endPoint y: 407, distance: 5.9
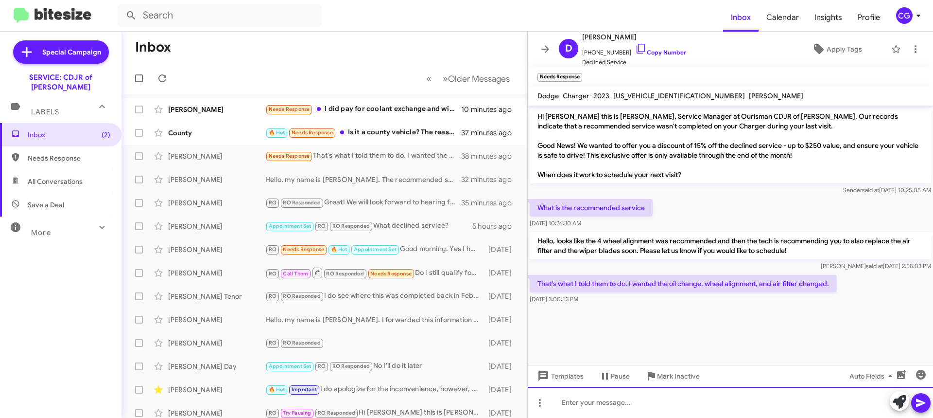
click at [811, 402] on div at bounding box center [730, 401] width 405 height 31
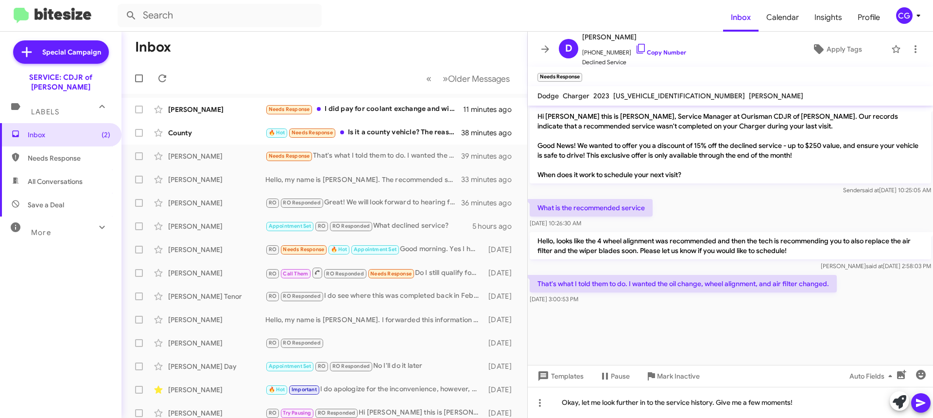
click at [918, 402] on icon at bounding box center [920, 403] width 9 height 8
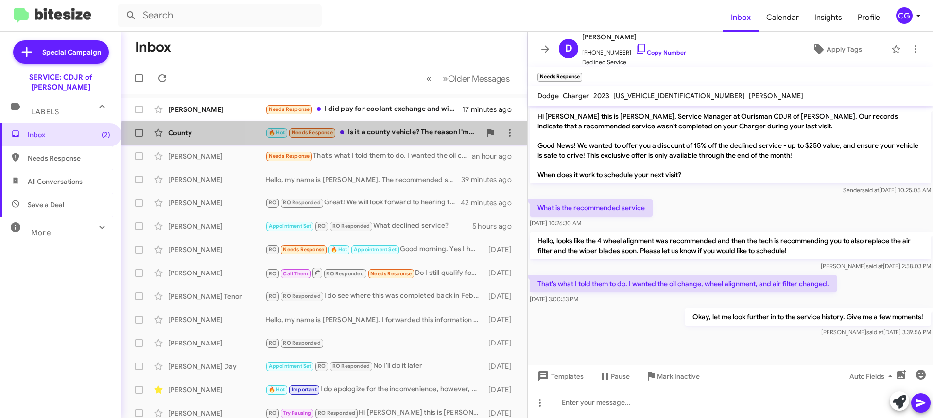
click at [406, 139] on div "County 🔥 Hot Needs Response Is it a county vehicle? The reason I'm asking I am …" at bounding box center [324, 132] width 390 height 19
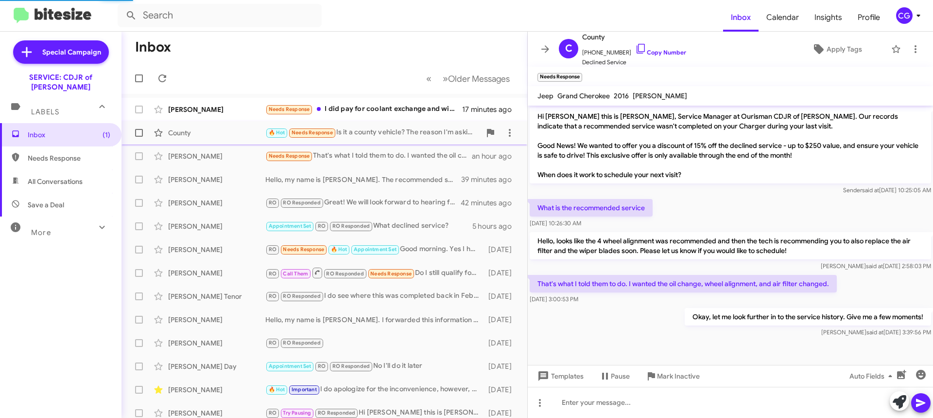
scroll to position [151, 0]
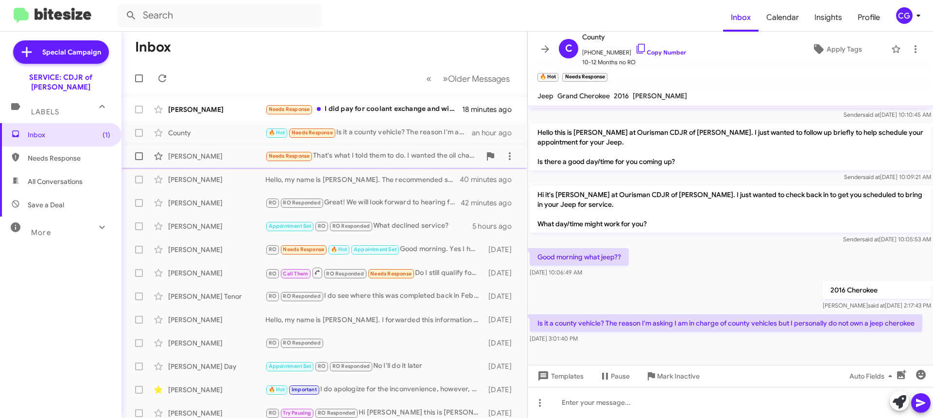
click at [407, 153] on div "Needs Response That's what I told them to do. I wanted the oil change, wheel al…" at bounding box center [372, 155] width 215 height 11
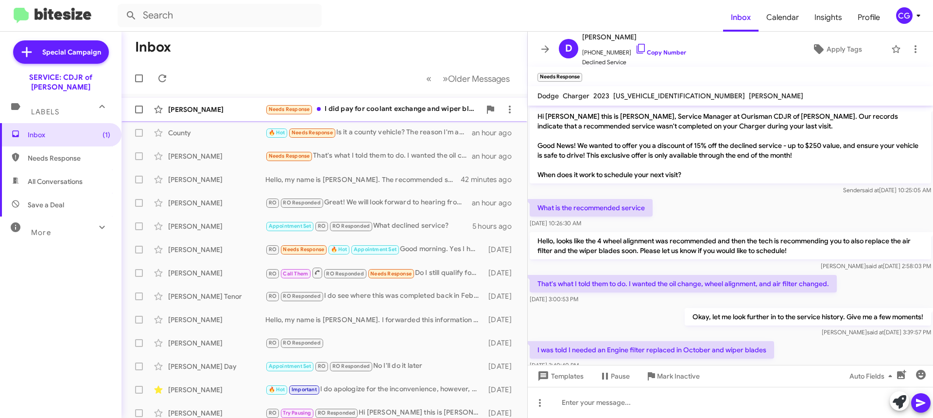
click at [434, 115] on div "Needs Response I did pay for coolant exchange and wiper blades and battery is d…" at bounding box center [372, 109] width 215 height 11
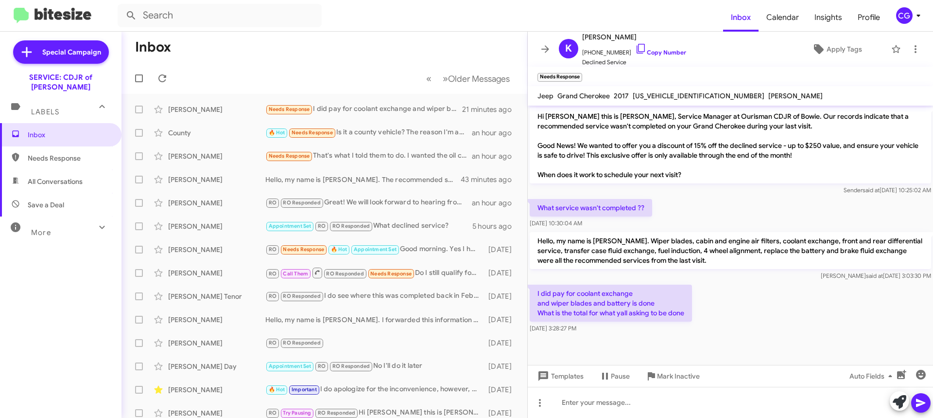
click at [677, 97] on span "[US_VEHICLE_IDENTIFICATION_NUMBER]" at bounding box center [699, 95] width 132 height 9
copy span "[US_VEHICLE_IDENTIFICATION_NUMBER]"
drag, startPoint x: 584, startPoint y: 62, endPoint x: 634, endPoint y: 61, distance: 49.6
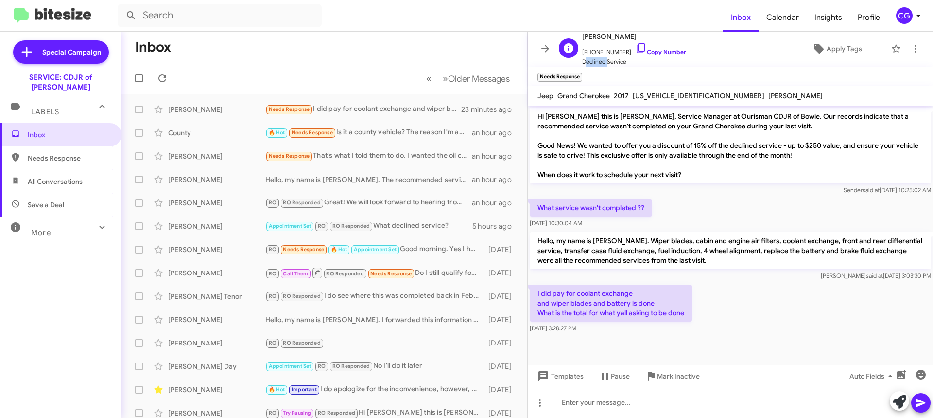
click at [628, 62] on span "Declined Service" at bounding box center [634, 62] width 104 height 10
click at [416, 158] on div "Needs Response That's what I told them to do. I wanted the oil change, wheel al…" at bounding box center [372, 155] width 215 height 11
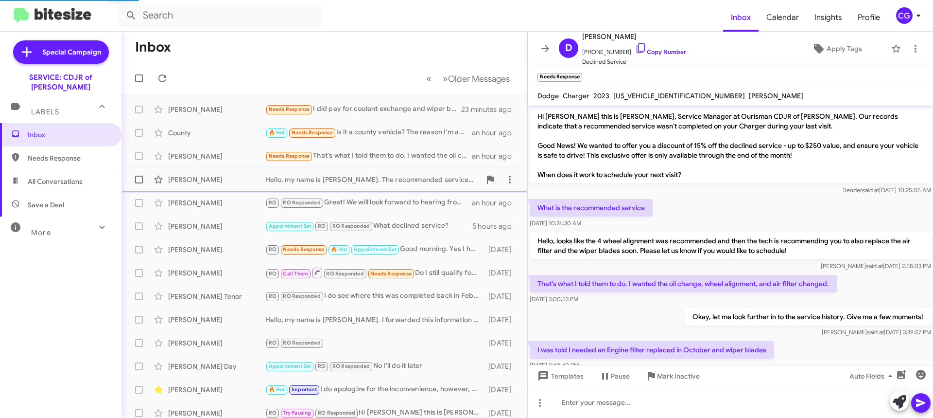
scroll to position [22, 0]
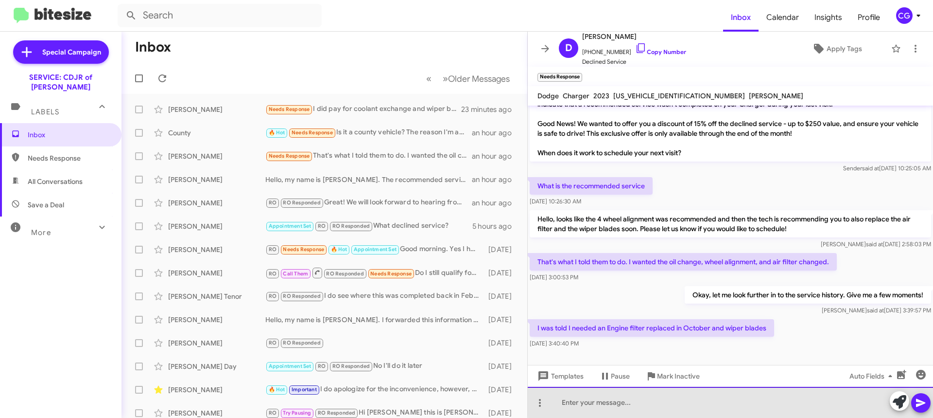
click at [772, 401] on div at bounding box center [730, 401] width 405 height 31
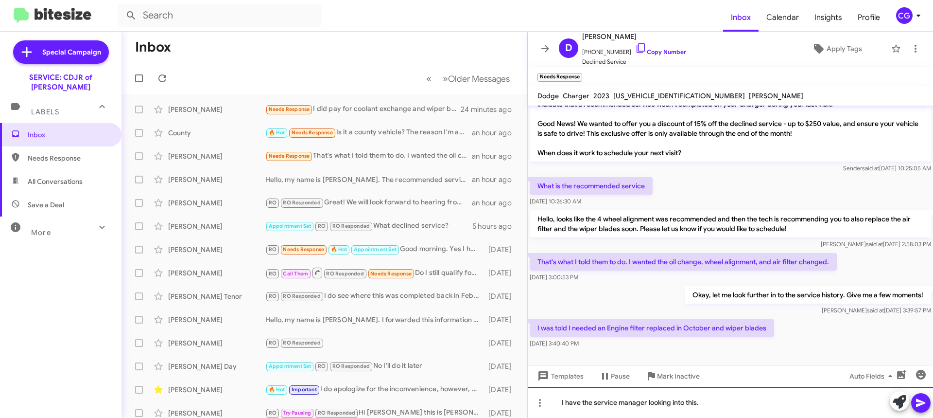
click at [803, 409] on div "I have the service manager looking into this." at bounding box center [730, 401] width 405 height 31
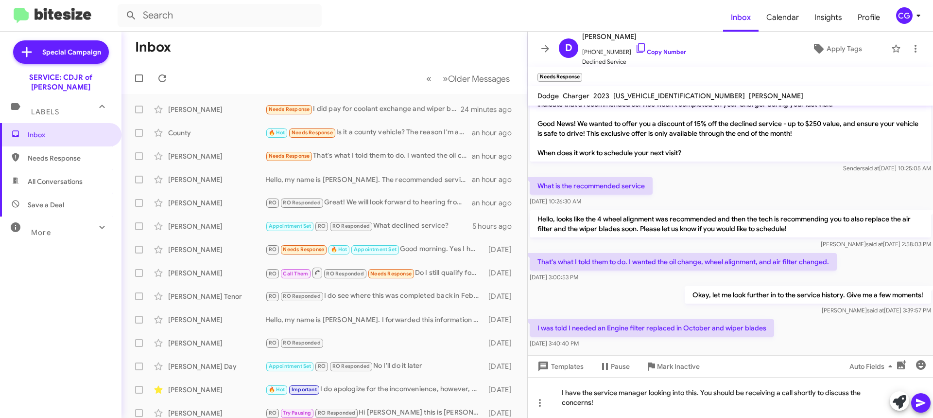
click at [918, 399] on icon at bounding box center [920, 403] width 9 height 8
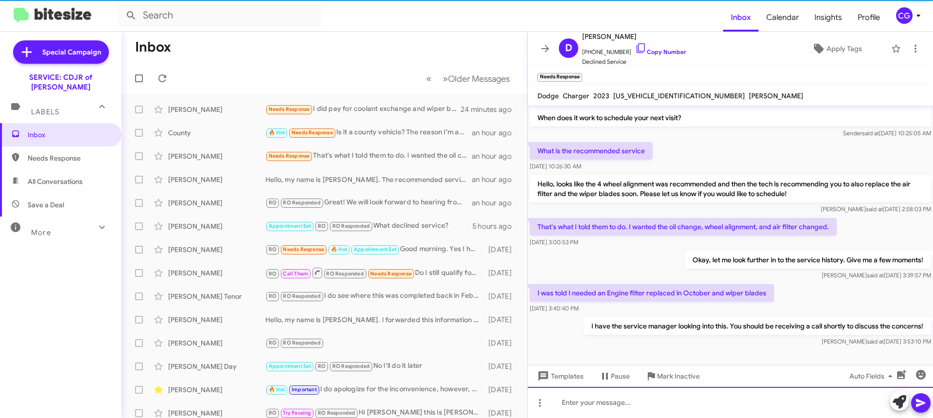
scroll to position [57, 0]
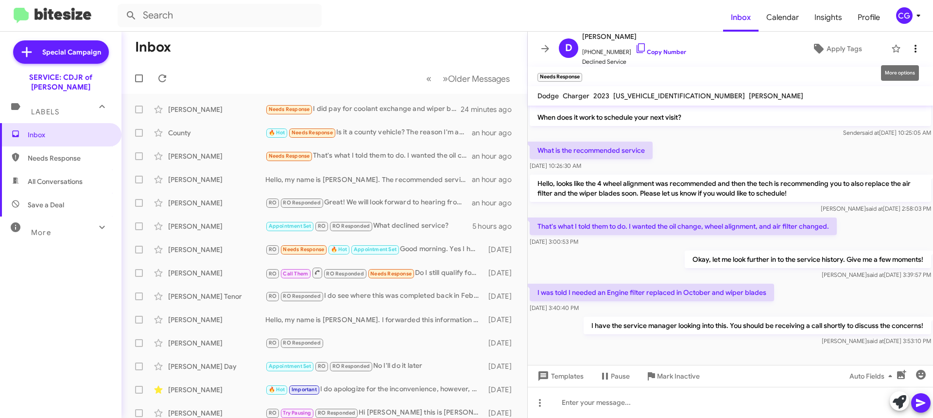
click at [911, 52] on icon at bounding box center [916, 49] width 12 height 12
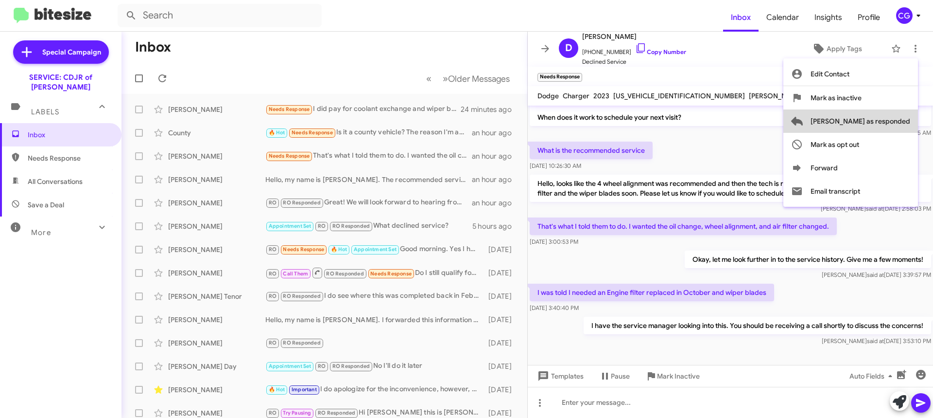
click at [900, 122] on span "[PERSON_NAME] as responded" at bounding box center [861, 120] width 100 height 23
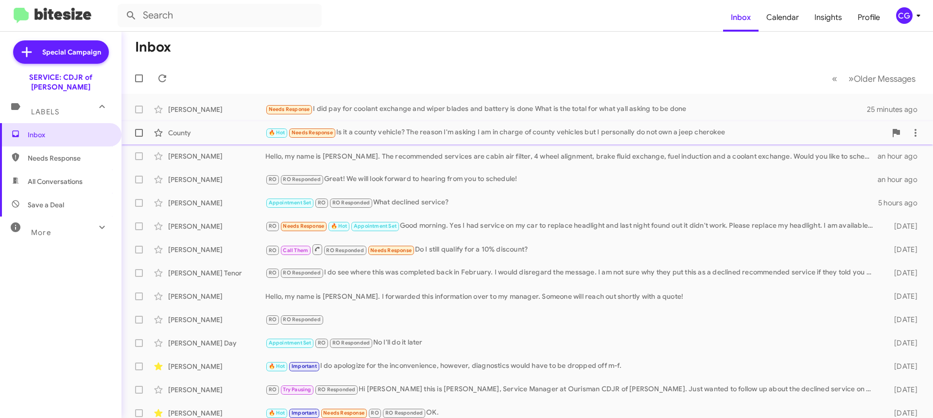
click at [625, 133] on div "🔥 Hot Needs Response Is it a county vehicle? The reason I'm asking I am in char…" at bounding box center [575, 132] width 621 height 11
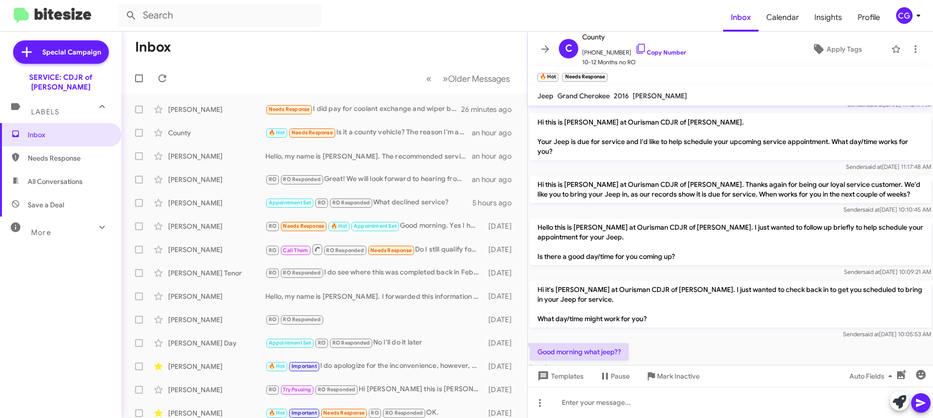
scroll to position [151, 0]
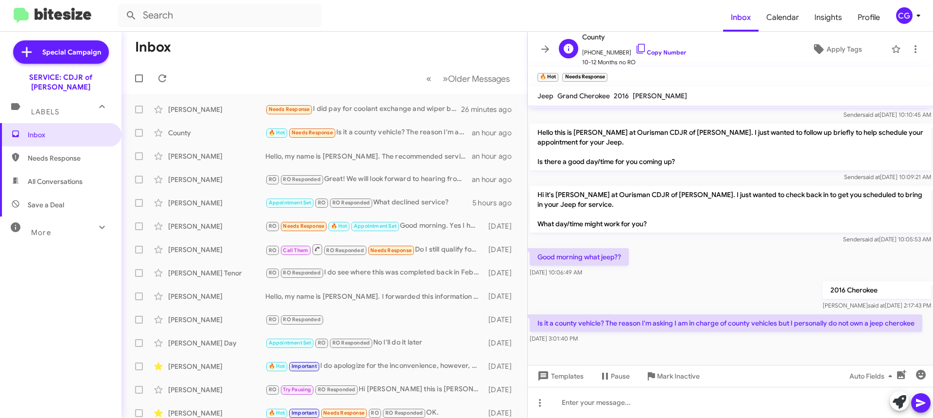
click at [613, 52] on span "[PHONE_NUMBER] Copy Number" at bounding box center [634, 50] width 104 height 15
copy span "12406949983"
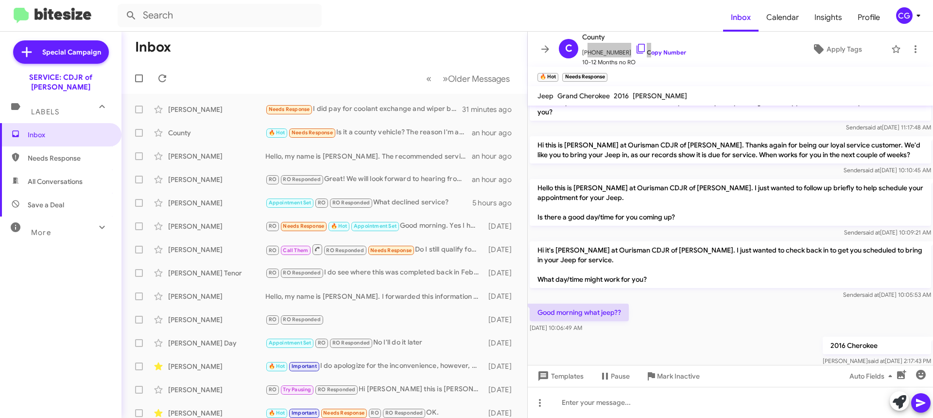
scroll to position [54, 0]
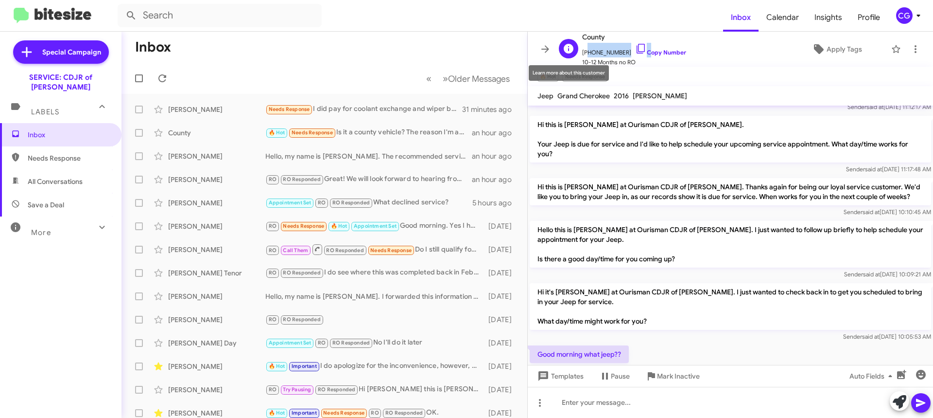
click at [569, 50] on icon at bounding box center [569, 49] width 12 height 12
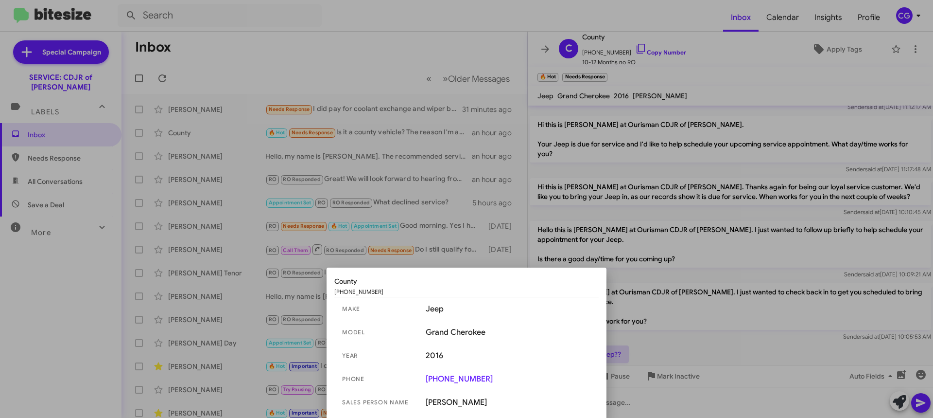
click at [572, 44] on div at bounding box center [466, 209] width 933 height 418
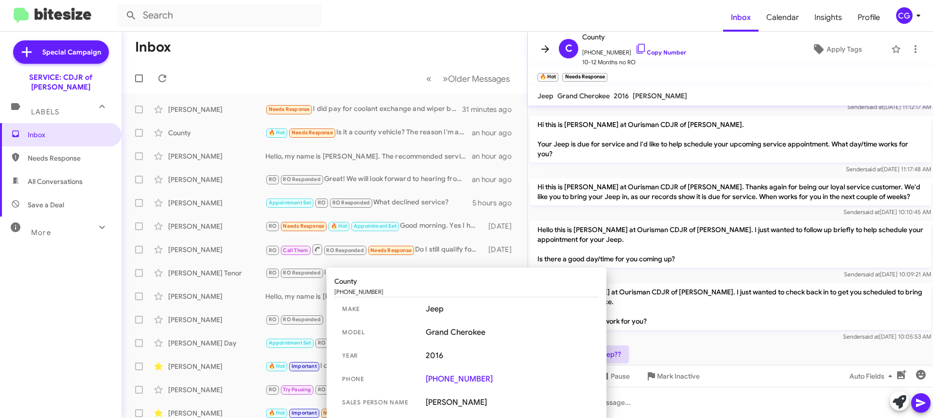
click at [548, 48] on icon at bounding box center [546, 49] width 12 height 12
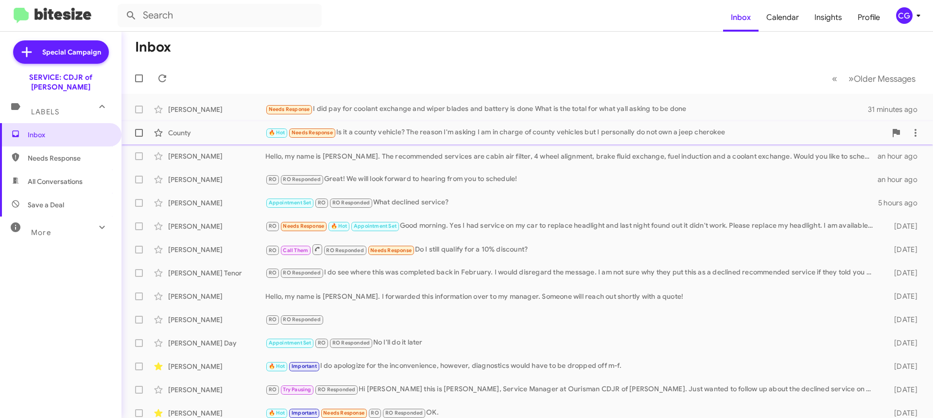
click at [360, 133] on div "🔥 Hot Needs Response Is it a county vehicle? The reason I'm asking I am in char…" at bounding box center [575, 132] width 621 height 11
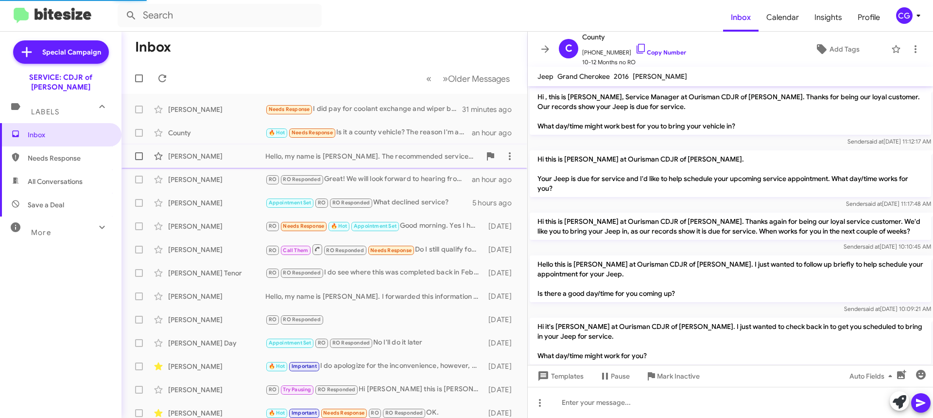
scroll to position [132, 0]
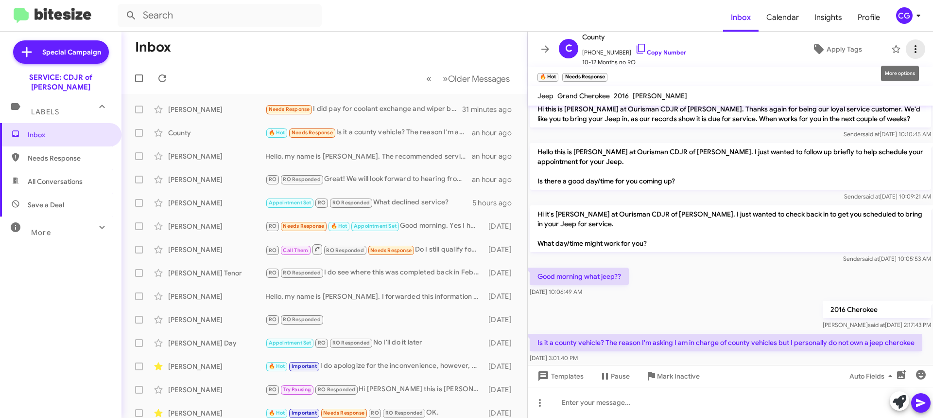
click at [910, 51] on icon at bounding box center [916, 49] width 12 height 12
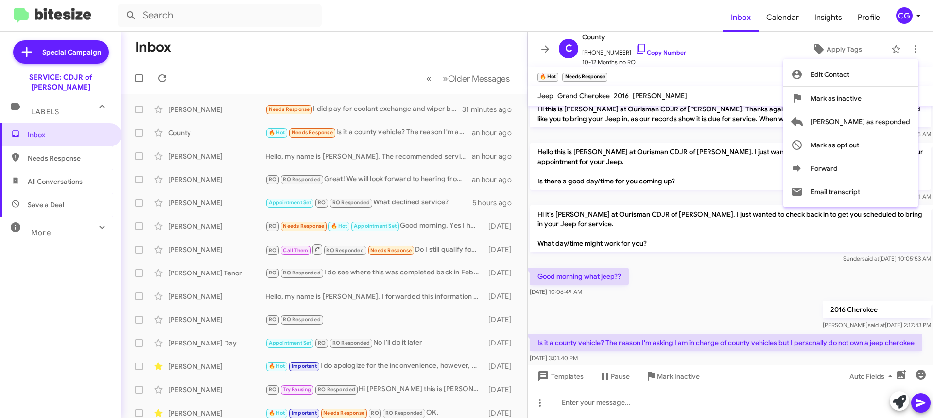
click at [742, 78] on div at bounding box center [466, 209] width 933 height 418
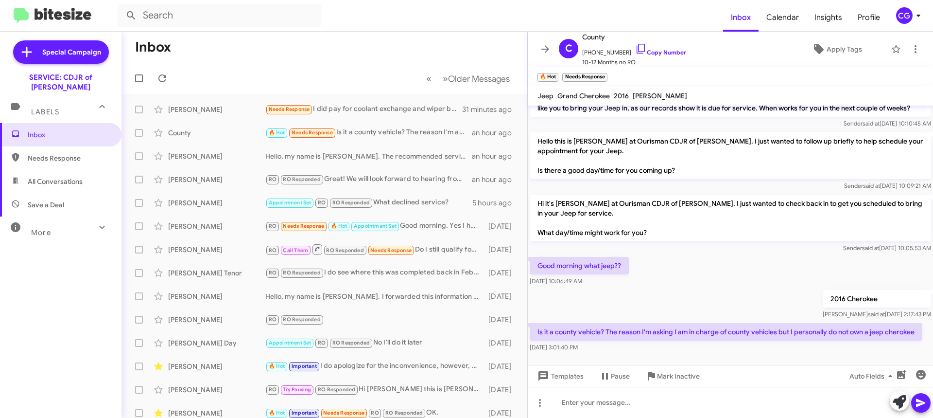
scroll to position [151, 0]
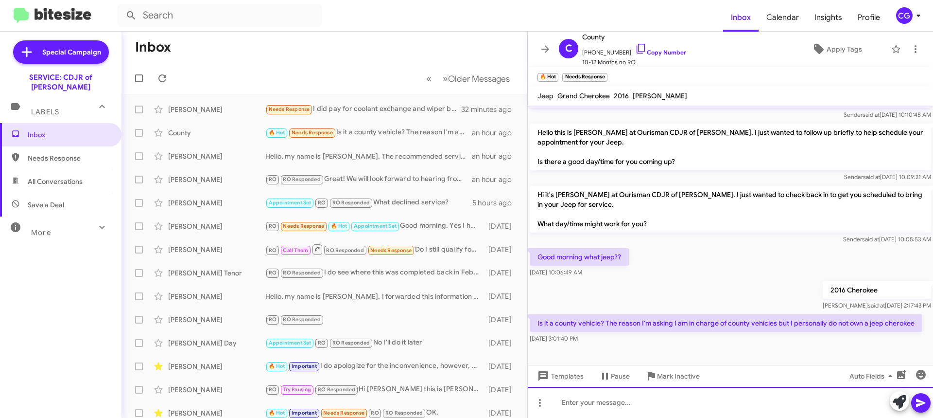
drag, startPoint x: 613, startPoint y: 412, endPoint x: 627, endPoint y: 417, distance: 14.3
click at [613, 412] on div at bounding box center [730, 401] width 405 height 31
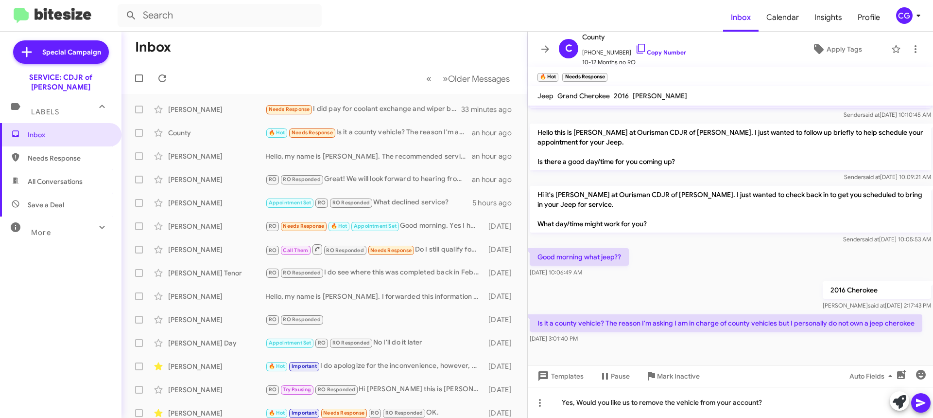
click at [927, 404] on button at bounding box center [920, 402] width 19 height 19
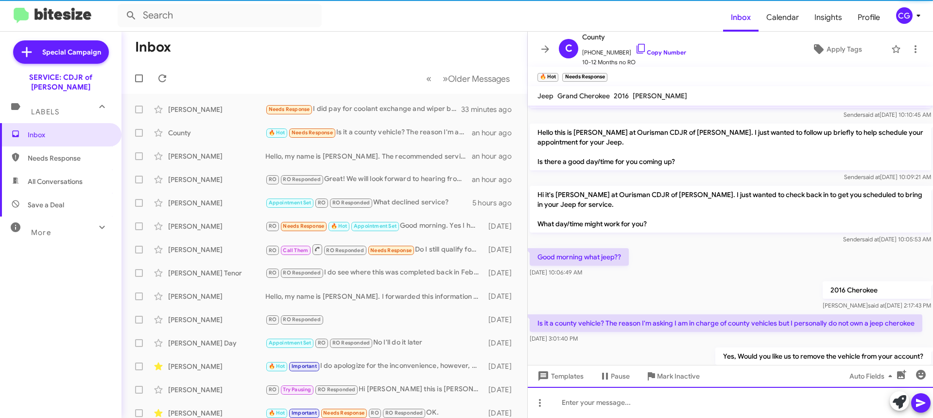
scroll to position [0, 0]
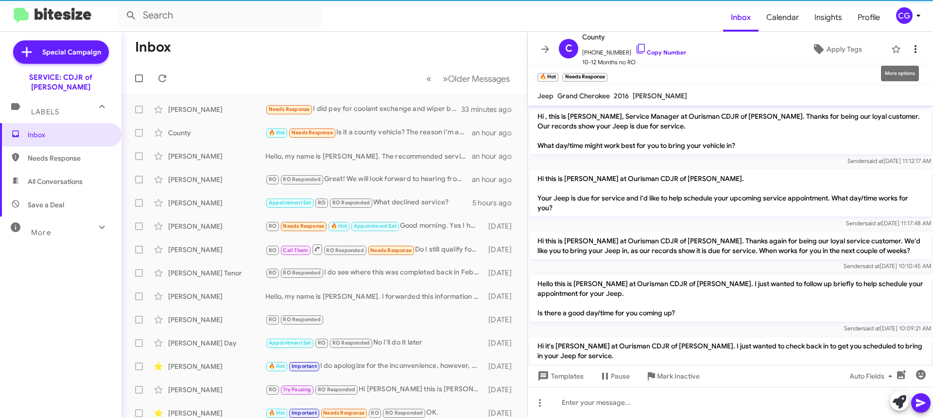
click at [910, 50] on icon at bounding box center [916, 49] width 12 height 12
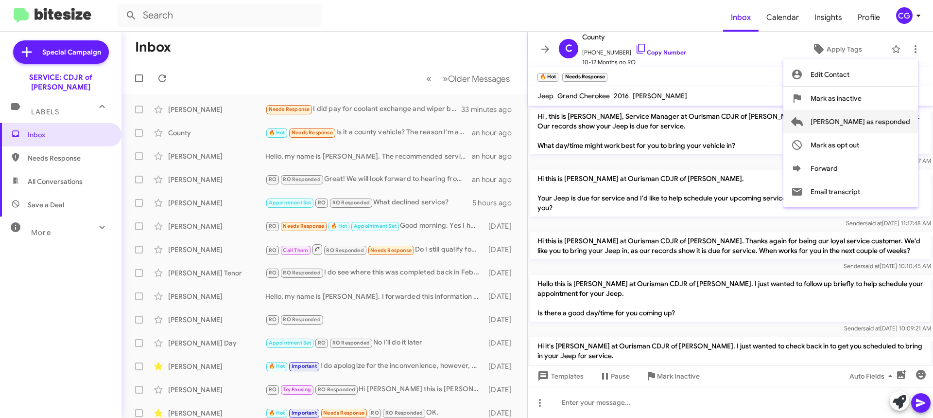
click at [888, 121] on span "[PERSON_NAME] as responded" at bounding box center [861, 121] width 100 height 23
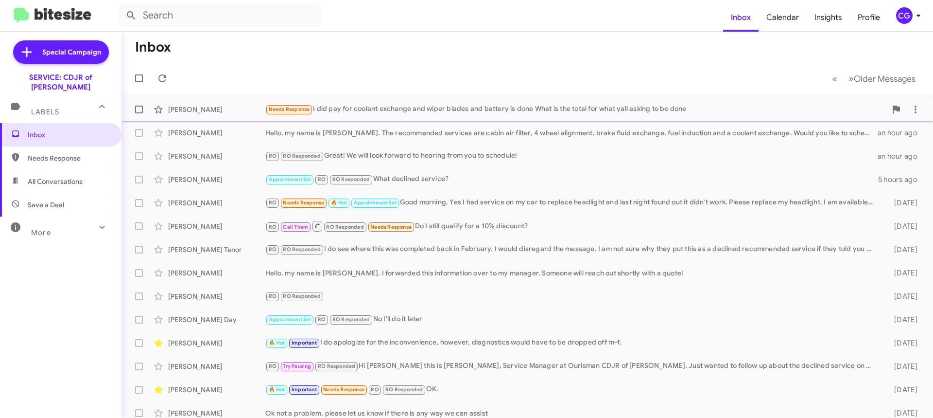
click at [320, 111] on div "Needs Response I did pay for coolant exchange and wiper blades and battery is d…" at bounding box center [575, 109] width 621 height 11
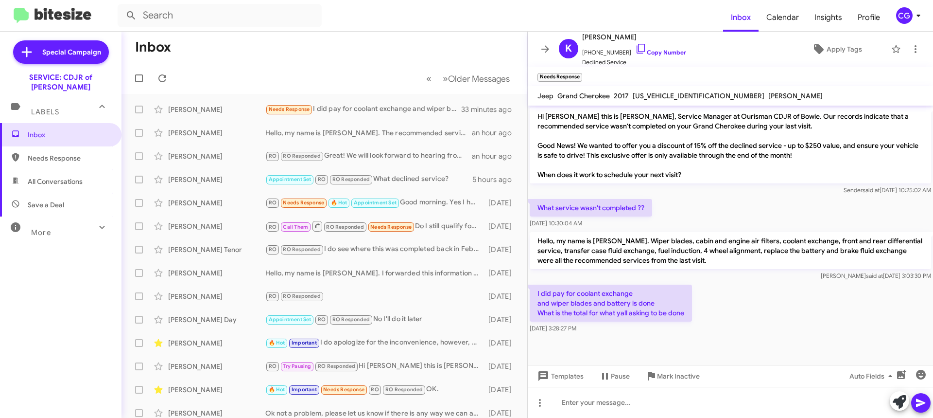
click at [666, 100] on div "[US_VEHICLE_IDENTIFICATION_NUMBER]" at bounding box center [699, 96] width 136 height 12
click at [667, 95] on span "[US_VEHICLE_IDENTIFICATION_NUMBER]" at bounding box center [699, 95] width 132 height 9
copy span "[US_VEHICLE_IDENTIFICATION_NUMBER]"
click at [646, 406] on div at bounding box center [730, 401] width 405 height 31
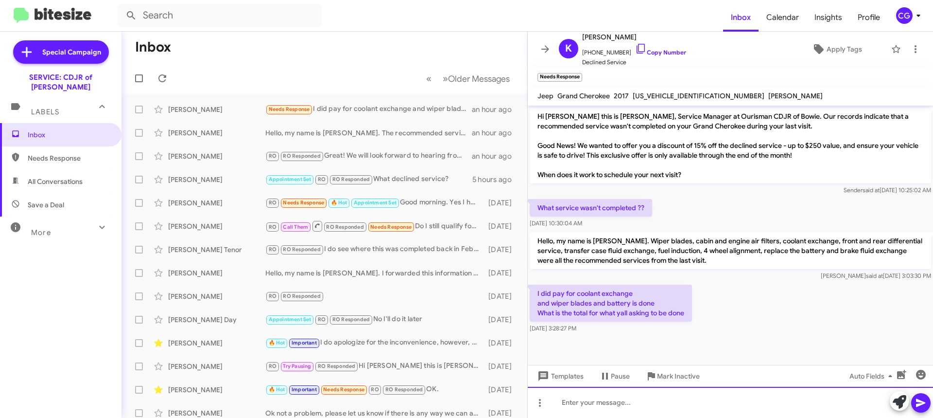
click at [595, 403] on div at bounding box center [730, 401] width 405 height 31
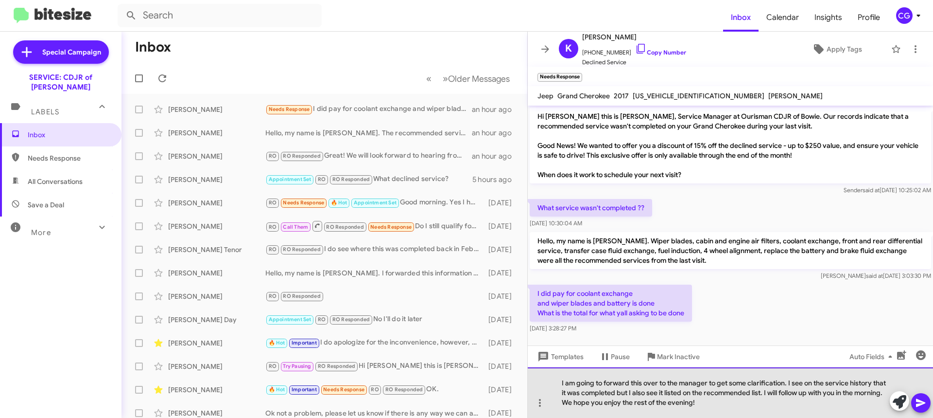
drag, startPoint x: 888, startPoint y: 394, endPoint x: 768, endPoint y: 395, distance: 120.5
click at [768, 395] on div "I am going to forward this over to the manager to get some clarification. I see…" at bounding box center [730, 392] width 405 height 51
drag, startPoint x: 776, startPoint y: 405, endPoint x: 773, endPoint y: 393, distance: 12.5
click at [773, 393] on div "I am going to forward this over to the manager to get some clarification. I see…" at bounding box center [730, 392] width 405 height 51
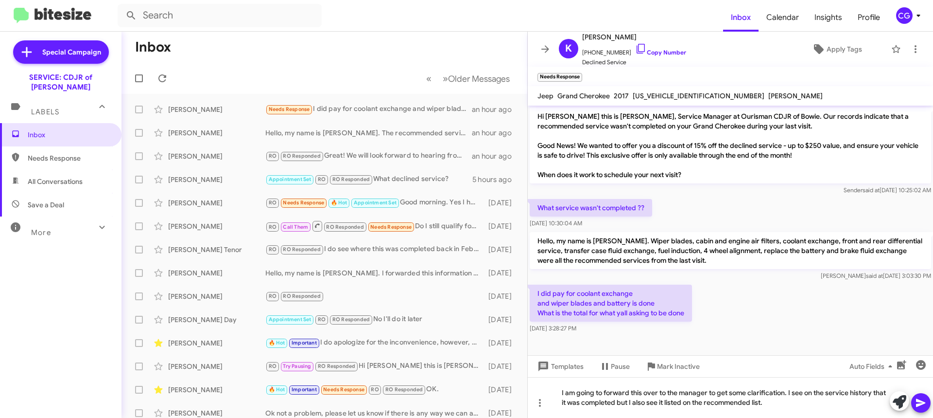
click at [919, 406] on icon at bounding box center [921, 403] width 12 height 12
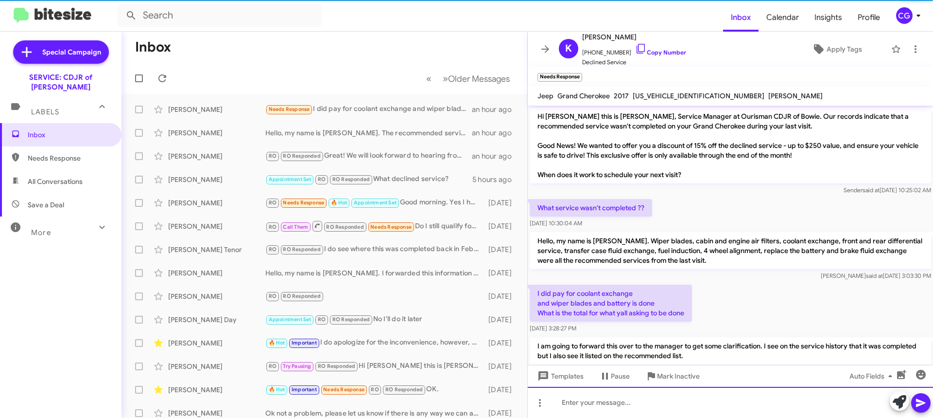
scroll to position [25, 0]
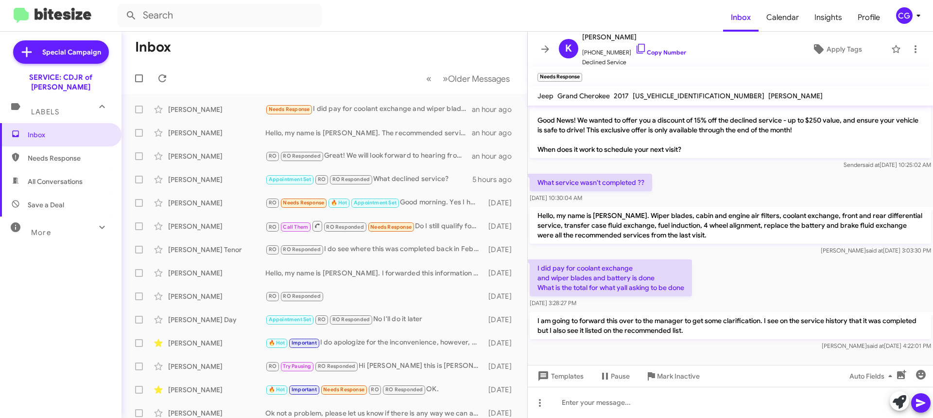
click at [906, 60] on mat-toolbar "[PERSON_NAME] [PHONE_NUMBER] Copy Number Declined Service Apply Tags" at bounding box center [730, 49] width 405 height 35
click at [910, 52] on icon at bounding box center [916, 49] width 12 height 12
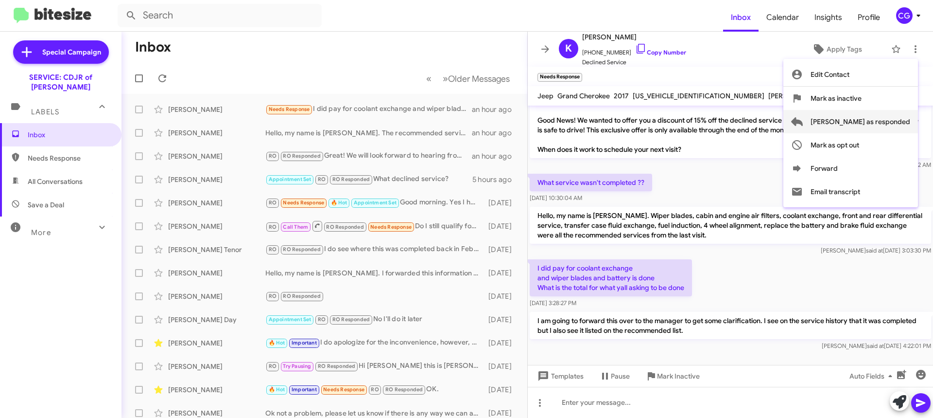
click at [876, 118] on span "[PERSON_NAME] as responded" at bounding box center [861, 121] width 100 height 23
